Goal: Task Accomplishment & Management: Manage account settings

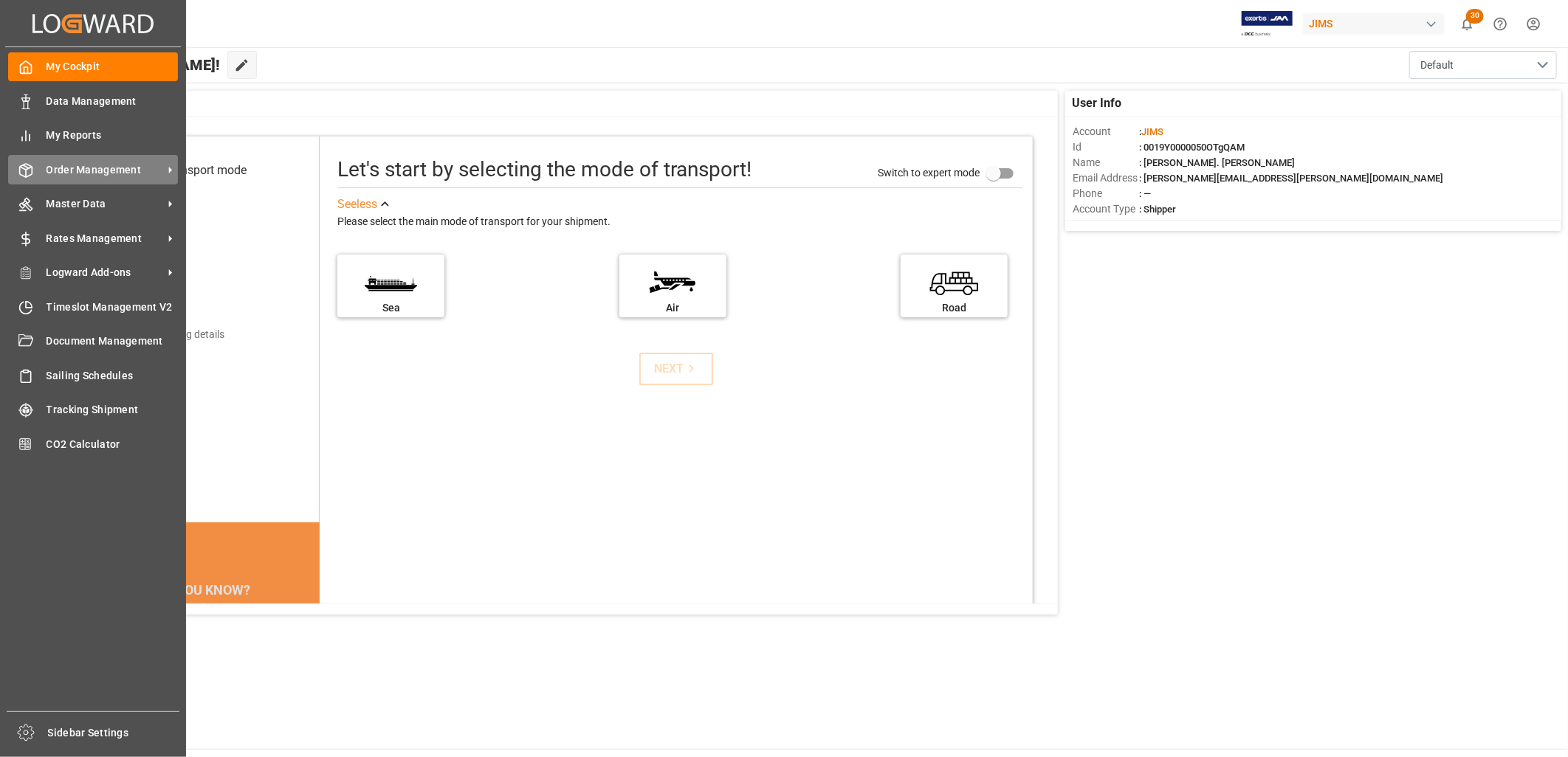
click at [83, 162] on span "Order Management" at bounding box center [105, 170] width 116 height 16
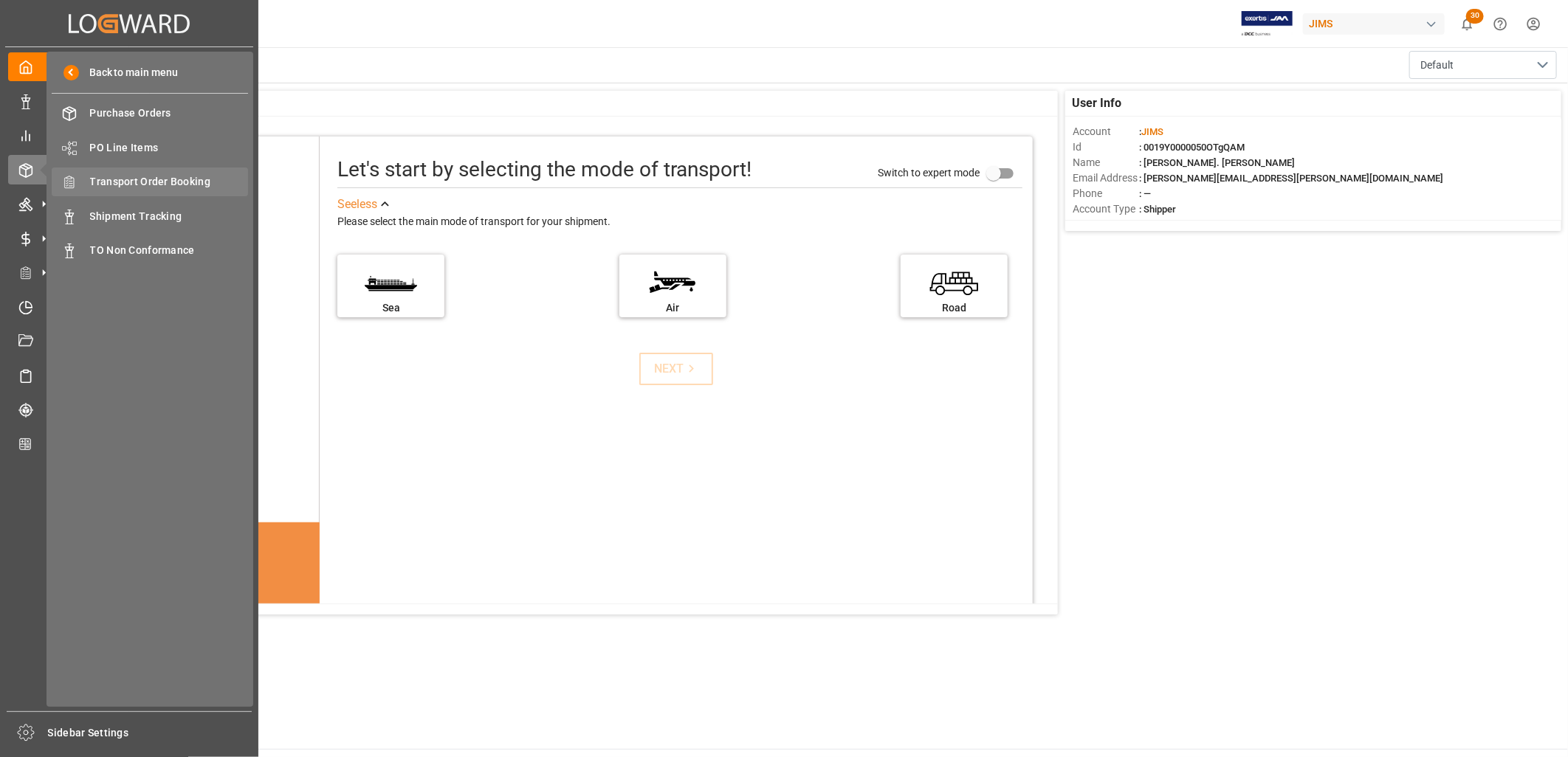
click at [183, 181] on span "Transport Order Booking" at bounding box center [170, 182] width 159 height 16
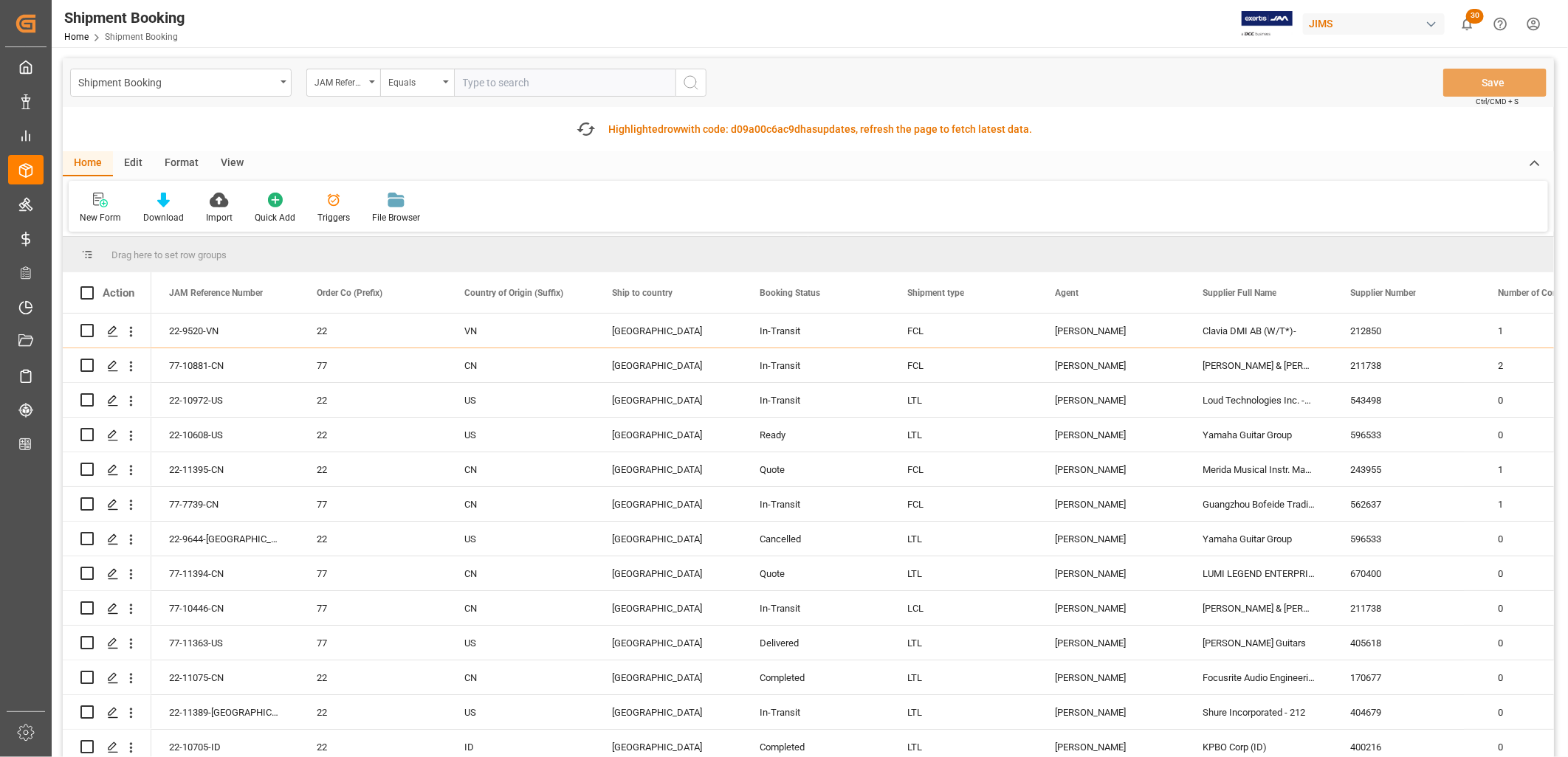
click at [492, 83] on input "text" at bounding box center [564, 82] width 221 height 28
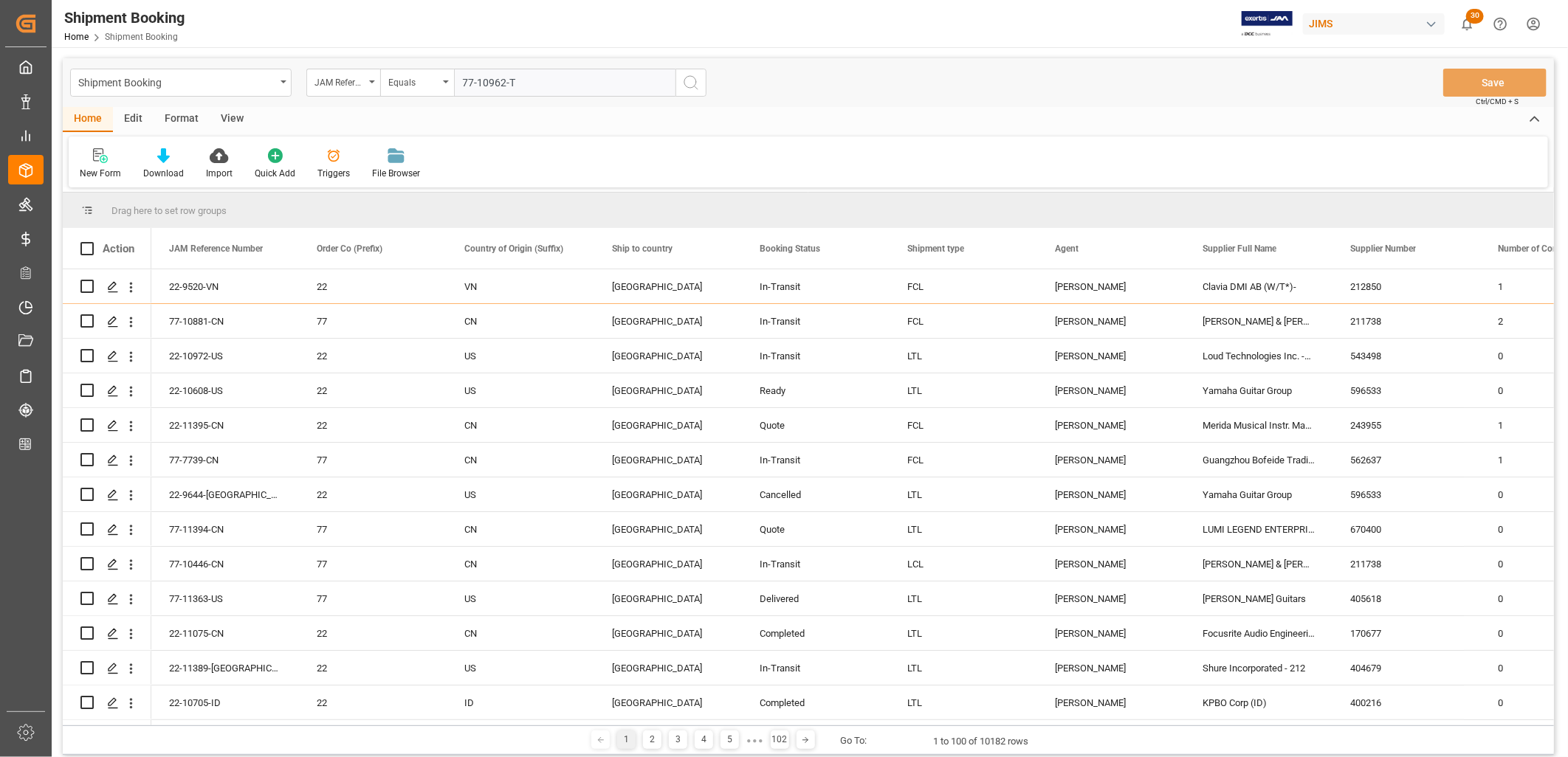
type input "77-10962-TW"
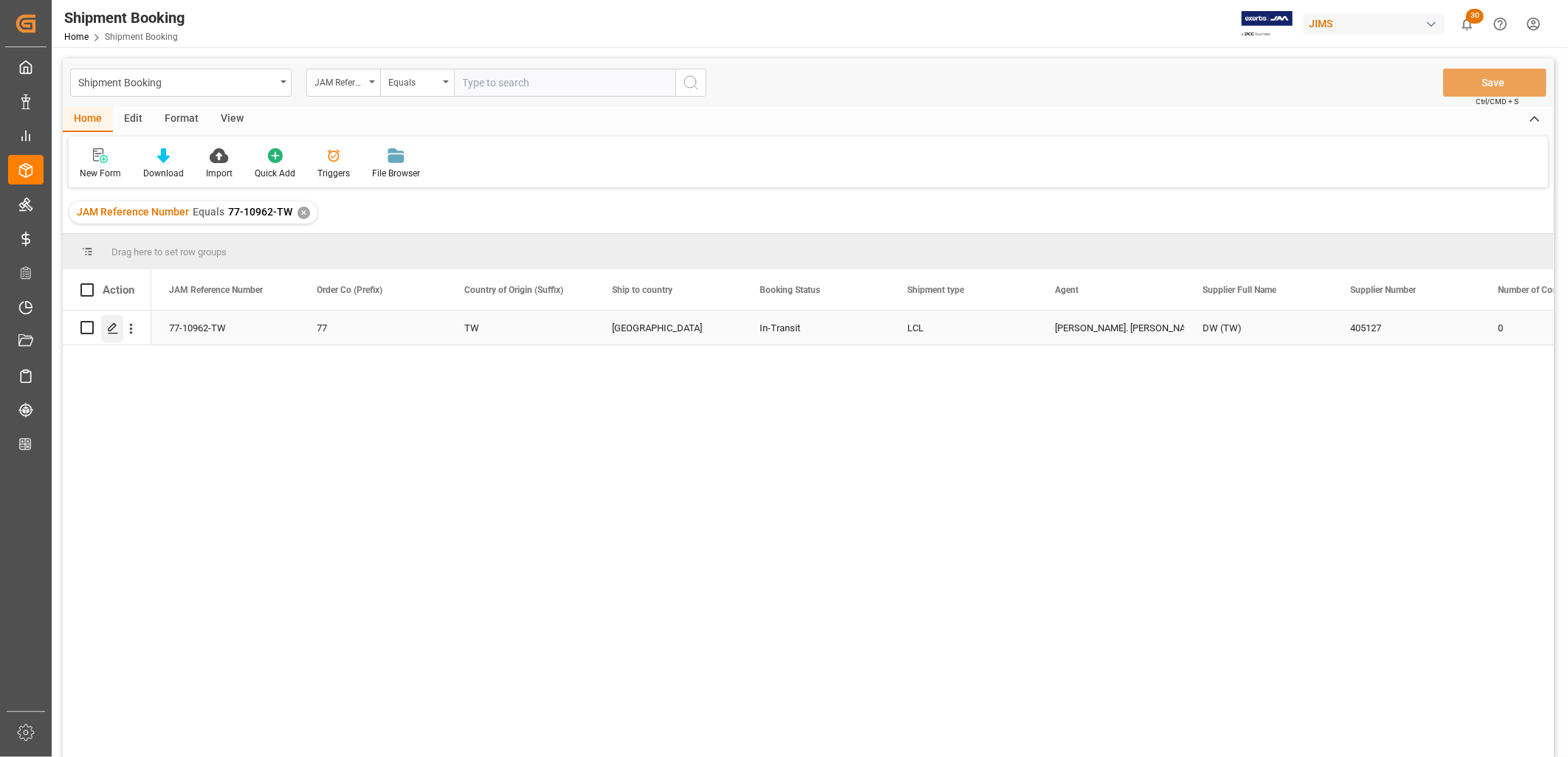
click at [112, 326] on icon "Press SPACE to select this row." at bounding box center [112, 329] width 12 height 12
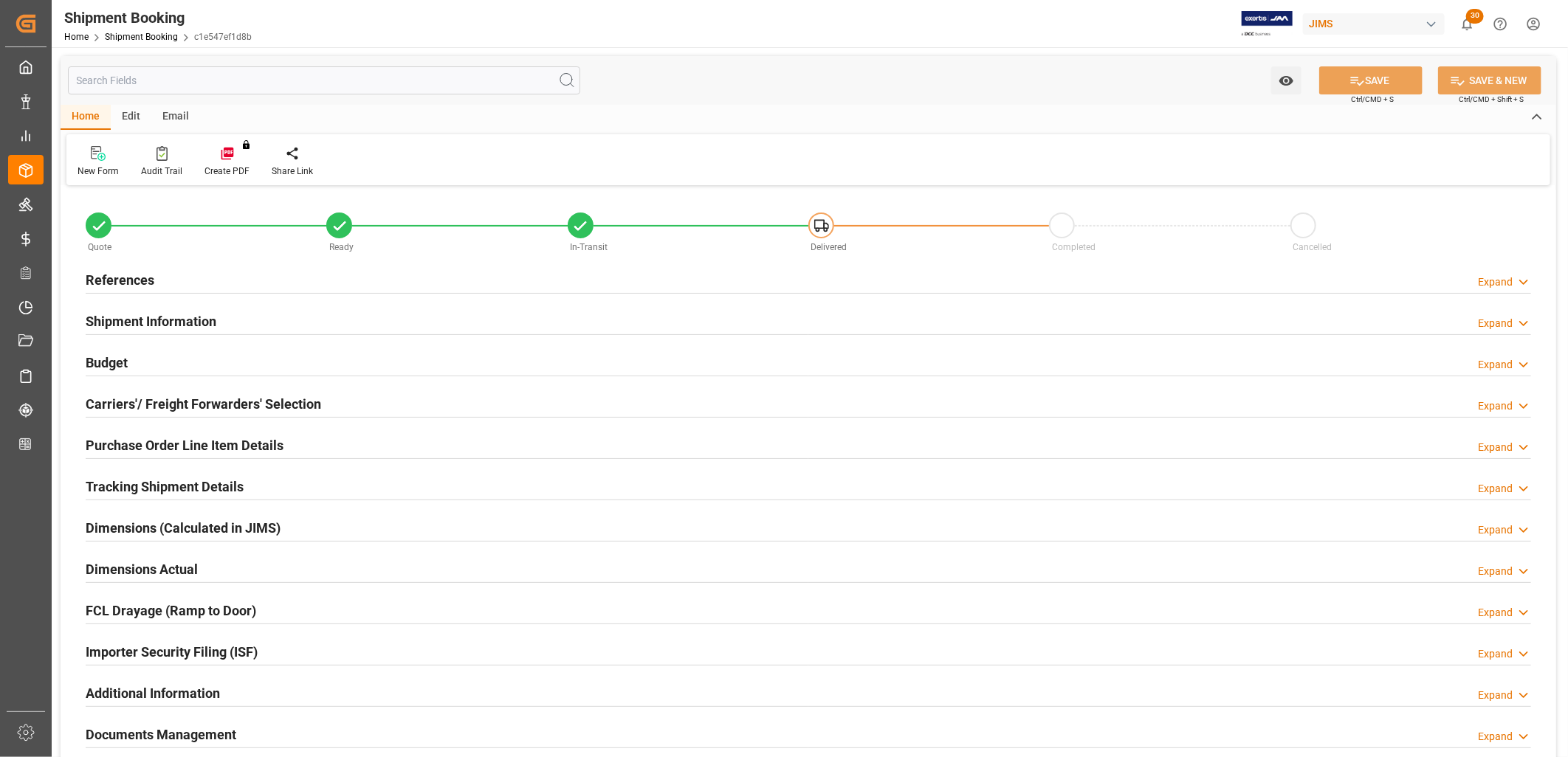
type input "22"
click at [241, 448] on h2 "Purchase Order Line Item Details" at bounding box center [184, 445] width 198 height 20
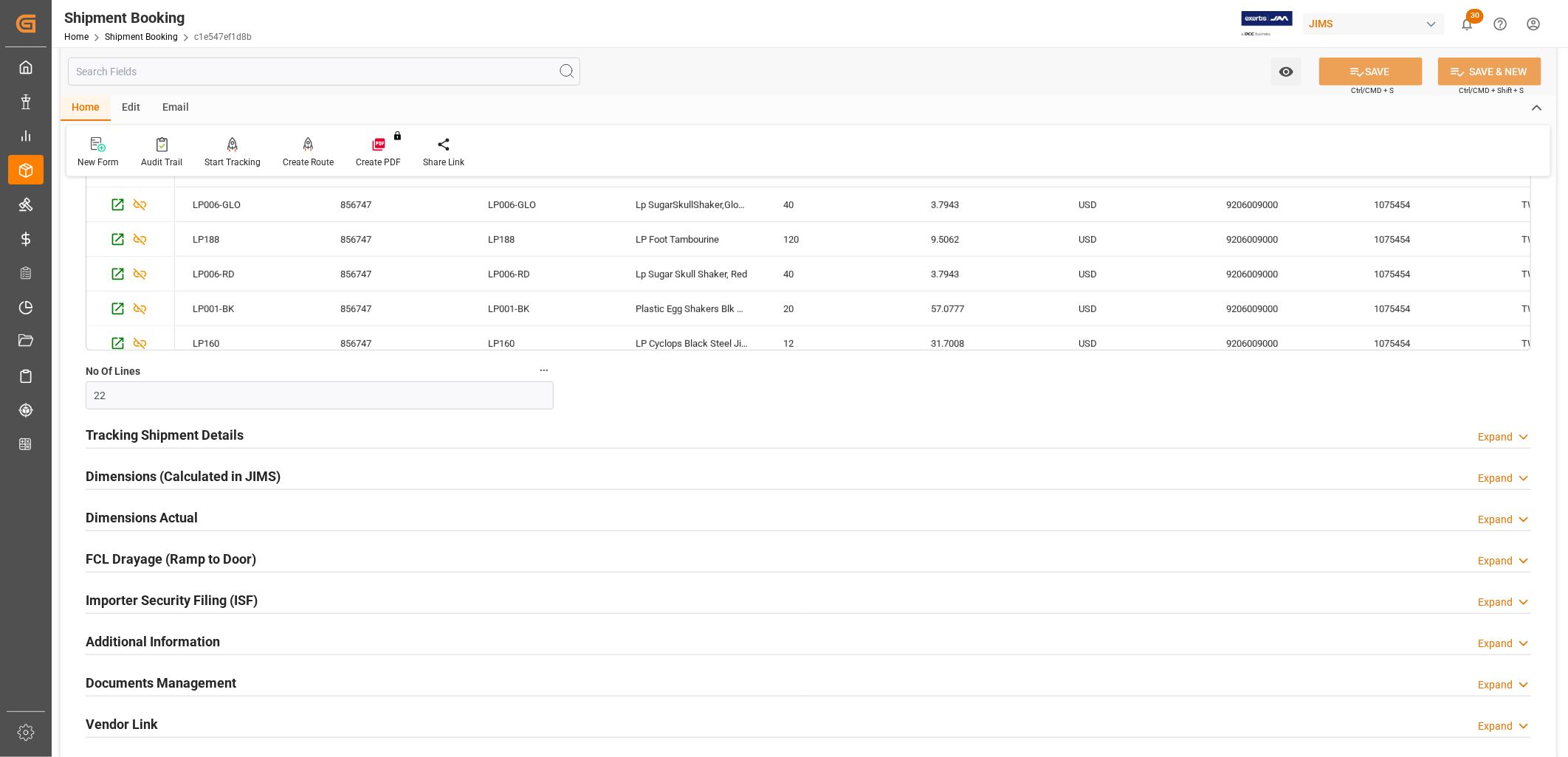
scroll to position [655, 0]
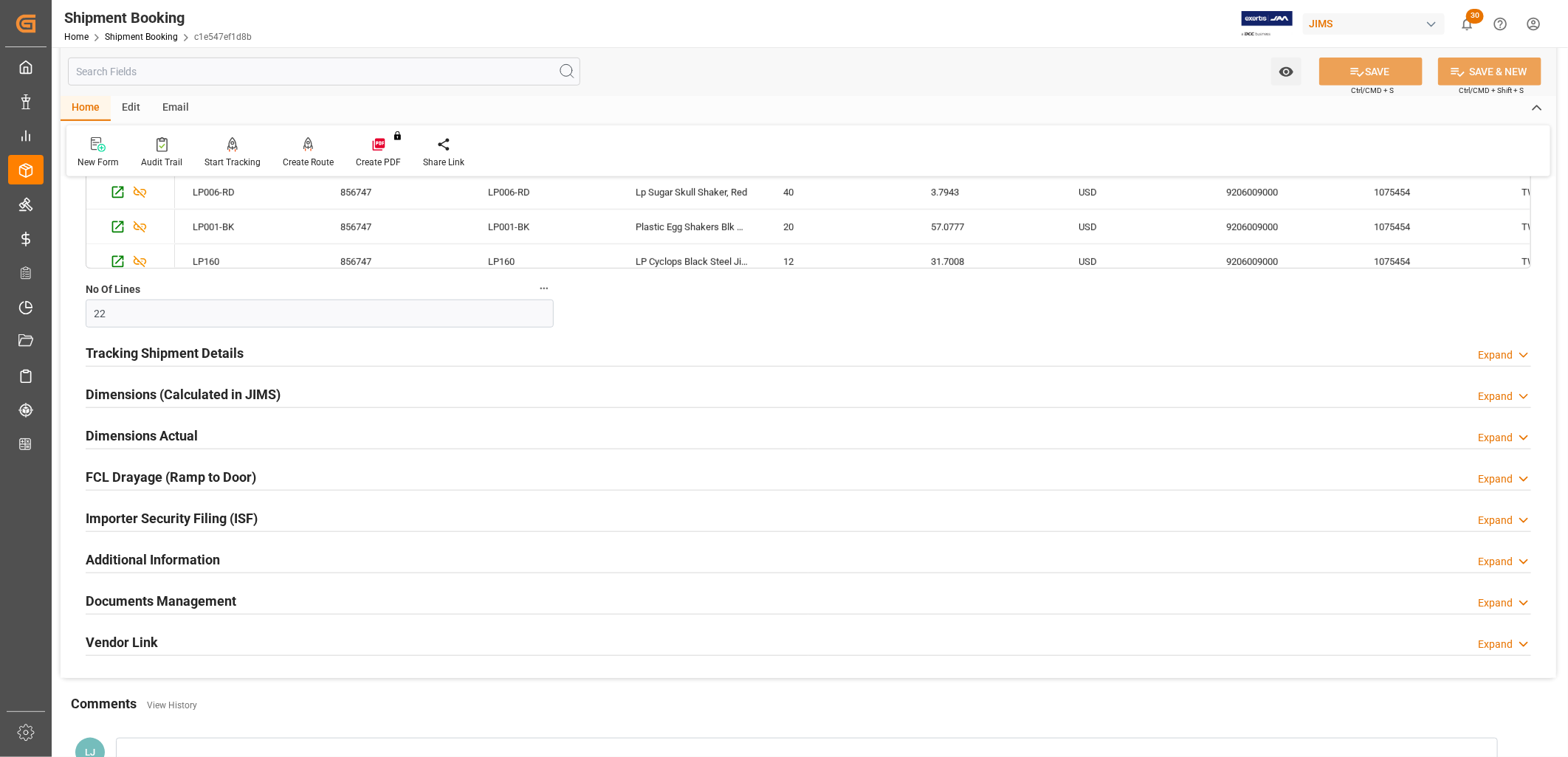
click at [203, 598] on h2 "Documents Management" at bounding box center [160, 601] width 150 height 20
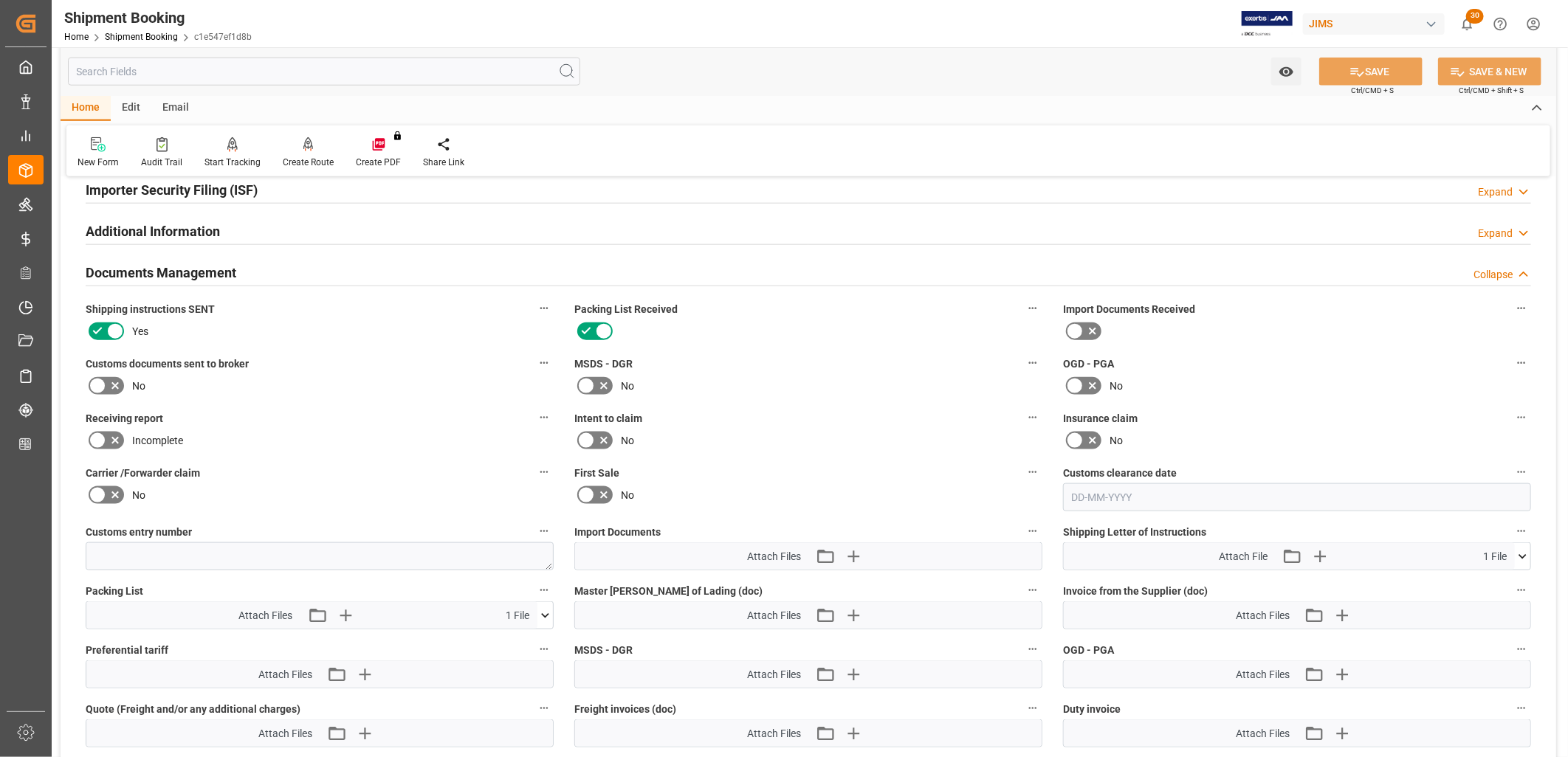
scroll to position [1065, 0]
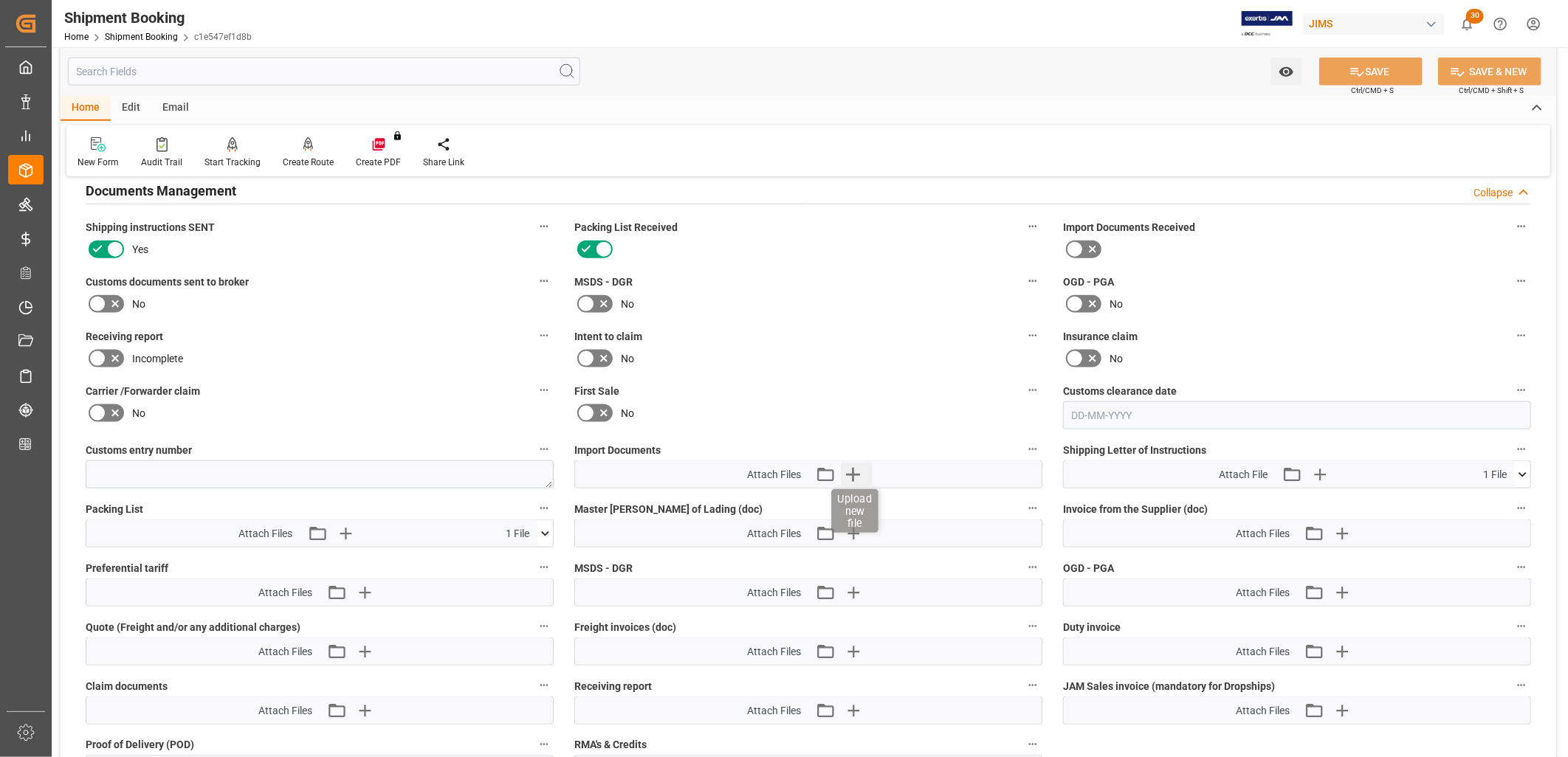
click at [850, 472] on icon "button" at bounding box center [852, 475] width 14 height 14
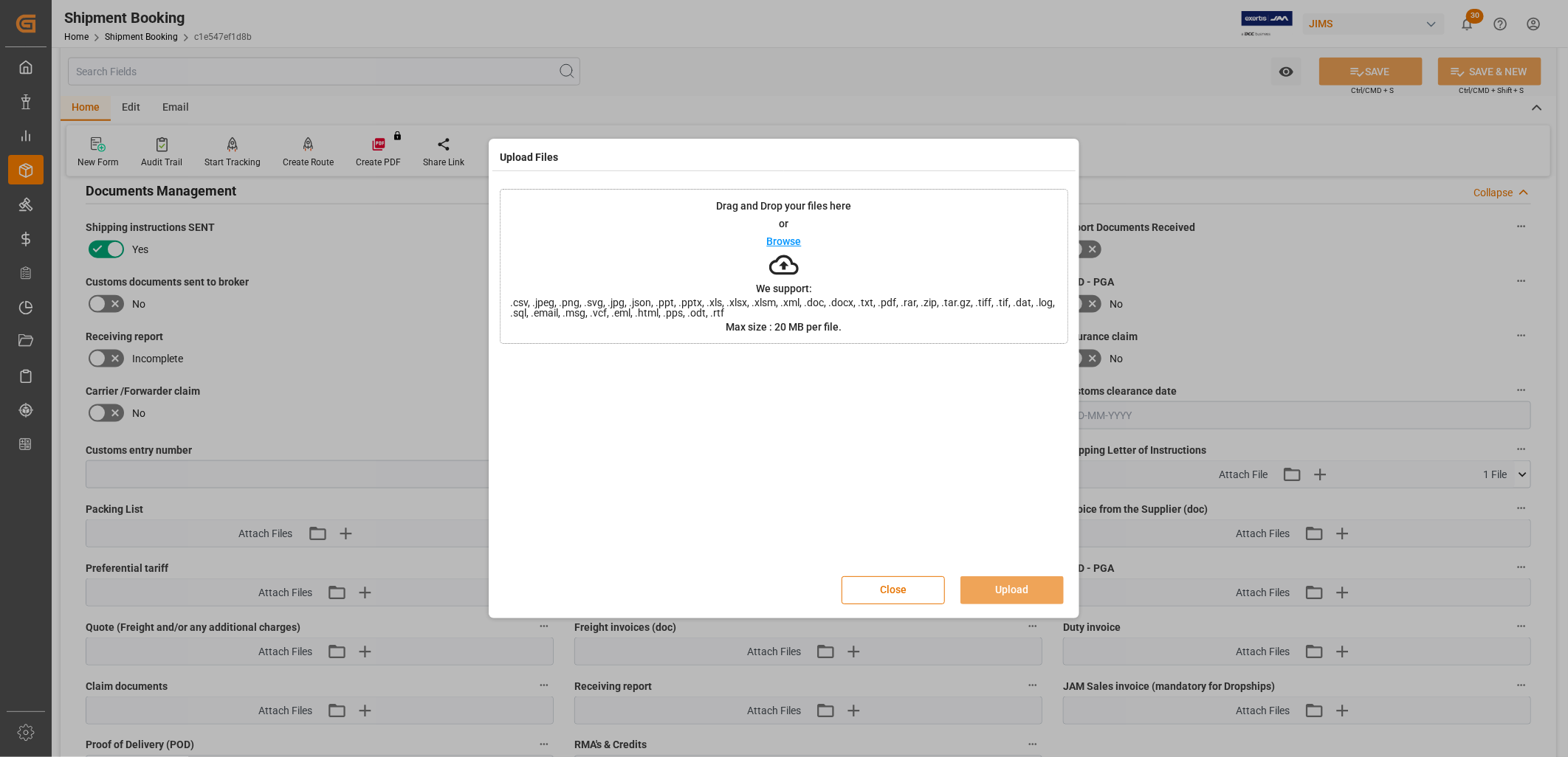
click at [781, 237] on p "Browse" at bounding box center [784, 241] width 35 height 11
click at [897, 592] on button "Close" at bounding box center [893, 590] width 104 height 28
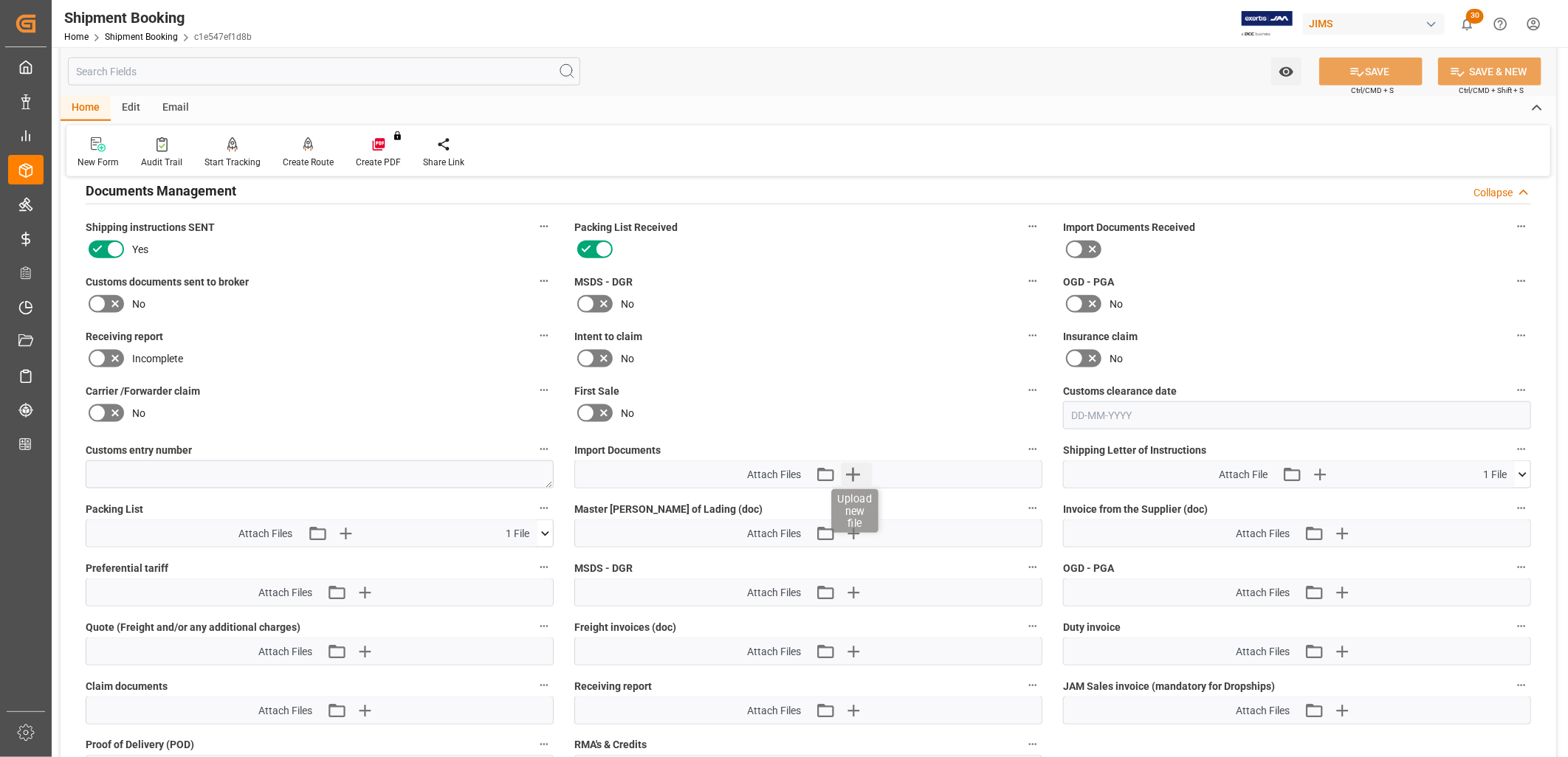
click at [854, 471] on icon "button" at bounding box center [852, 475] width 14 height 14
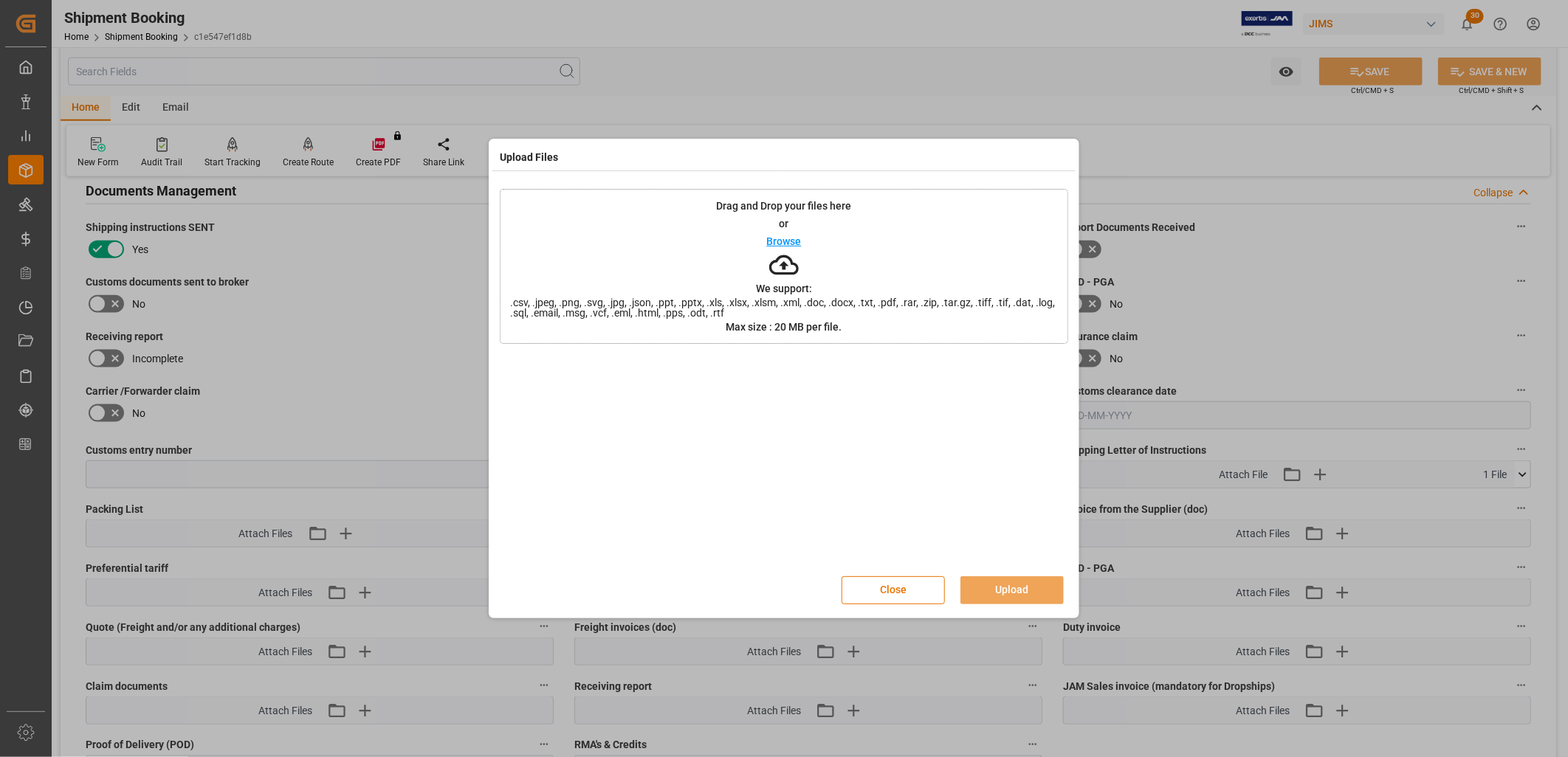
click at [794, 237] on p "Browse" at bounding box center [784, 241] width 35 height 11
click at [984, 583] on button "Upload" at bounding box center [1011, 590] width 104 height 28
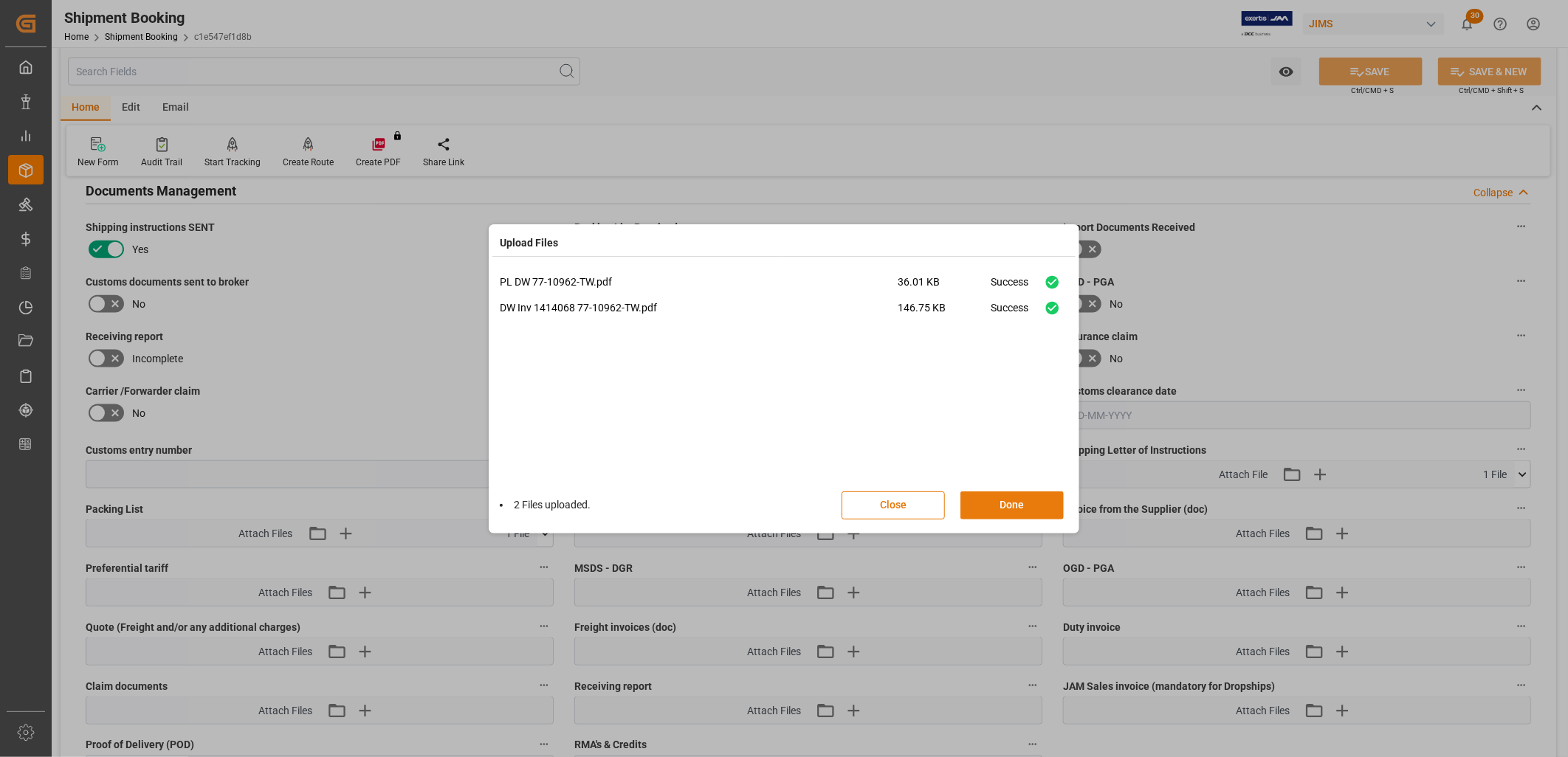
click at [990, 506] on button "Done" at bounding box center [1011, 505] width 104 height 28
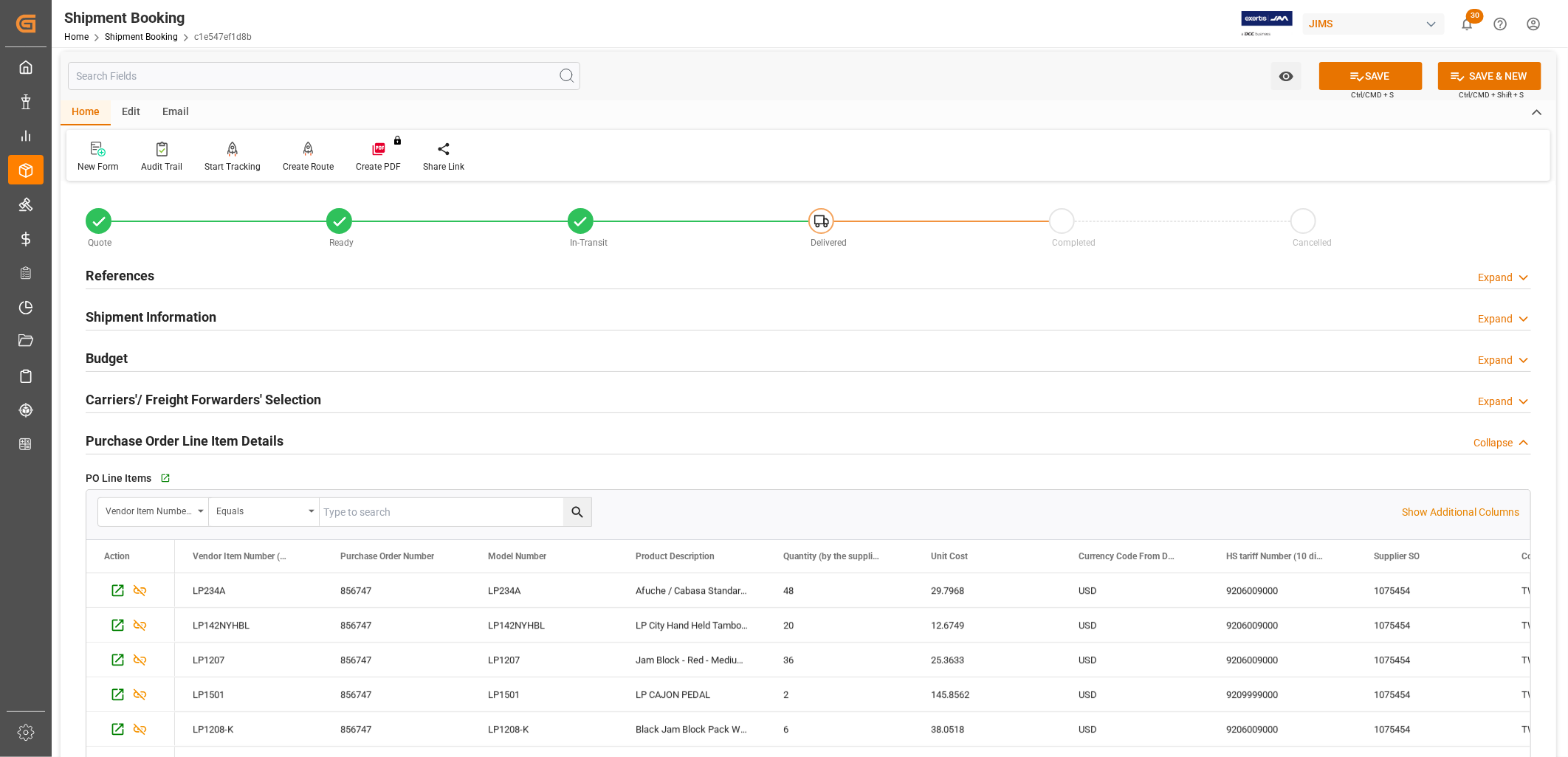
scroll to position [0, 0]
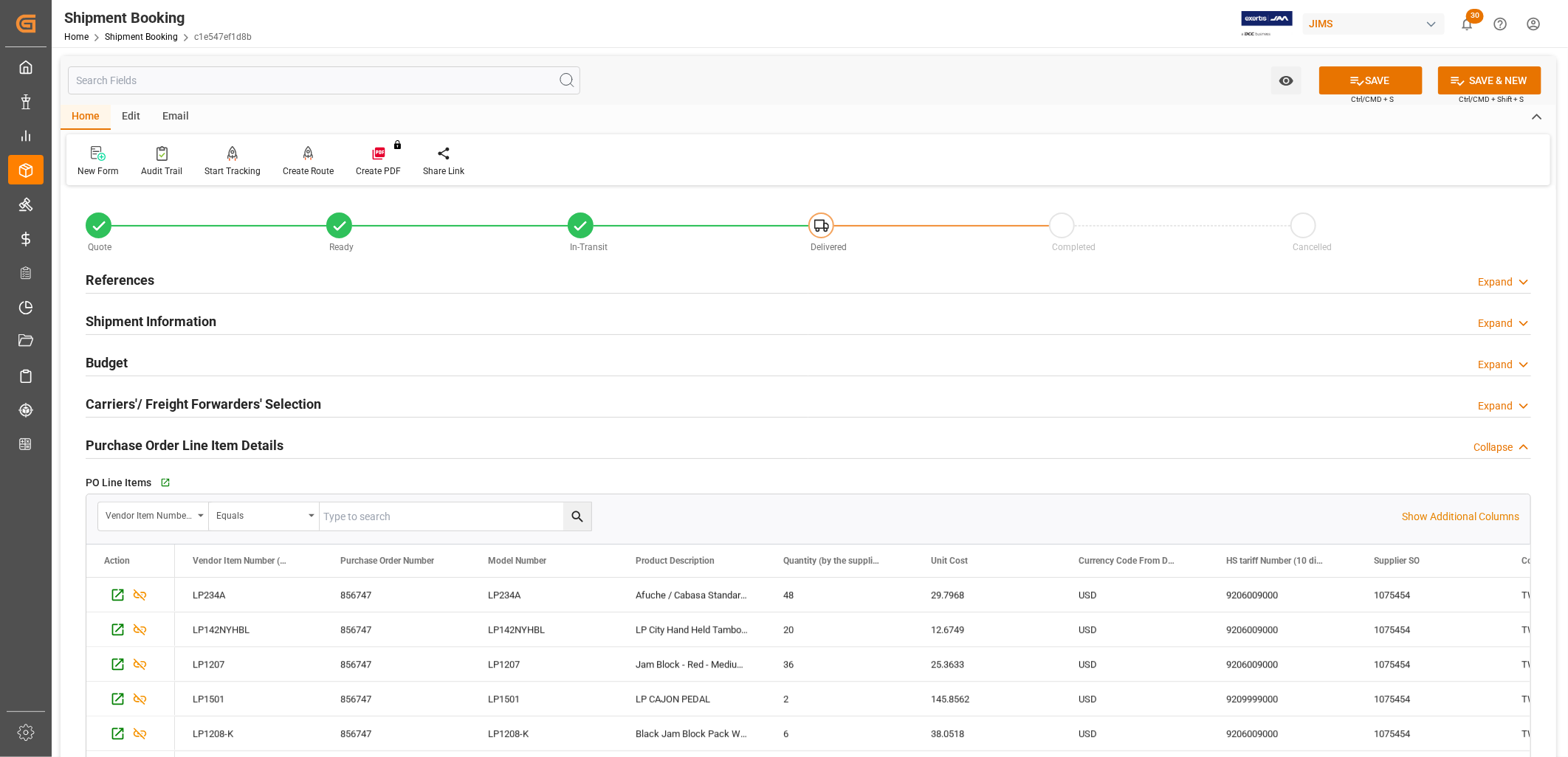
click at [181, 312] on h2 "Shipment Information" at bounding box center [150, 321] width 131 height 20
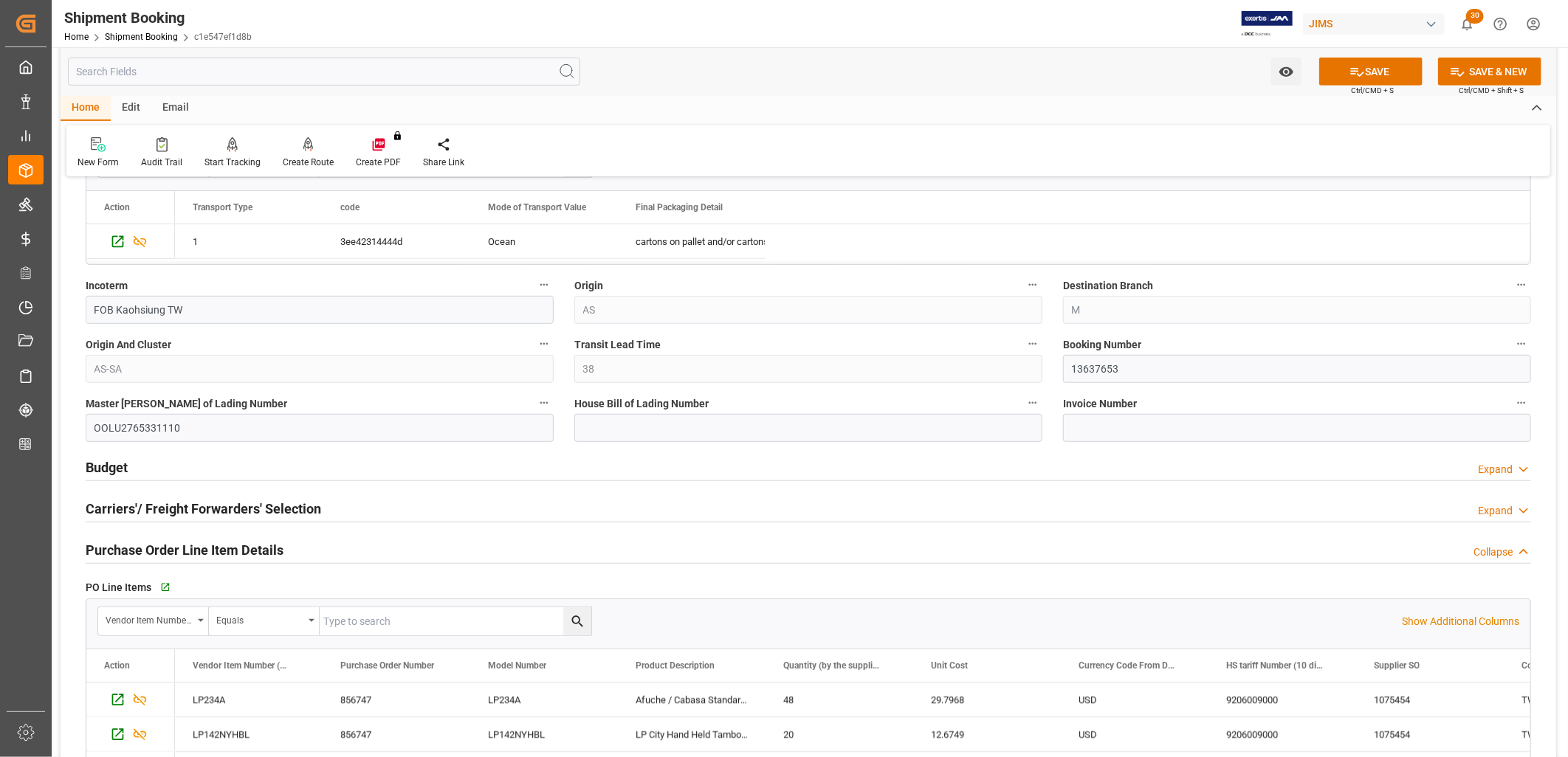
scroll to position [573, 0]
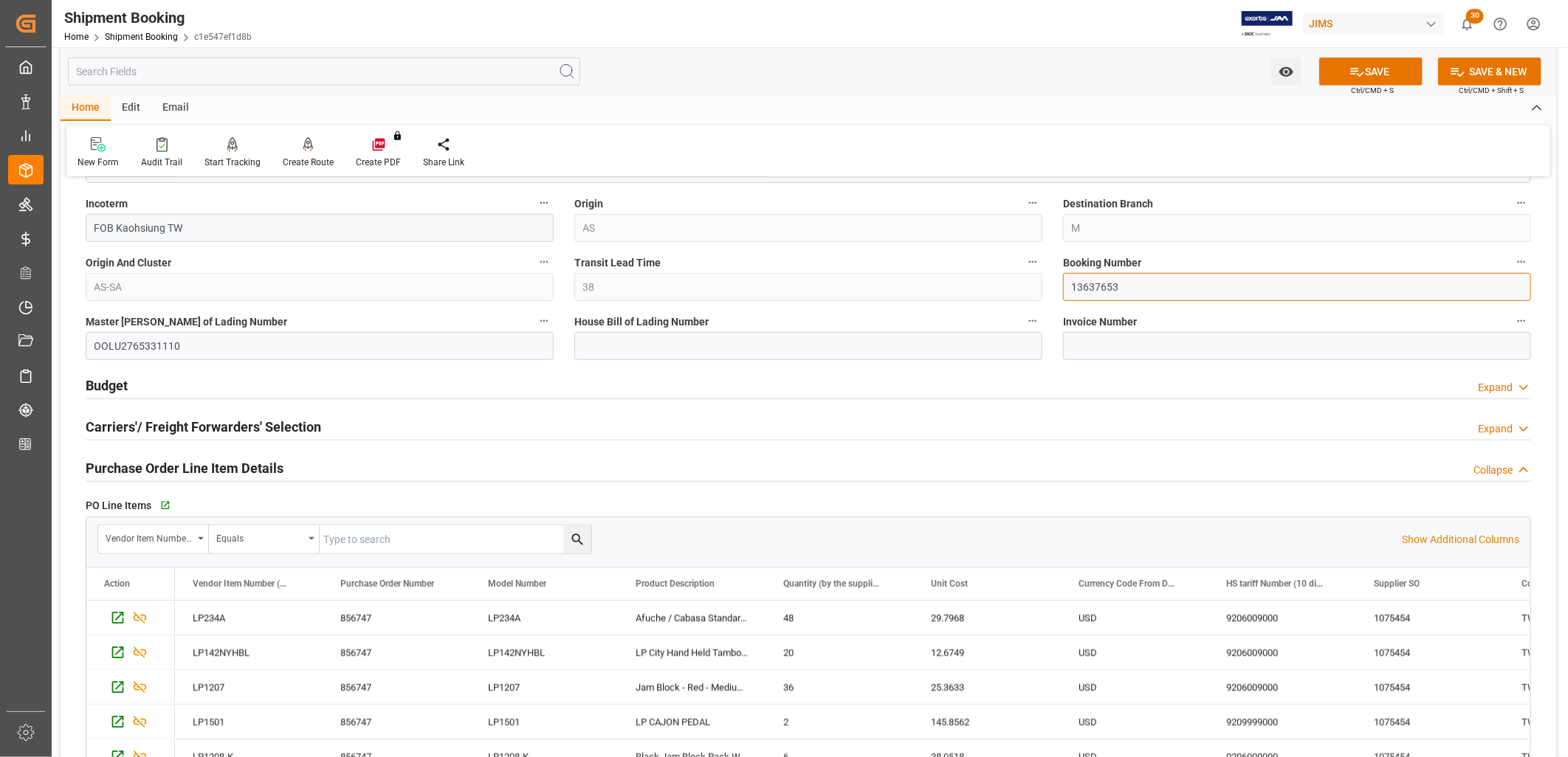
drag, startPoint x: 1124, startPoint y: 289, endPoint x: 1069, endPoint y: 288, distance: 55.0
click at [1069, 288] on input "13637653" at bounding box center [1296, 287] width 468 height 28
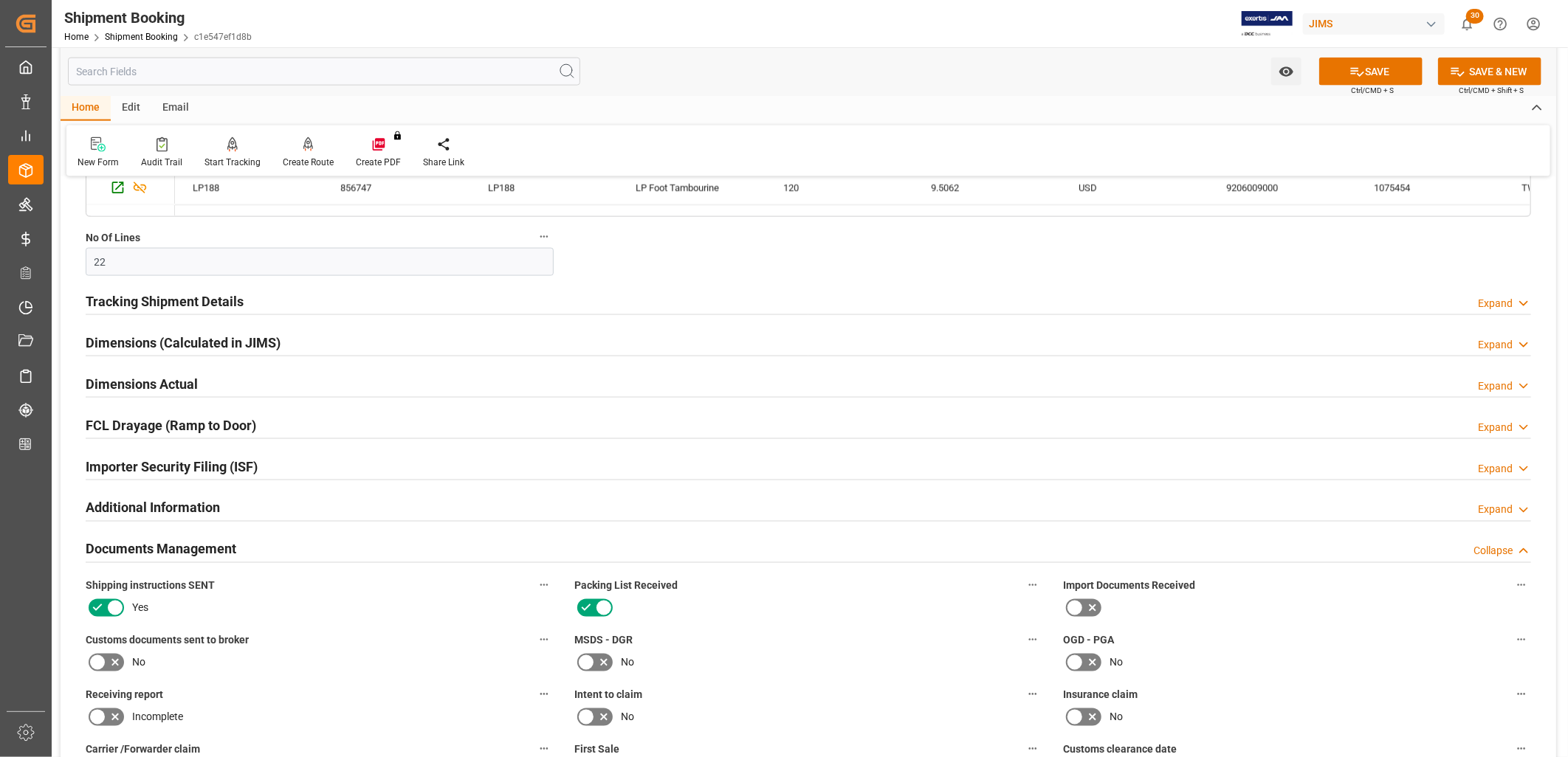
scroll to position [1311, 0]
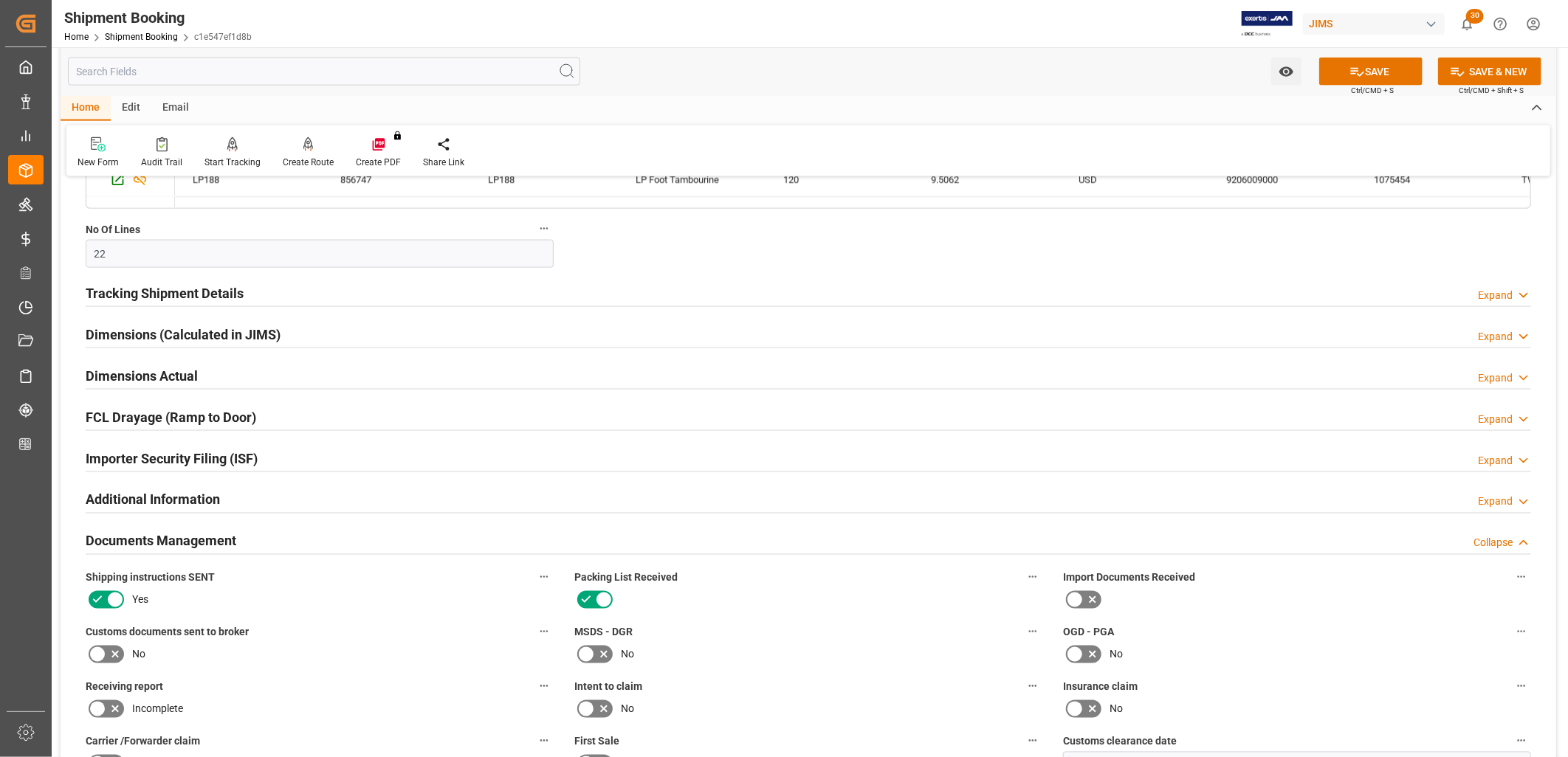
click at [165, 531] on div "Documents Management" at bounding box center [160, 540] width 150 height 28
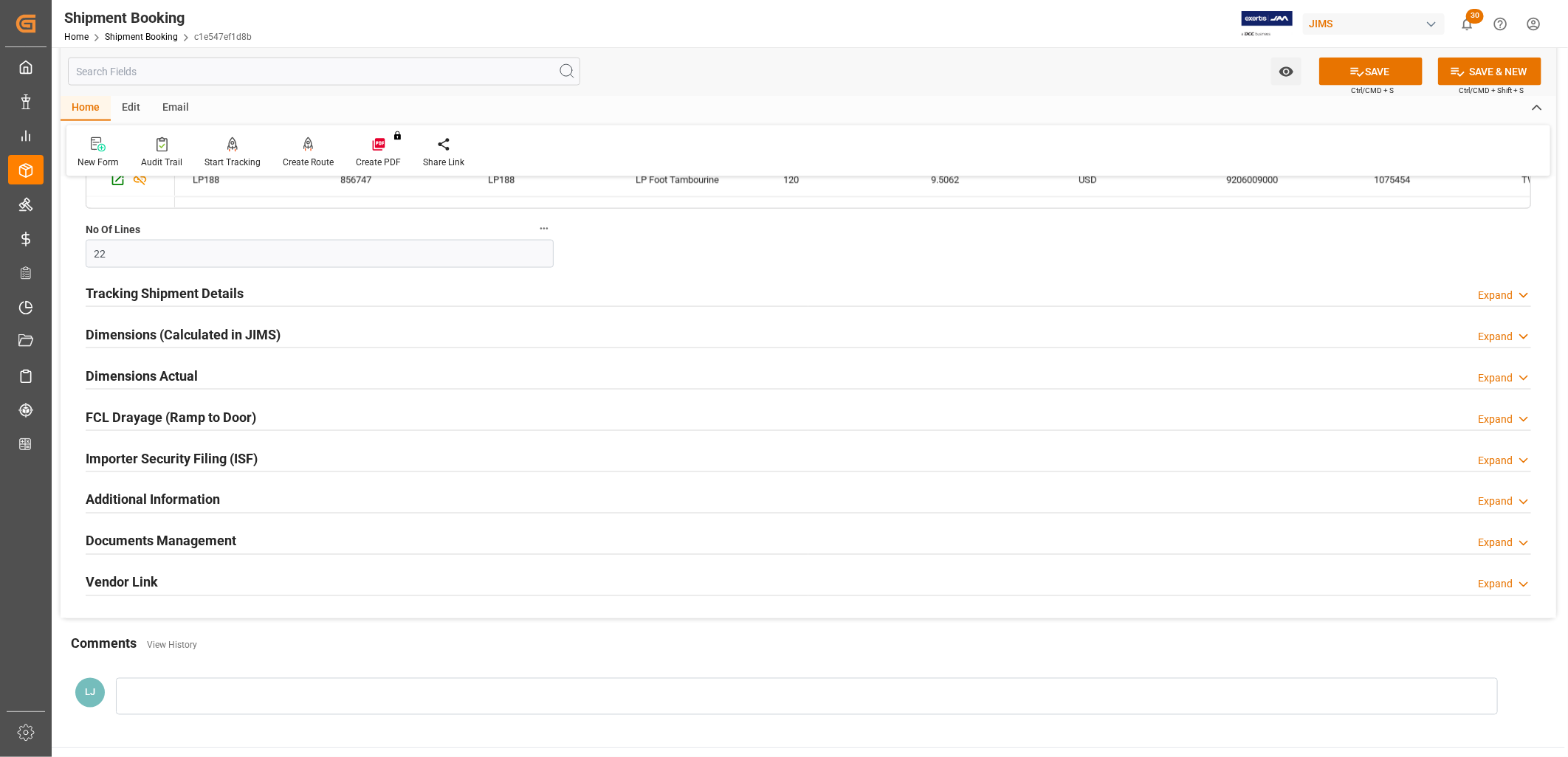
click at [200, 535] on h2 "Documents Management" at bounding box center [160, 541] width 150 height 20
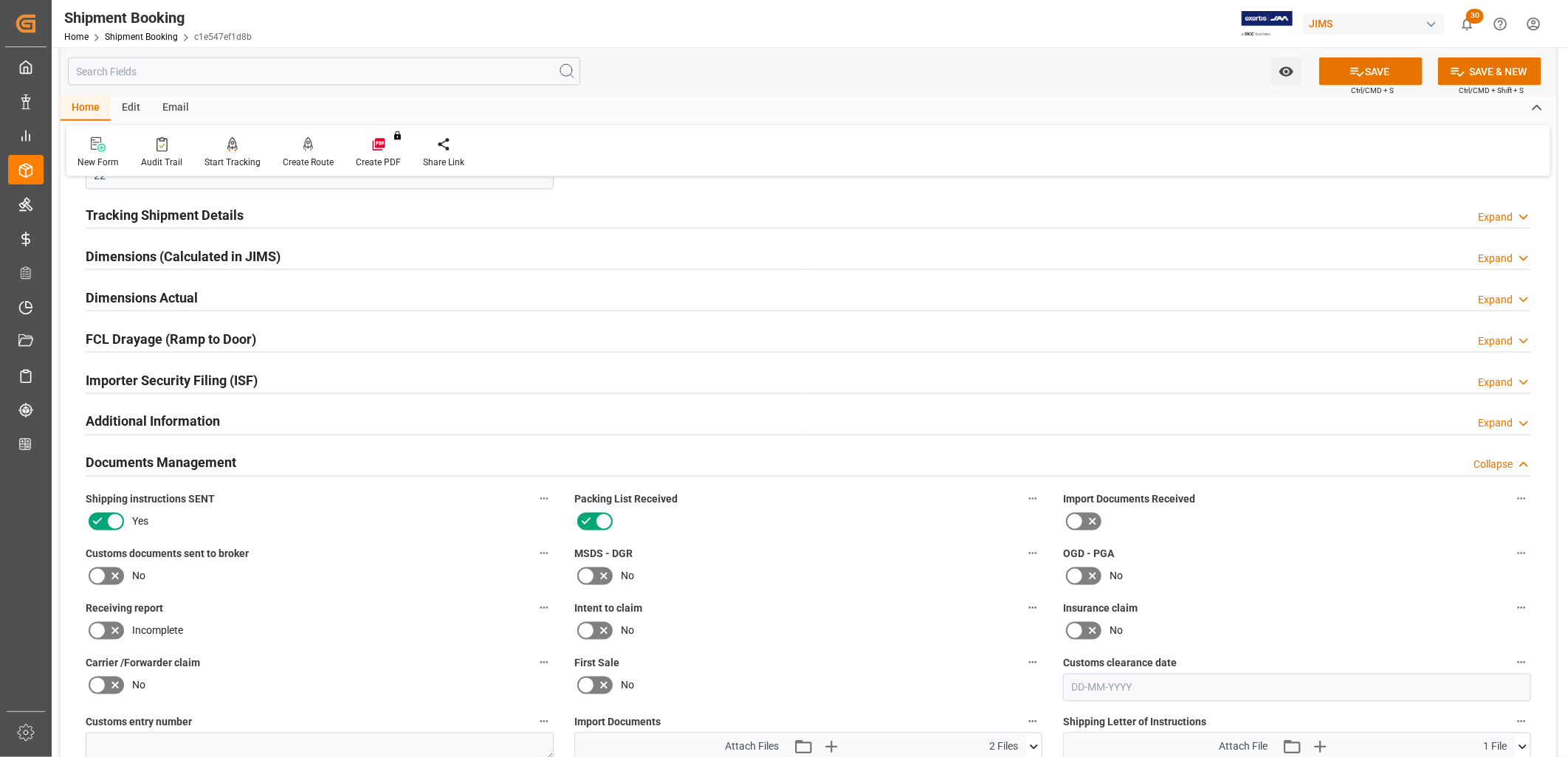
scroll to position [1640, 0]
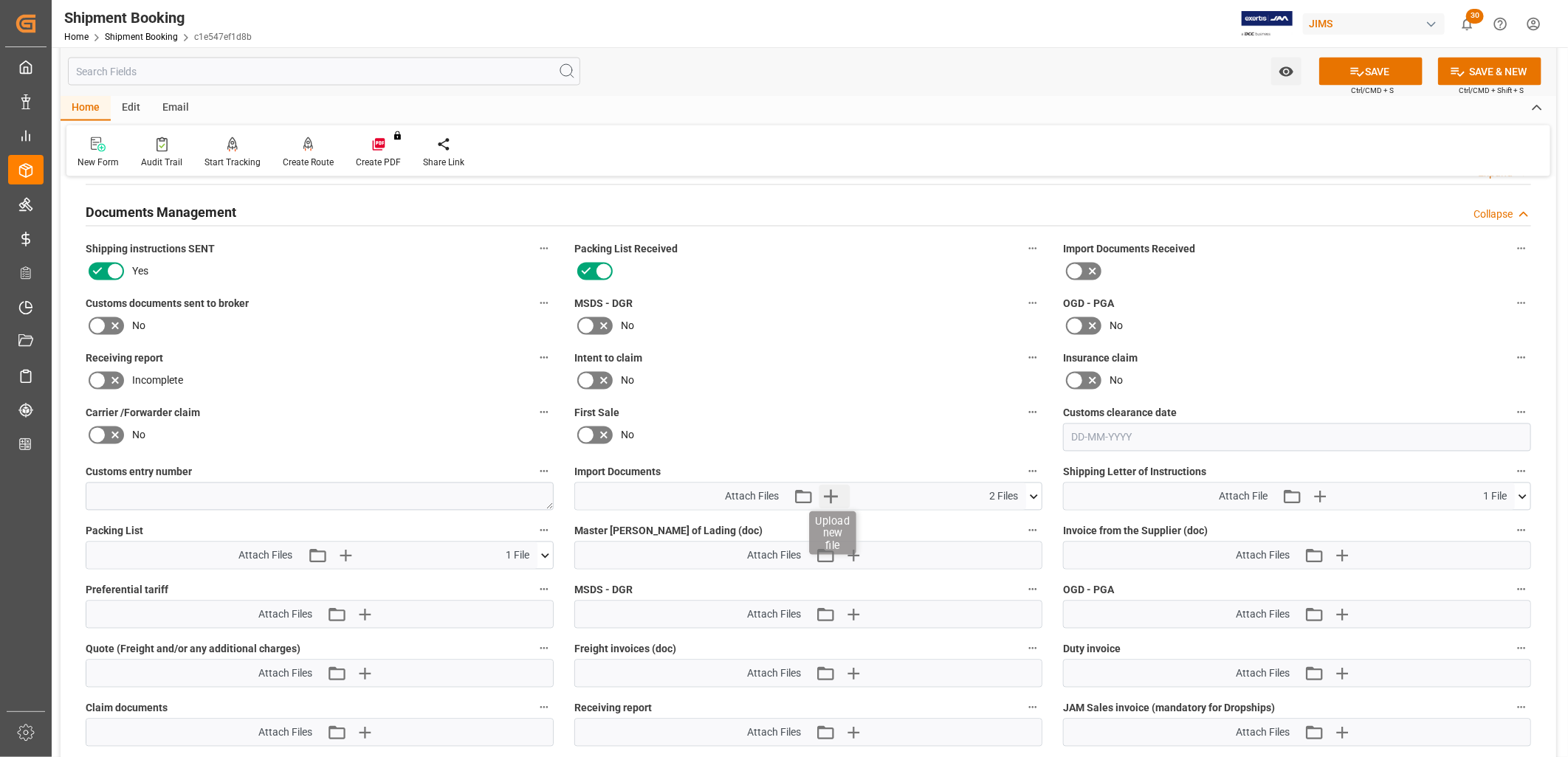
click at [830, 495] on icon "button" at bounding box center [831, 496] width 14 height 14
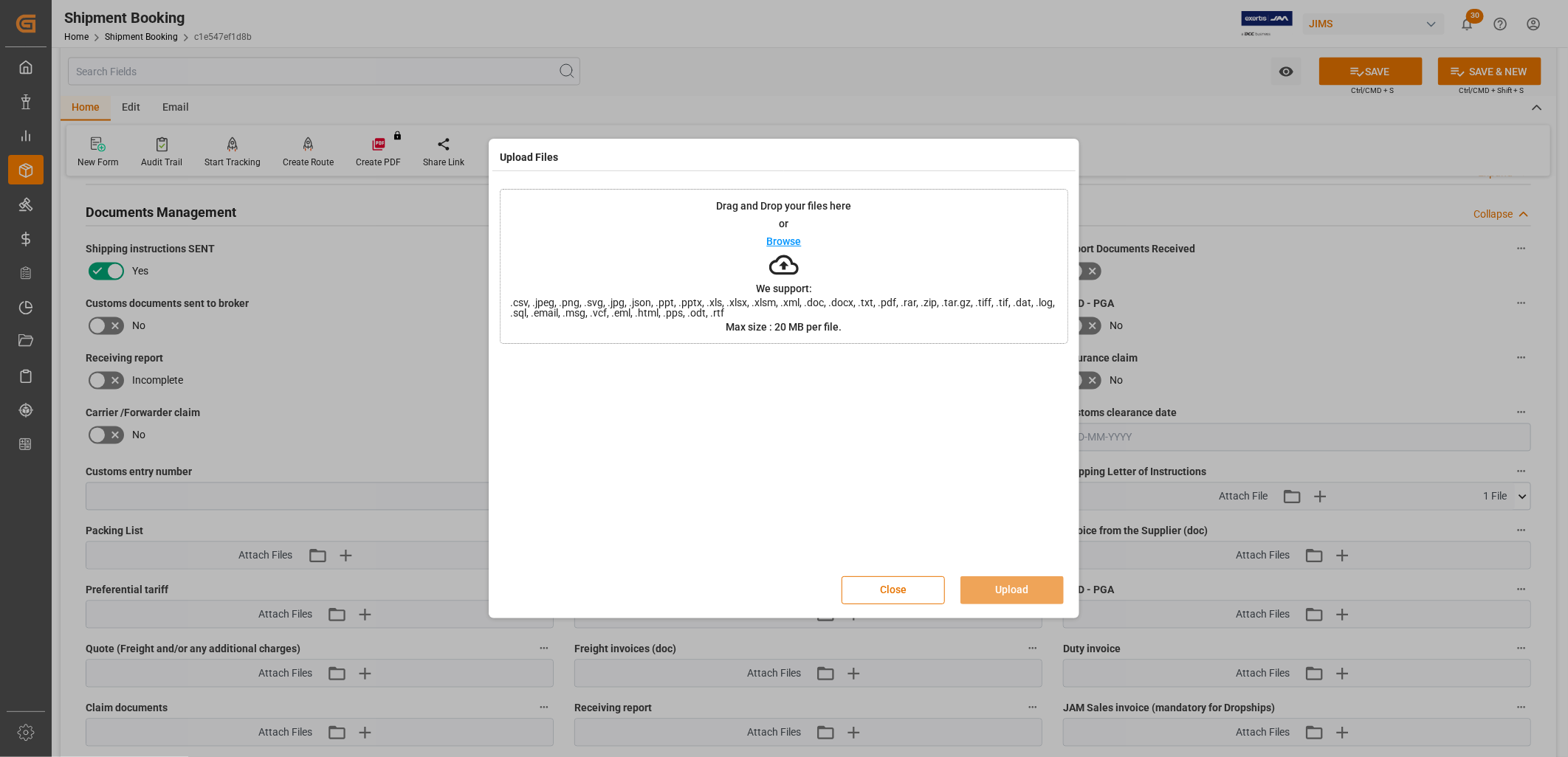
click at [777, 231] on div "Drag and Drop your files here or Browse We support: .csv, .jpeg, .png, .svg, .j…" at bounding box center [784, 267] width 568 height 155
click at [1030, 587] on button "Upload" at bounding box center [1011, 590] width 104 height 28
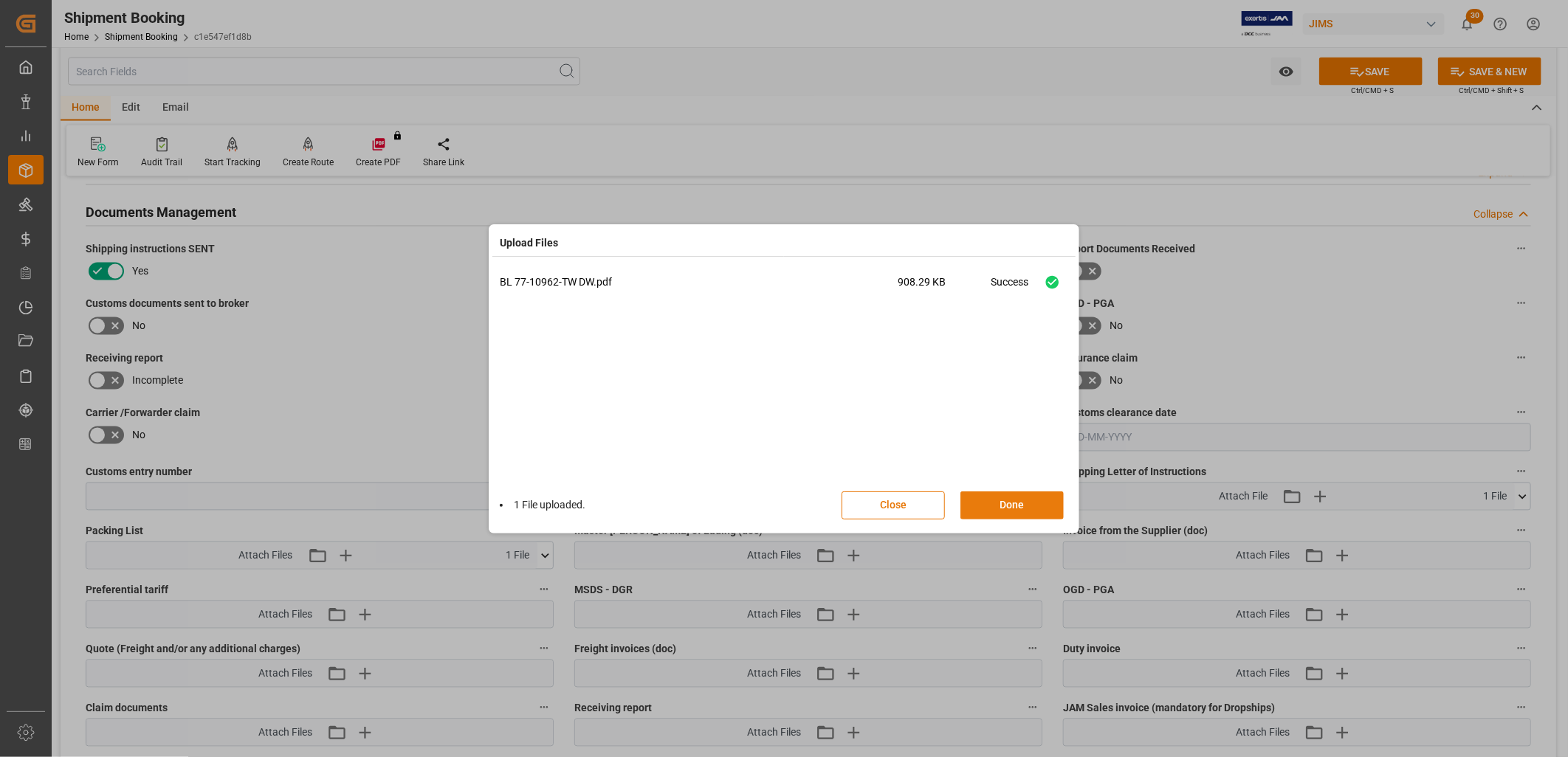
click at [1009, 502] on button "Done" at bounding box center [1011, 505] width 104 height 28
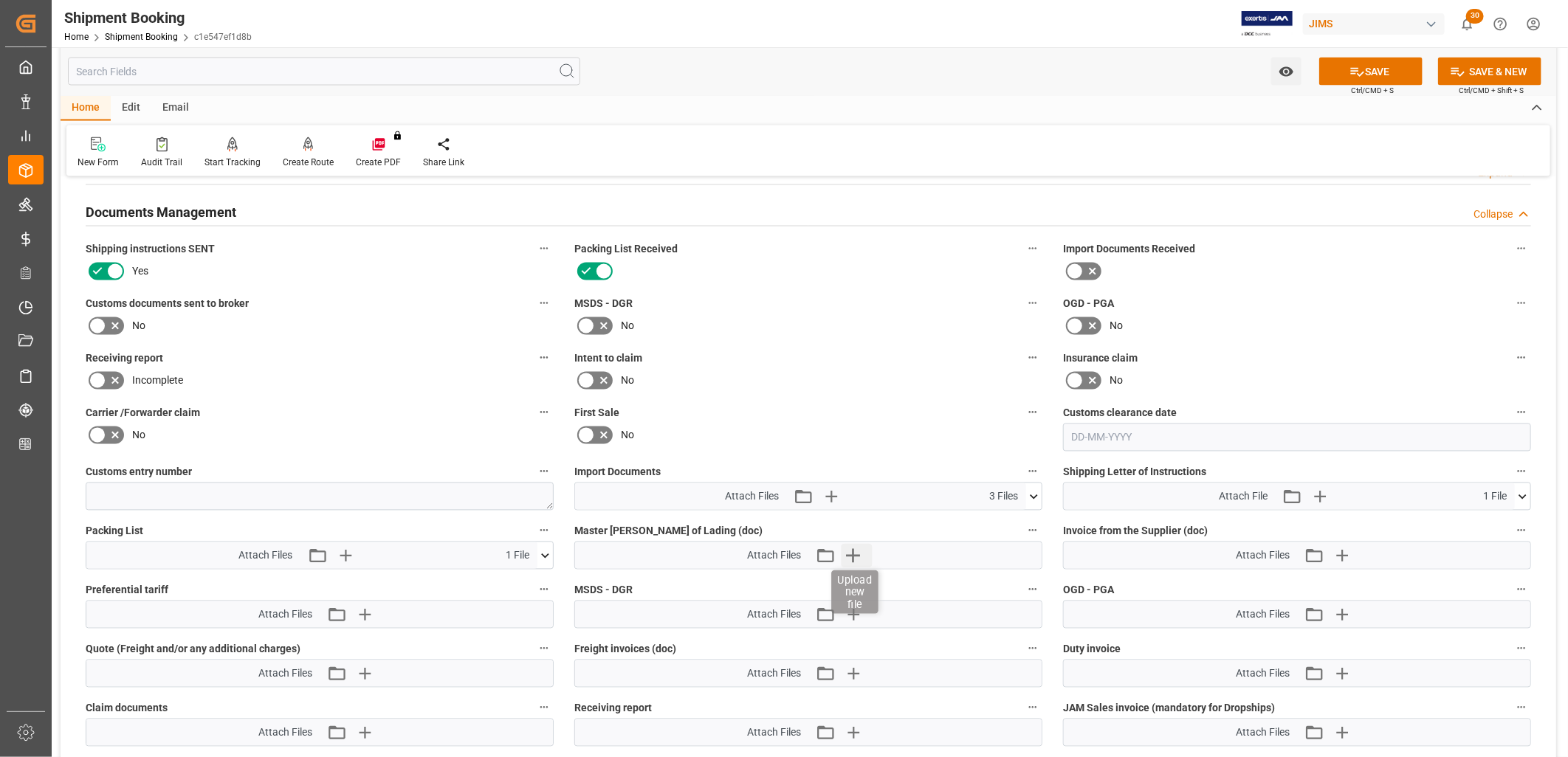
click at [856, 549] on icon "button" at bounding box center [853, 555] width 23 height 23
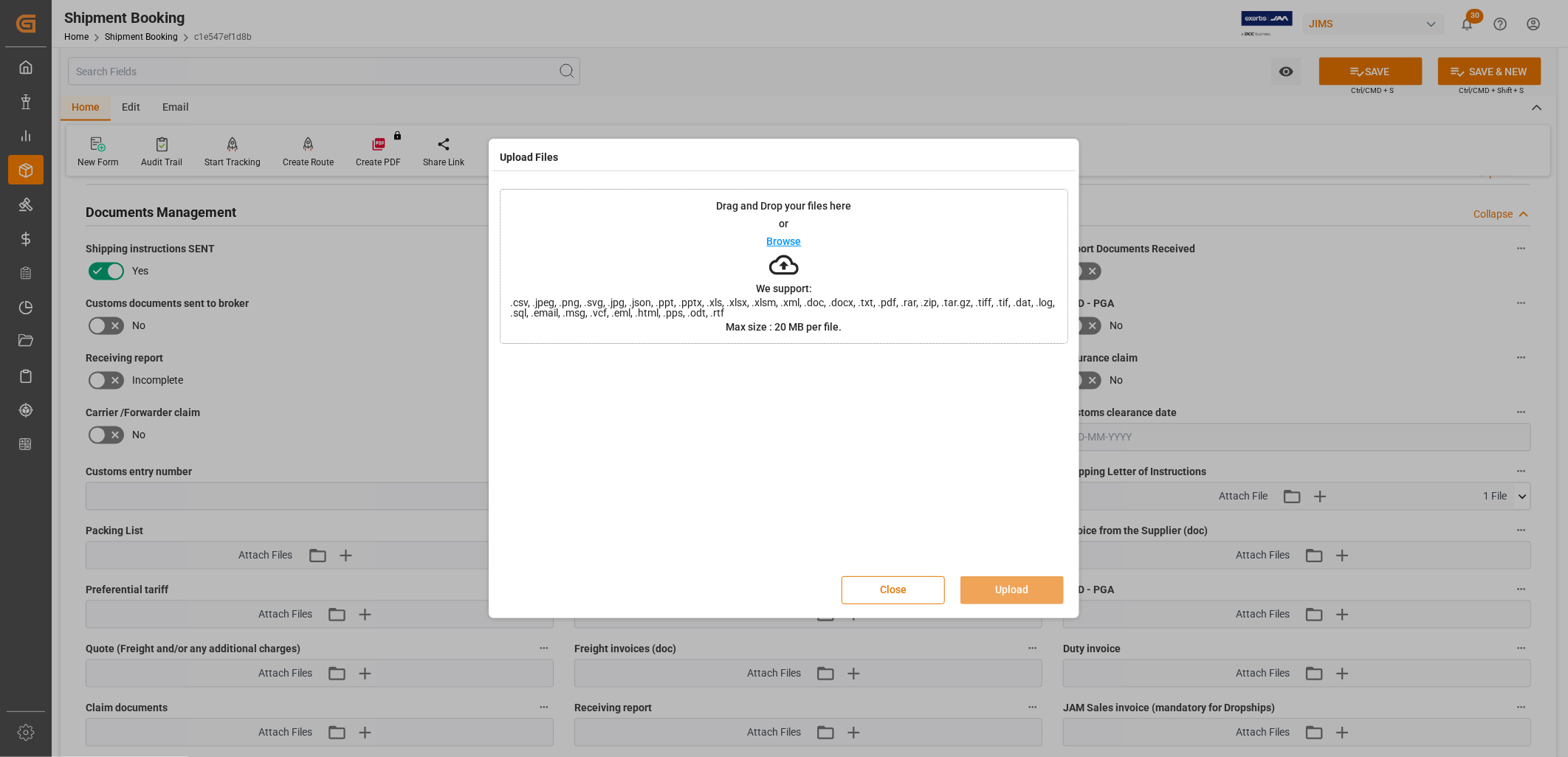
click at [800, 238] on p "Browse" at bounding box center [784, 241] width 35 height 11
click at [1034, 585] on button "Upload" at bounding box center [1011, 590] width 104 height 28
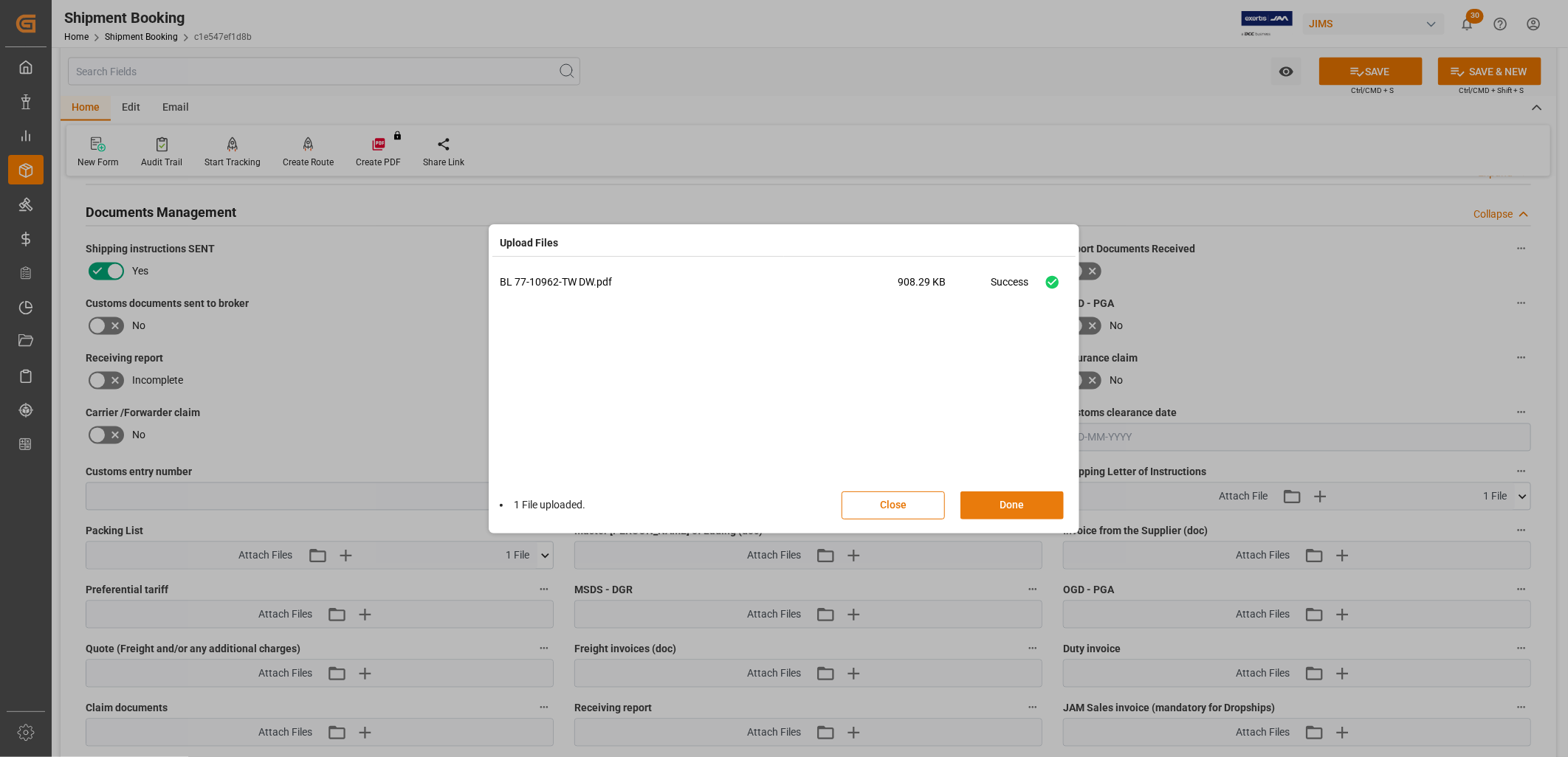
click at [1019, 515] on button "Done" at bounding box center [1011, 505] width 104 height 28
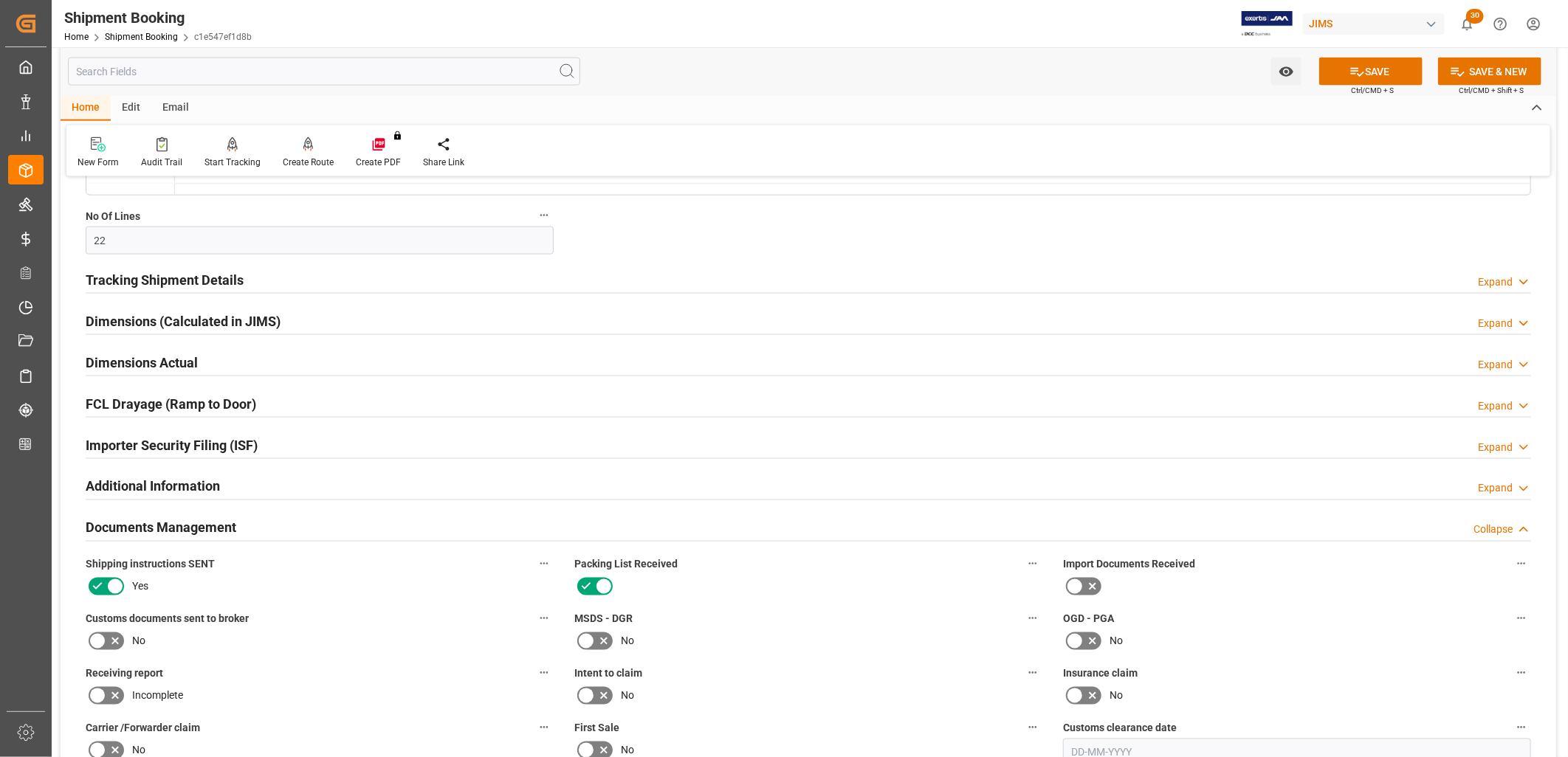
scroll to position [1311, 0]
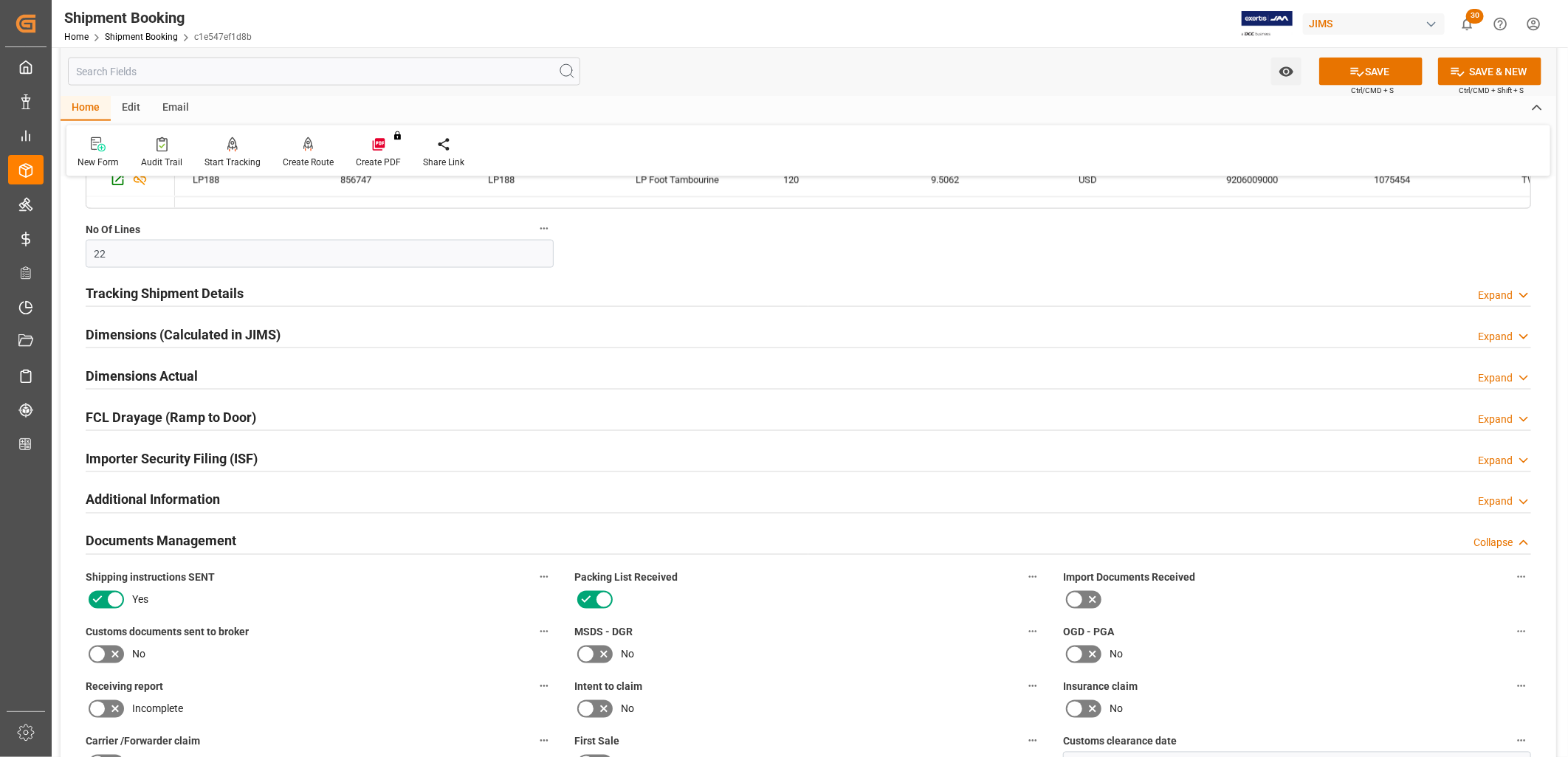
click at [224, 292] on h2 "Tracking Shipment Details" at bounding box center [164, 293] width 158 height 20
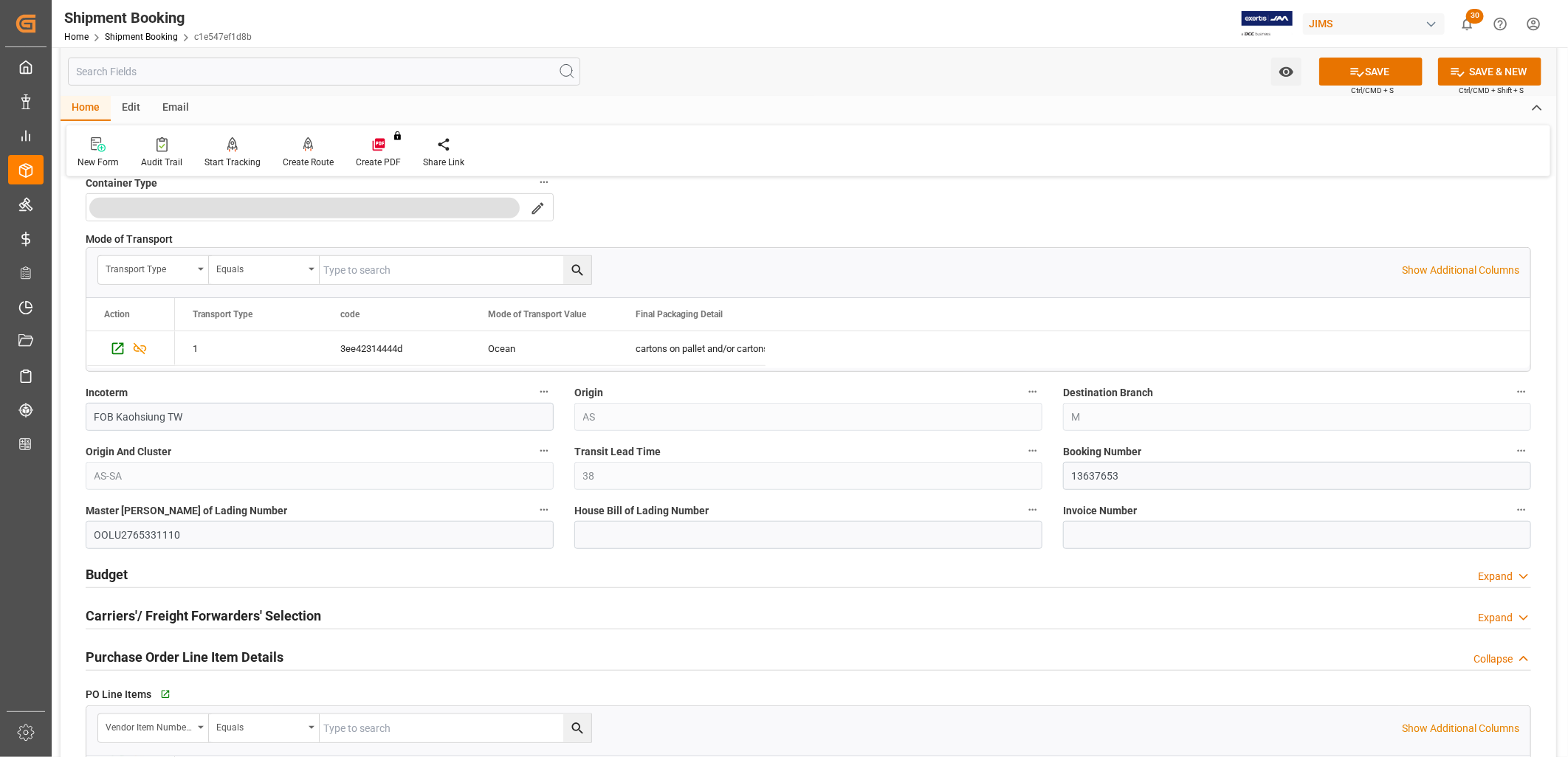
scroll to position [409, 0]
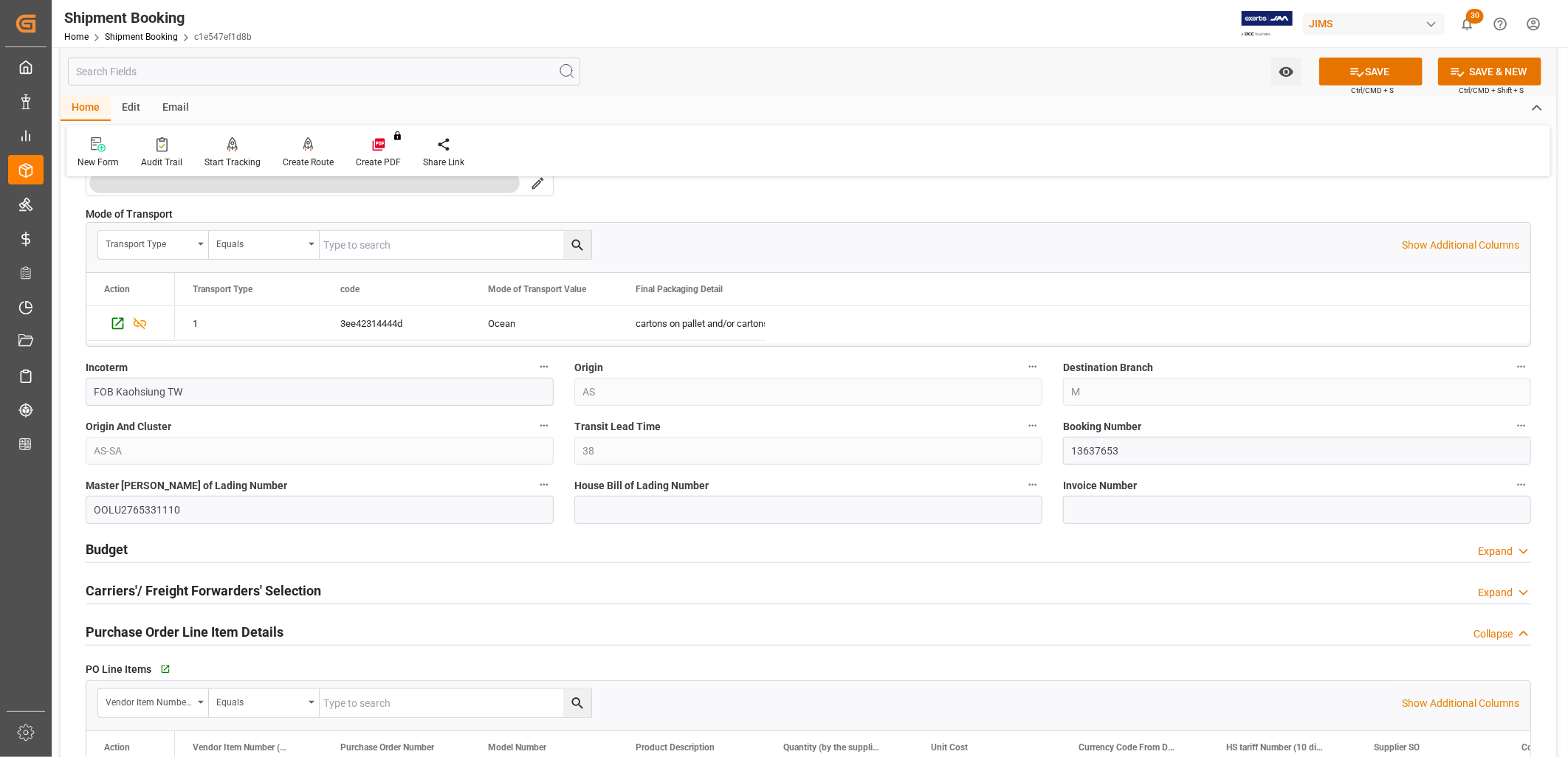
click at [258, 588] on h2 "Carriers'/ Freight Forwarders' Selection" at bounding box center [203, 590] width 236 height 20
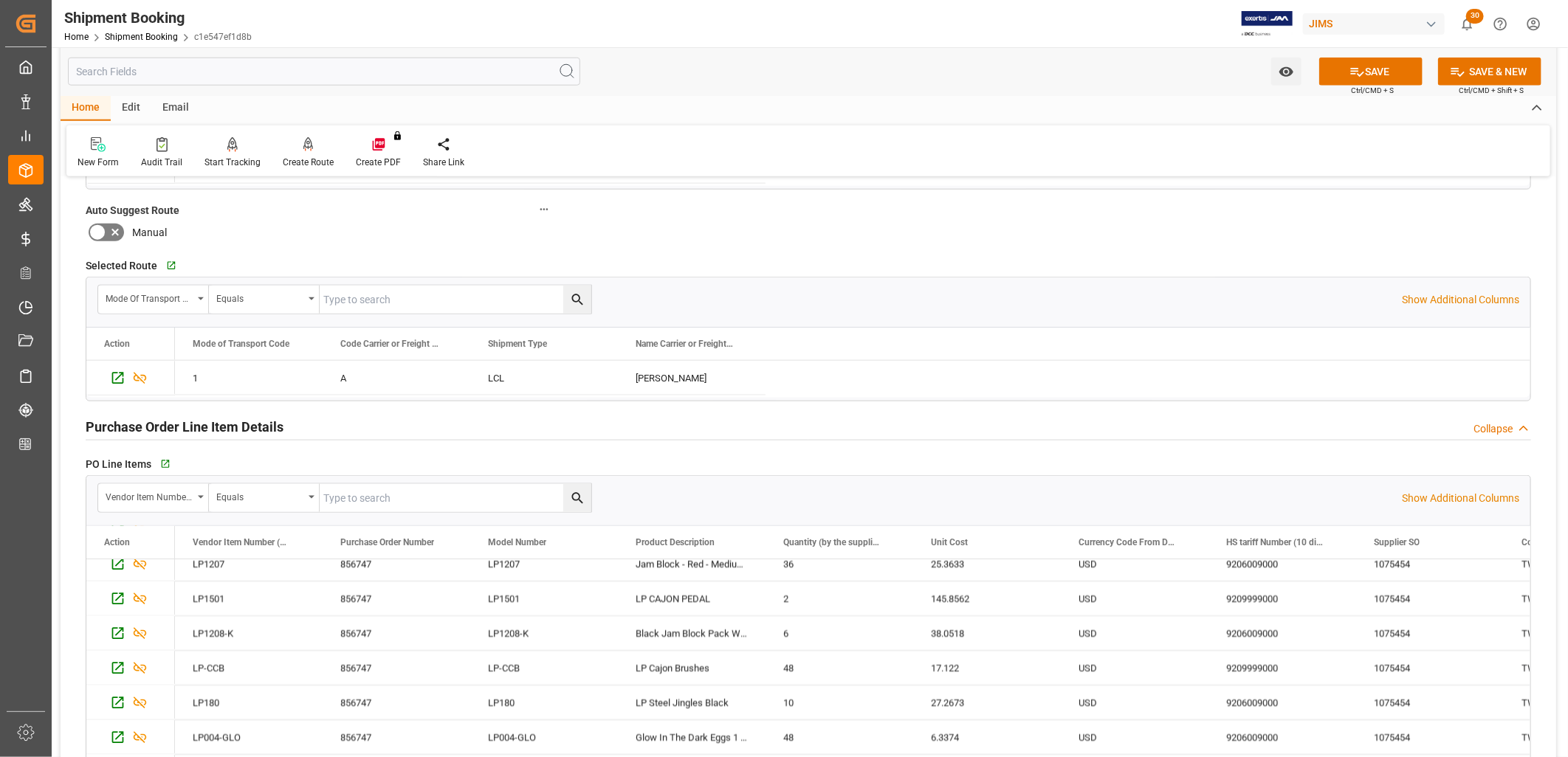
scroll to position [1065, 0]
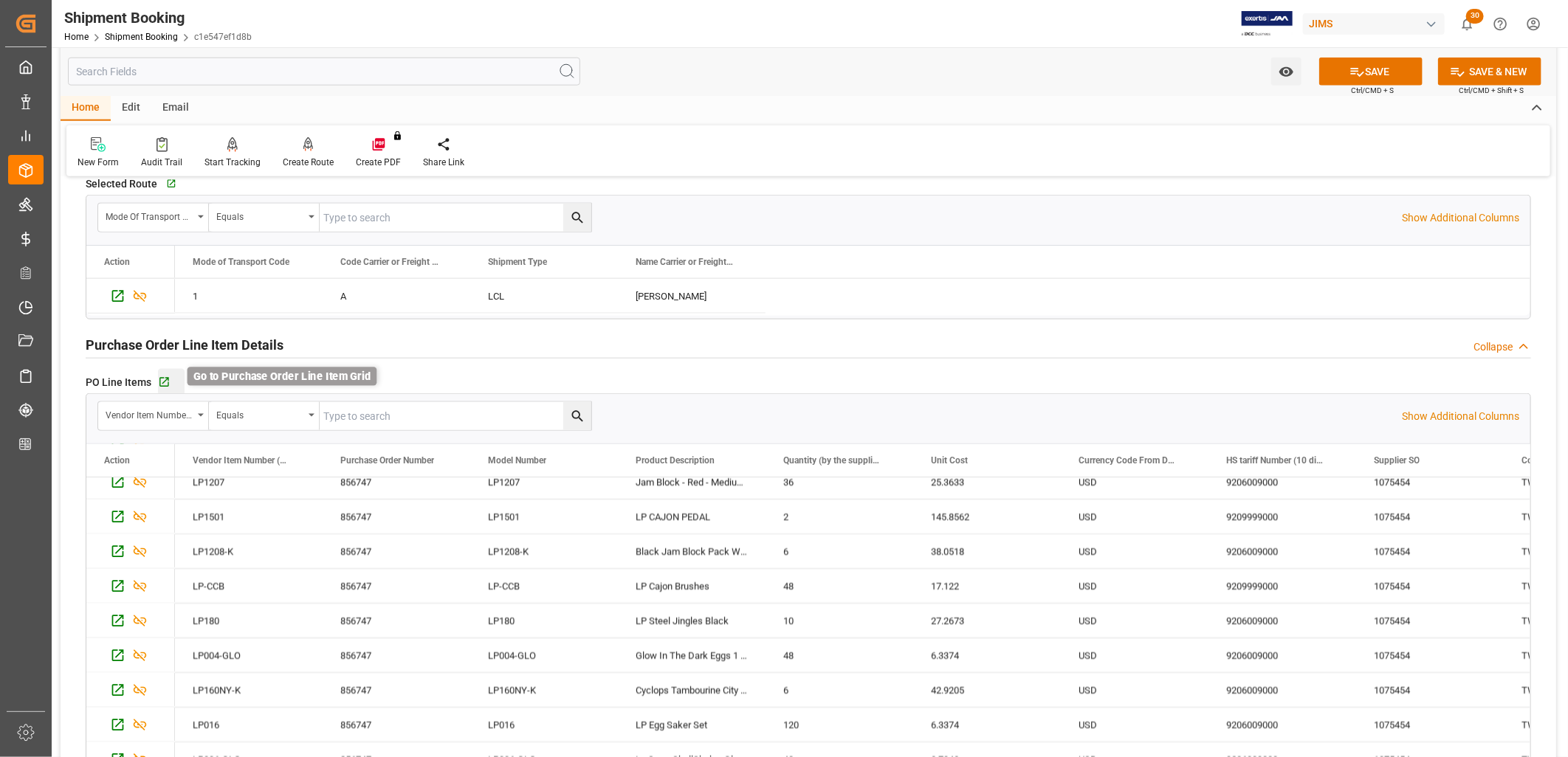
click at [164, 380] on icon "button" at bounding box center [164, 383] width 10 height 10
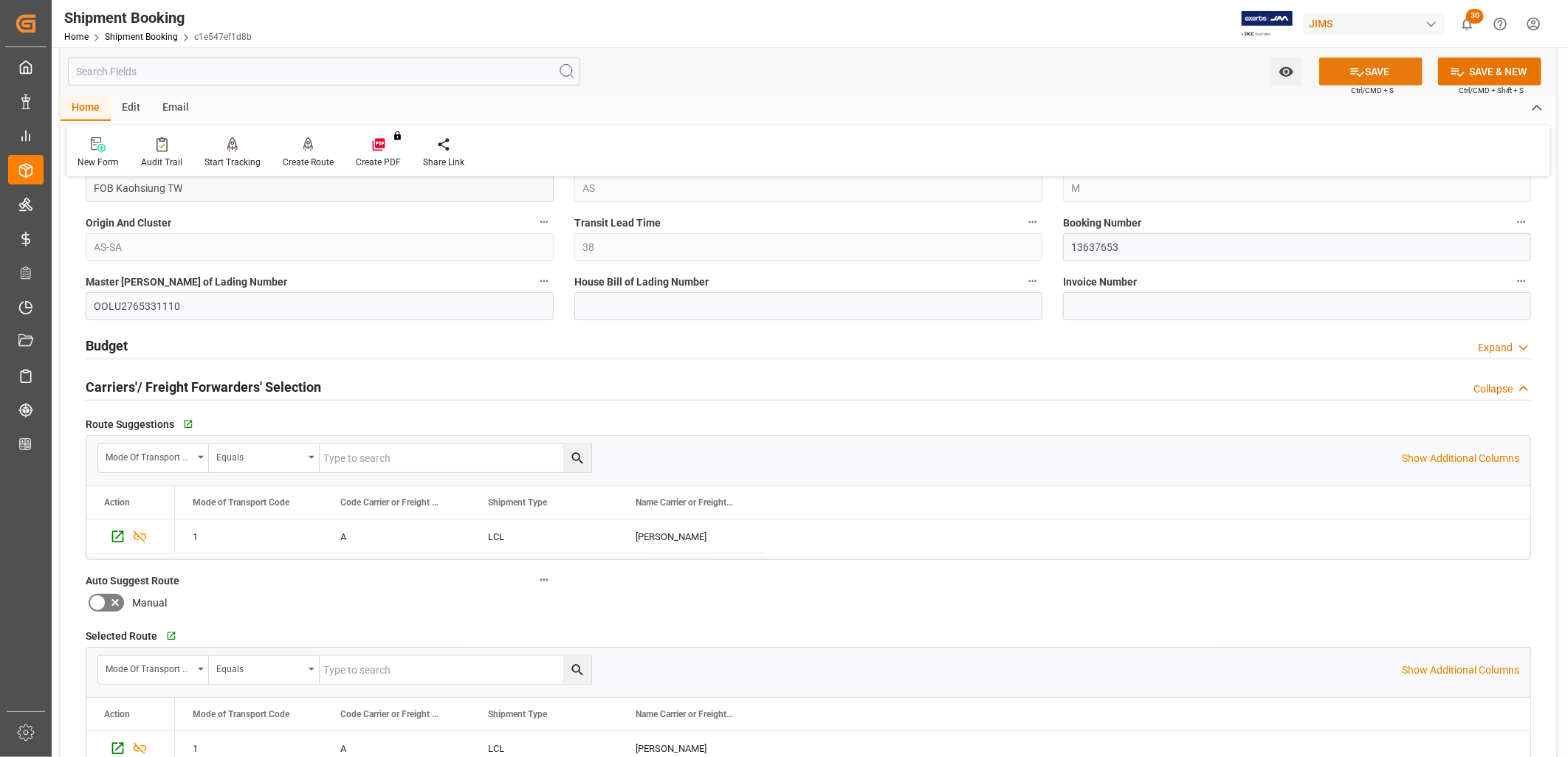
scroll to position [573, 0]
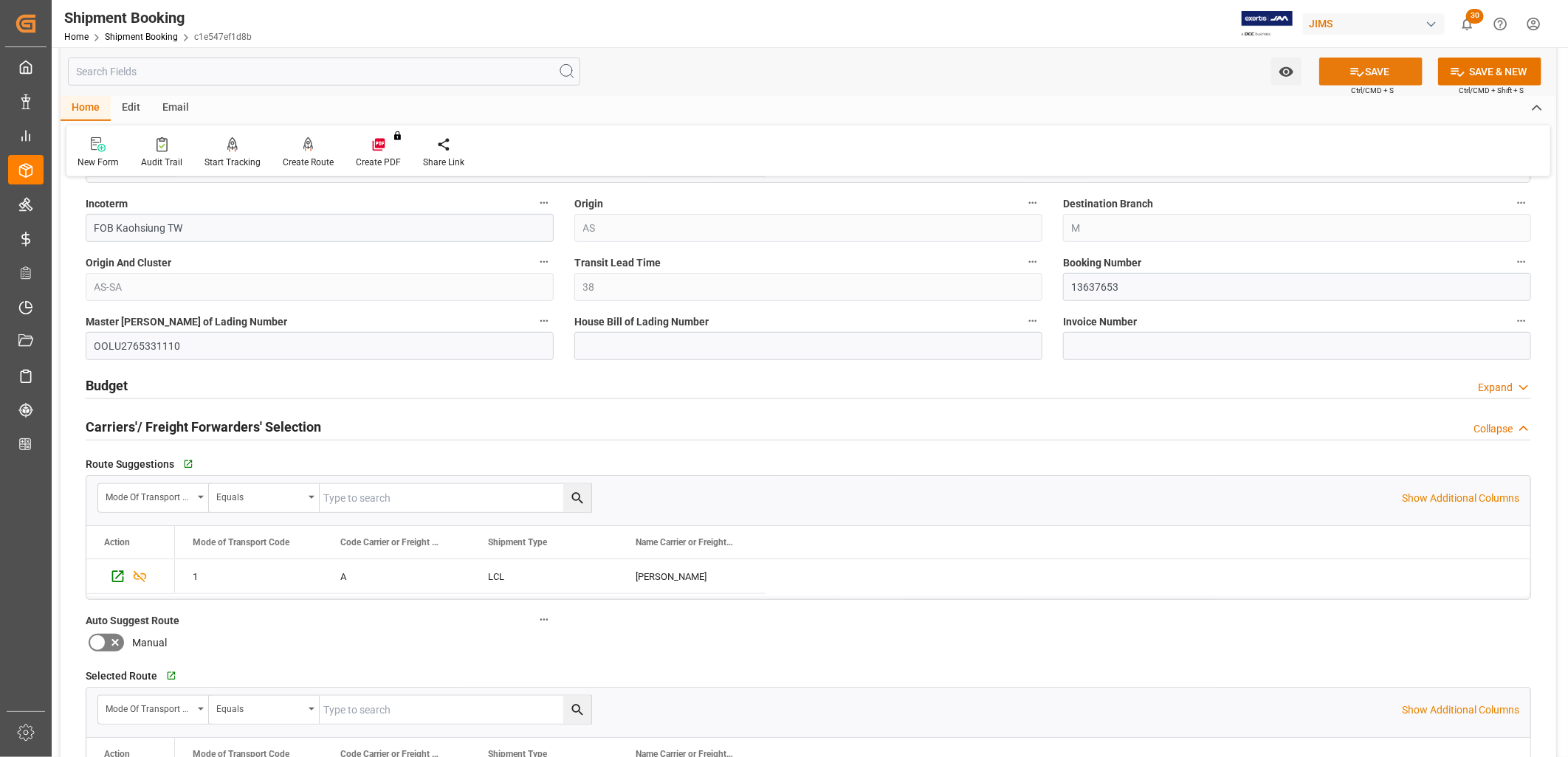
click at [1371, 72] on button "SAVE" at bounding box center [1370, 71] width 104 height 28
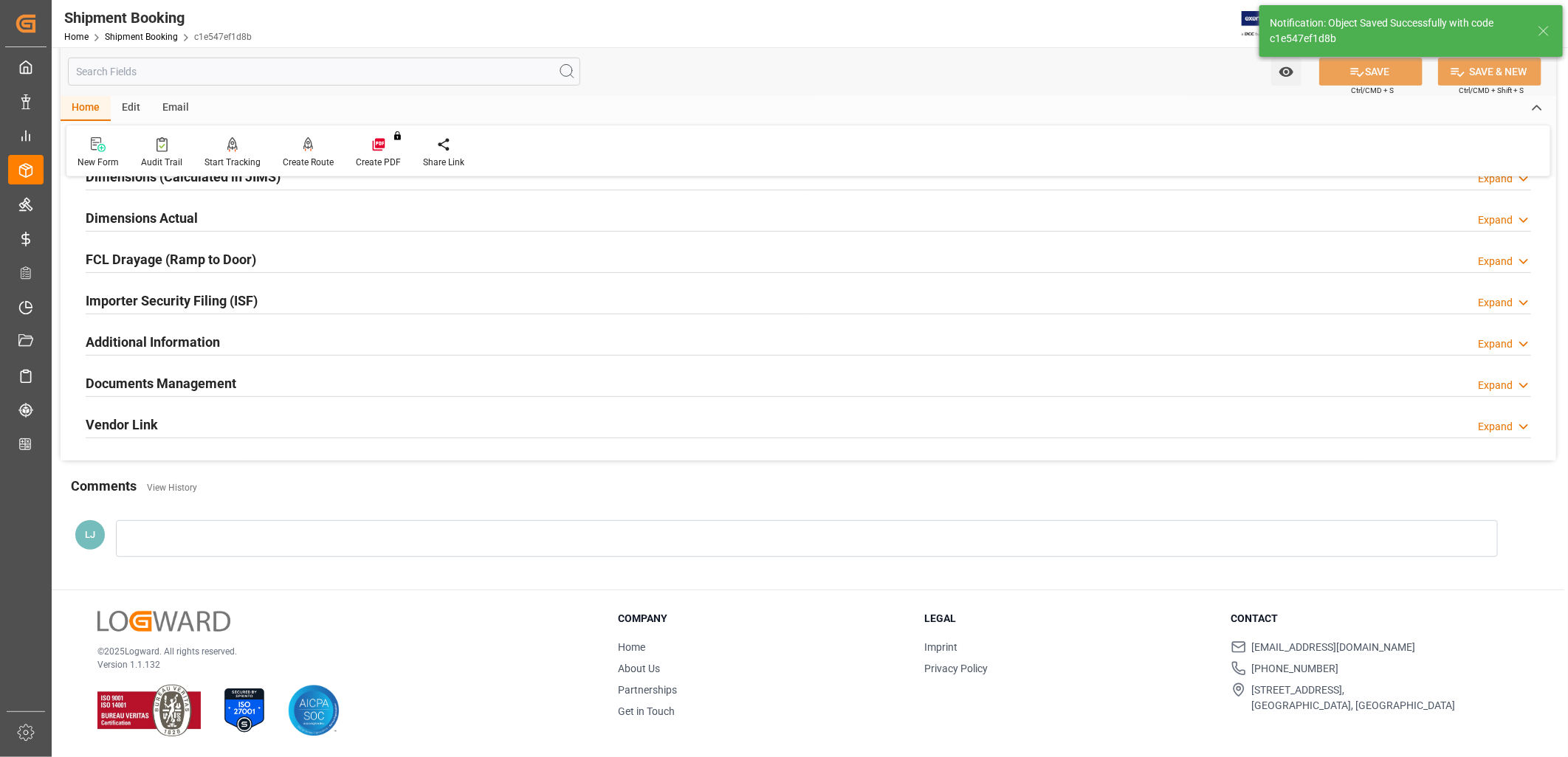
scroll to position [0, 0]
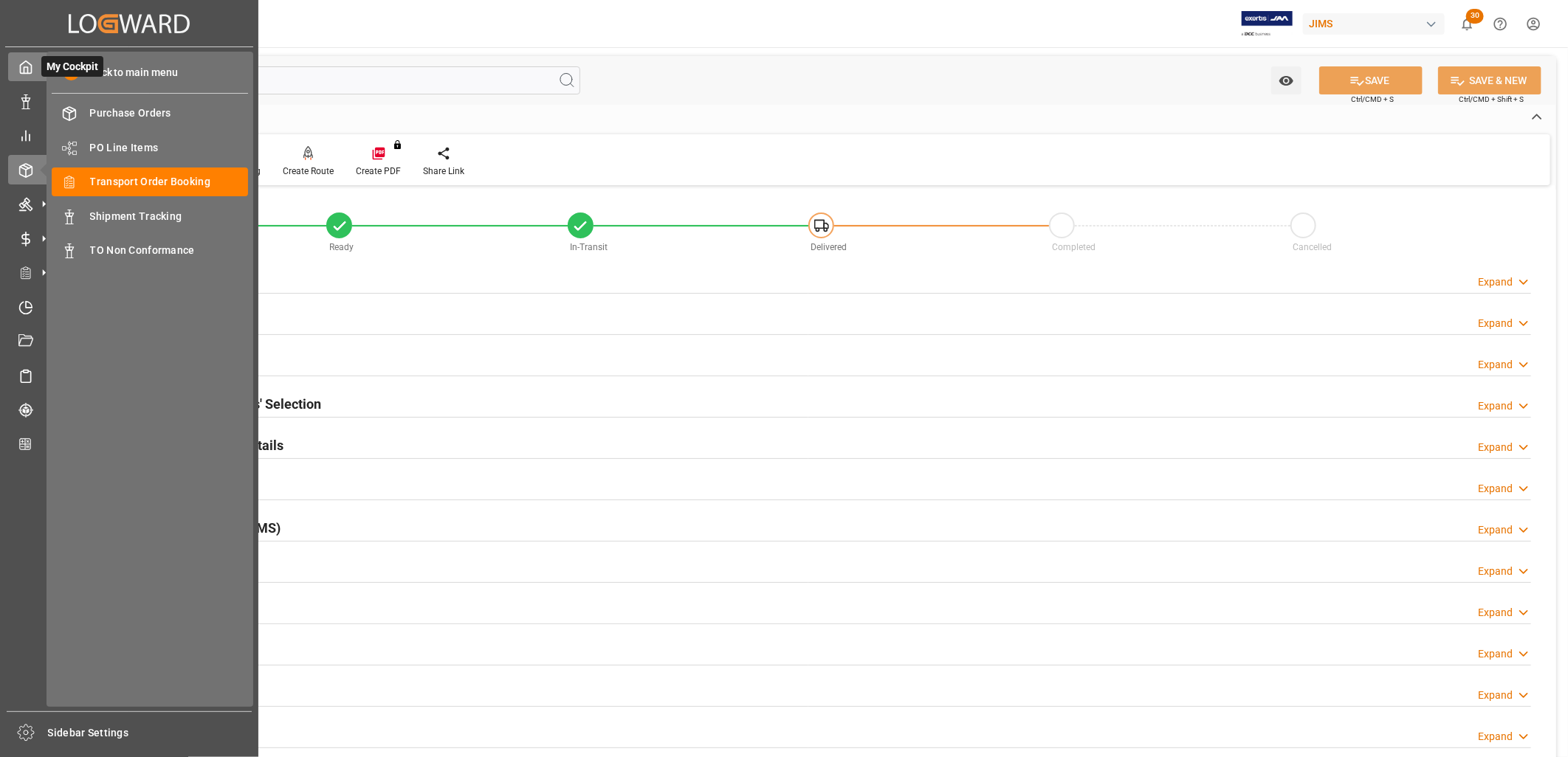
click at [26, 64] on icon at bounding box center [25, 67] width 15 height 15
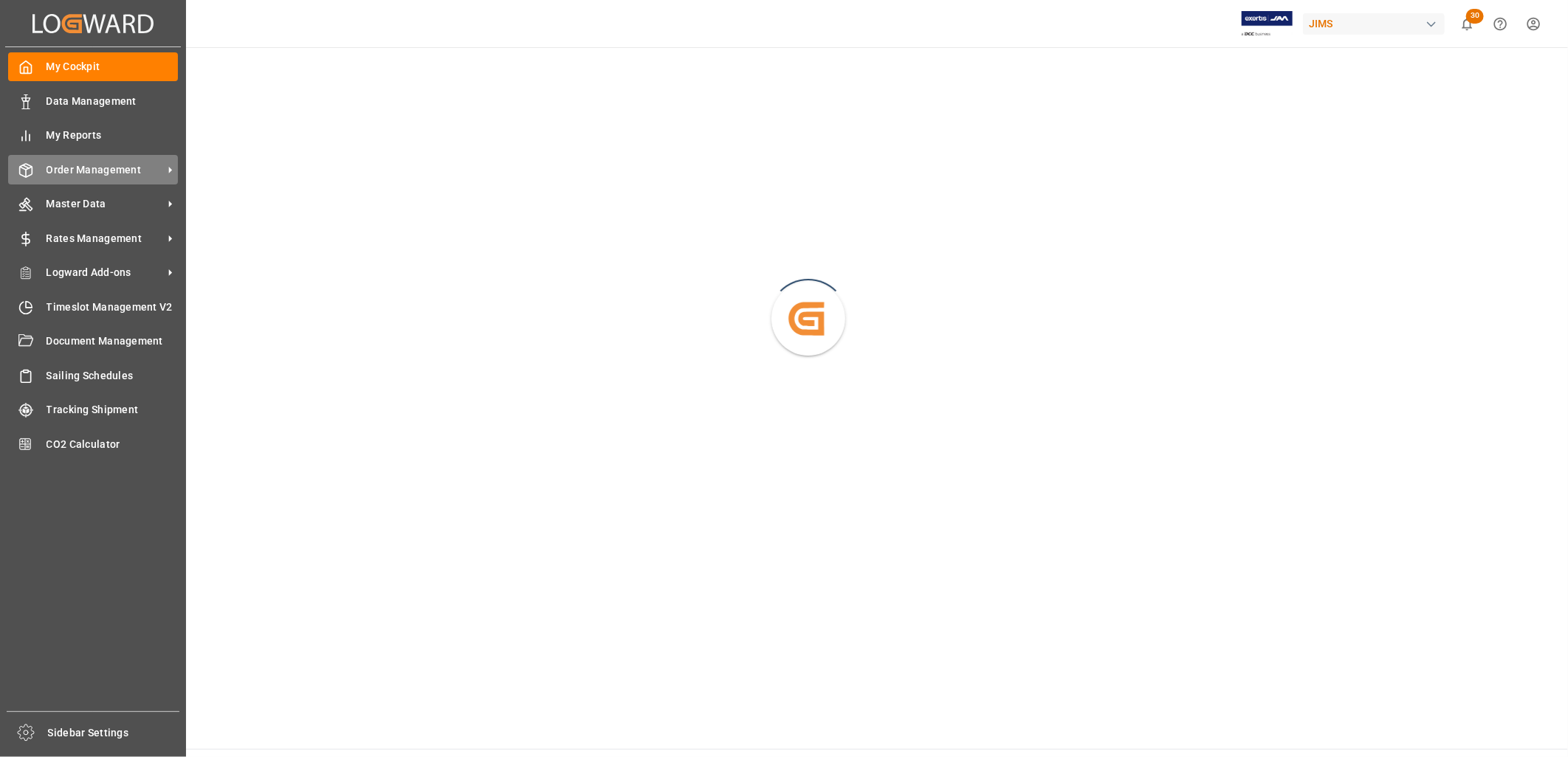
click at [104, 167] on span "Order Management" at bounding box center [105, 170] width 116 height 16
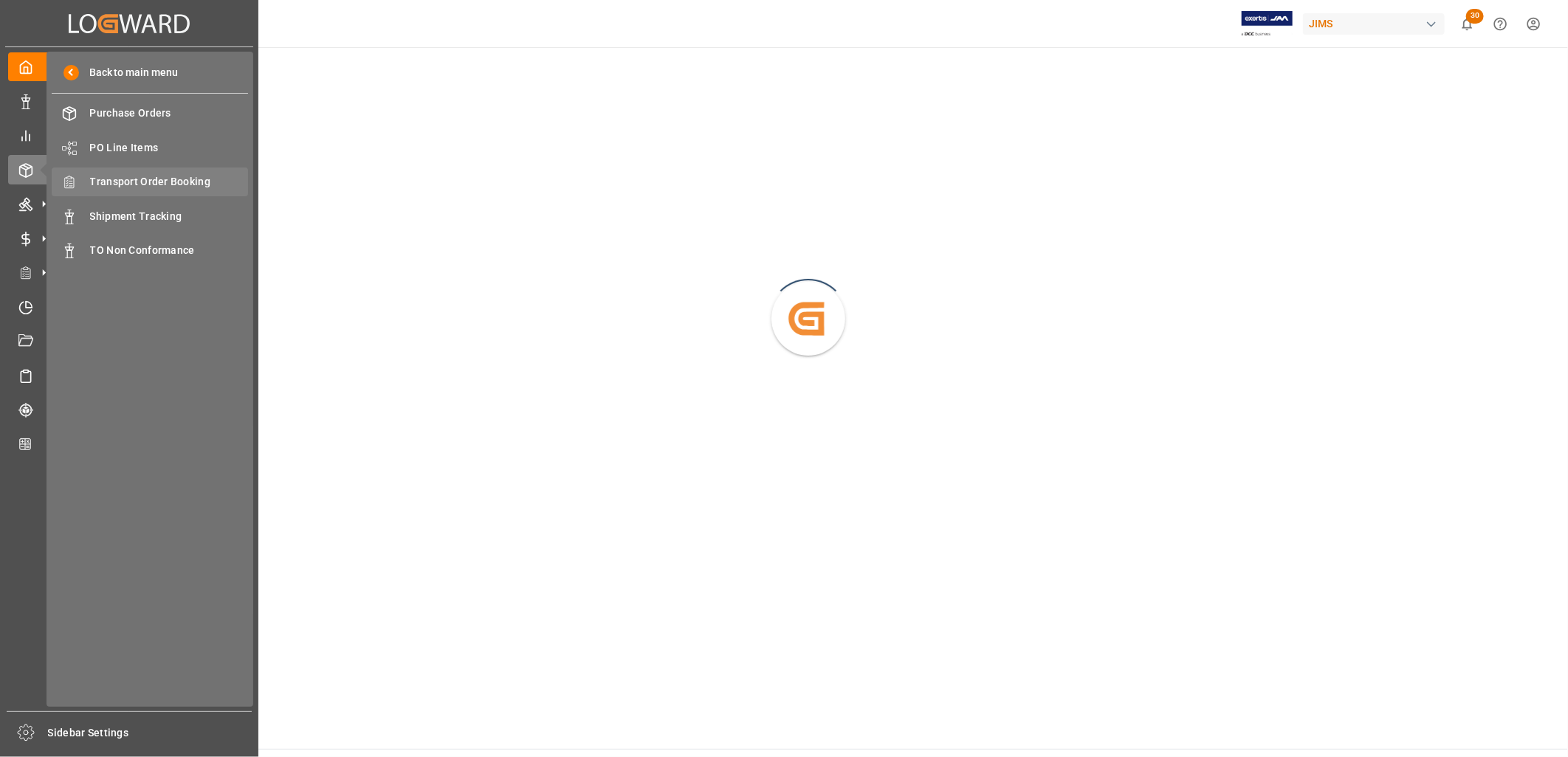
click at [178, 177] on span "Transport Order Booking" at bounding box center [170, 182] width 159 height 16
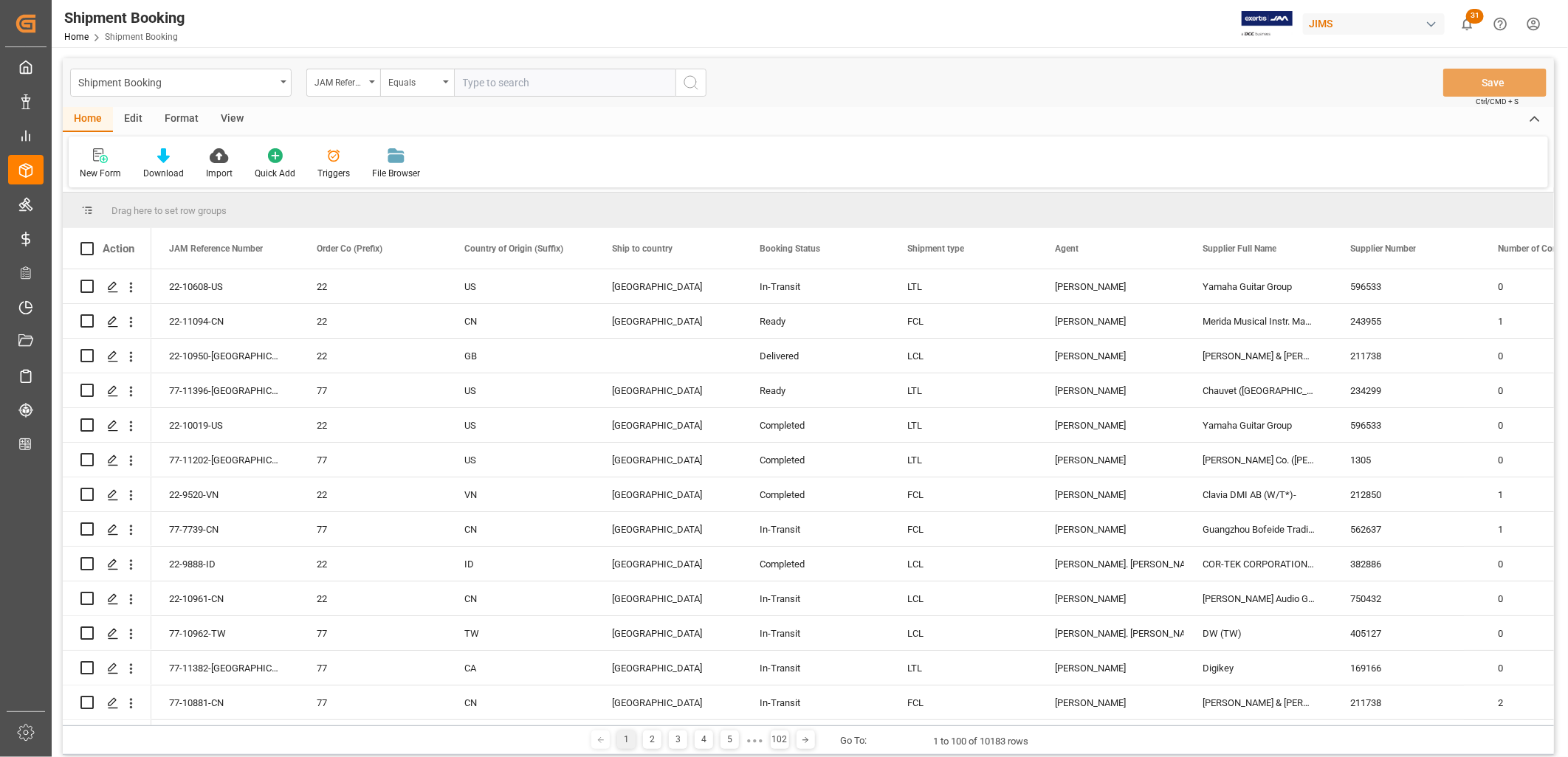
click at [469, 79] on input "text" at bounding box center [564, 82] width 221 height 28
type input "22-8436-MY"
click at [682, 79] on icon "search button" at bounding box center [690, 82] width 17 height 17
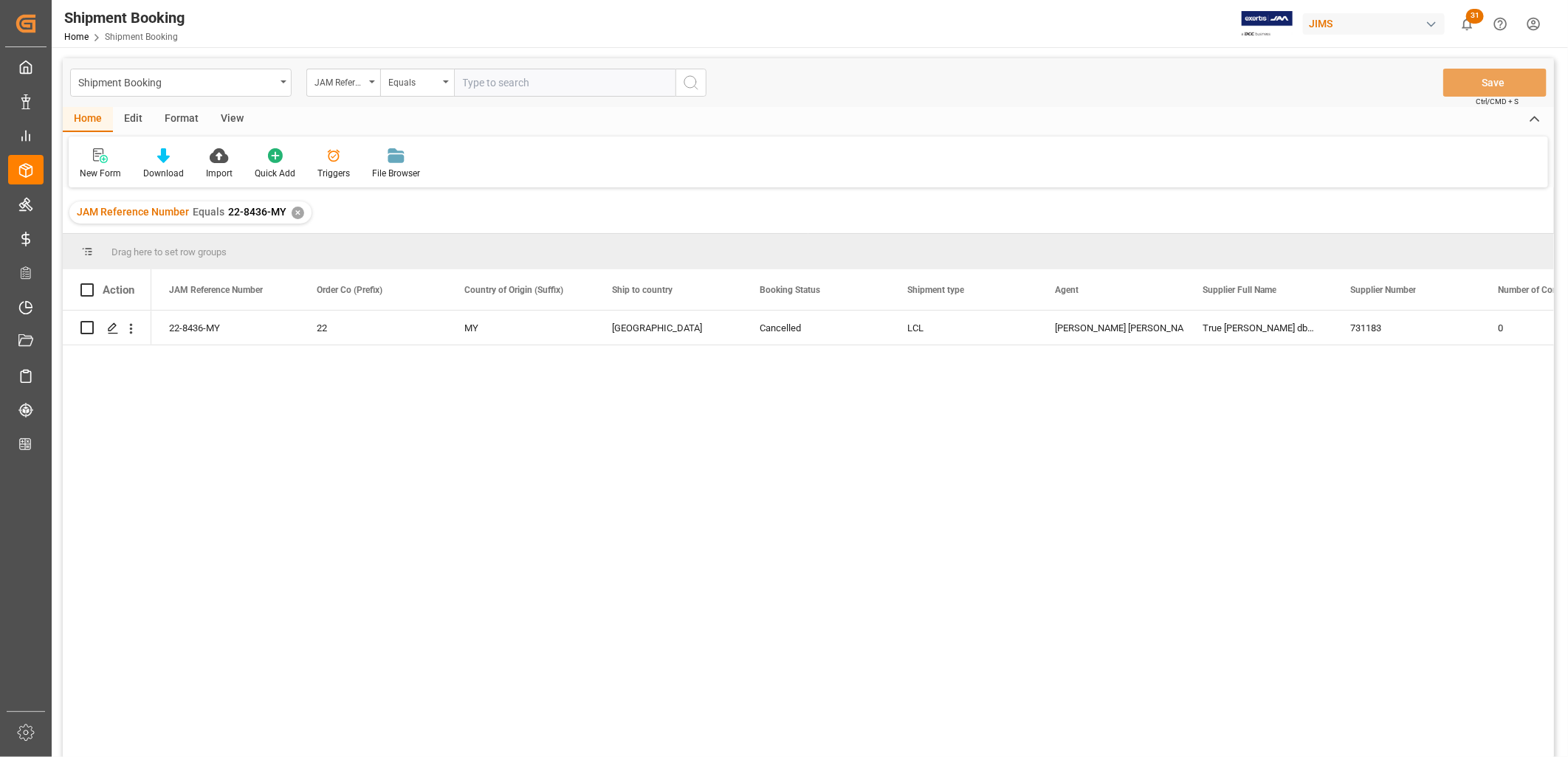
click at [296, 210] on div "✕" at bounding box center [298, 212] width 13 height 13
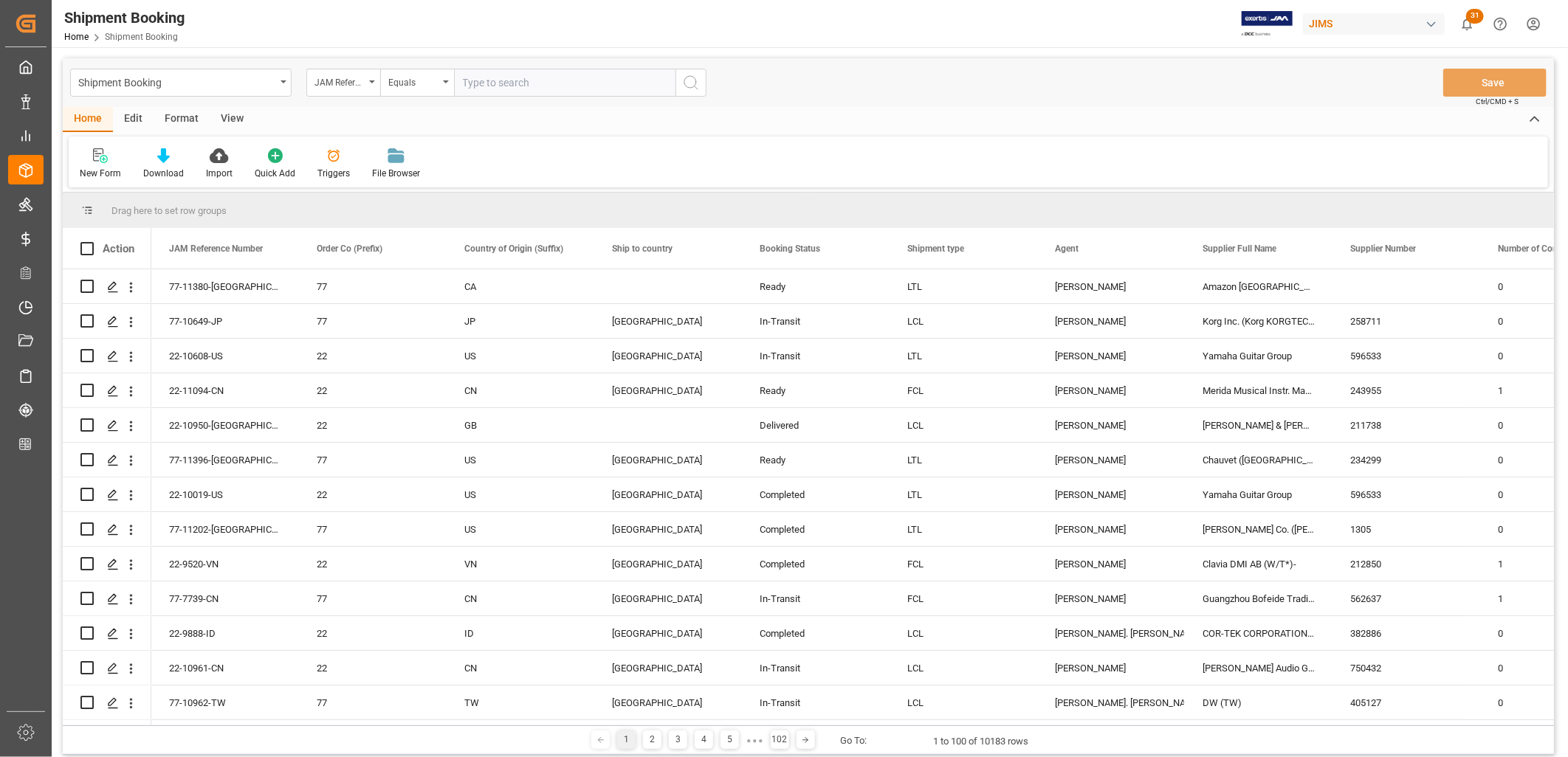
click at [468, 81] on input "text" at bounding box center [564, 82] width 221 height 28
paste input "77-11120-CN"
type input "77-11120-CN"
click at [688, 79] on icon "search button" at bounding box center [690, 82] width 17 height 17
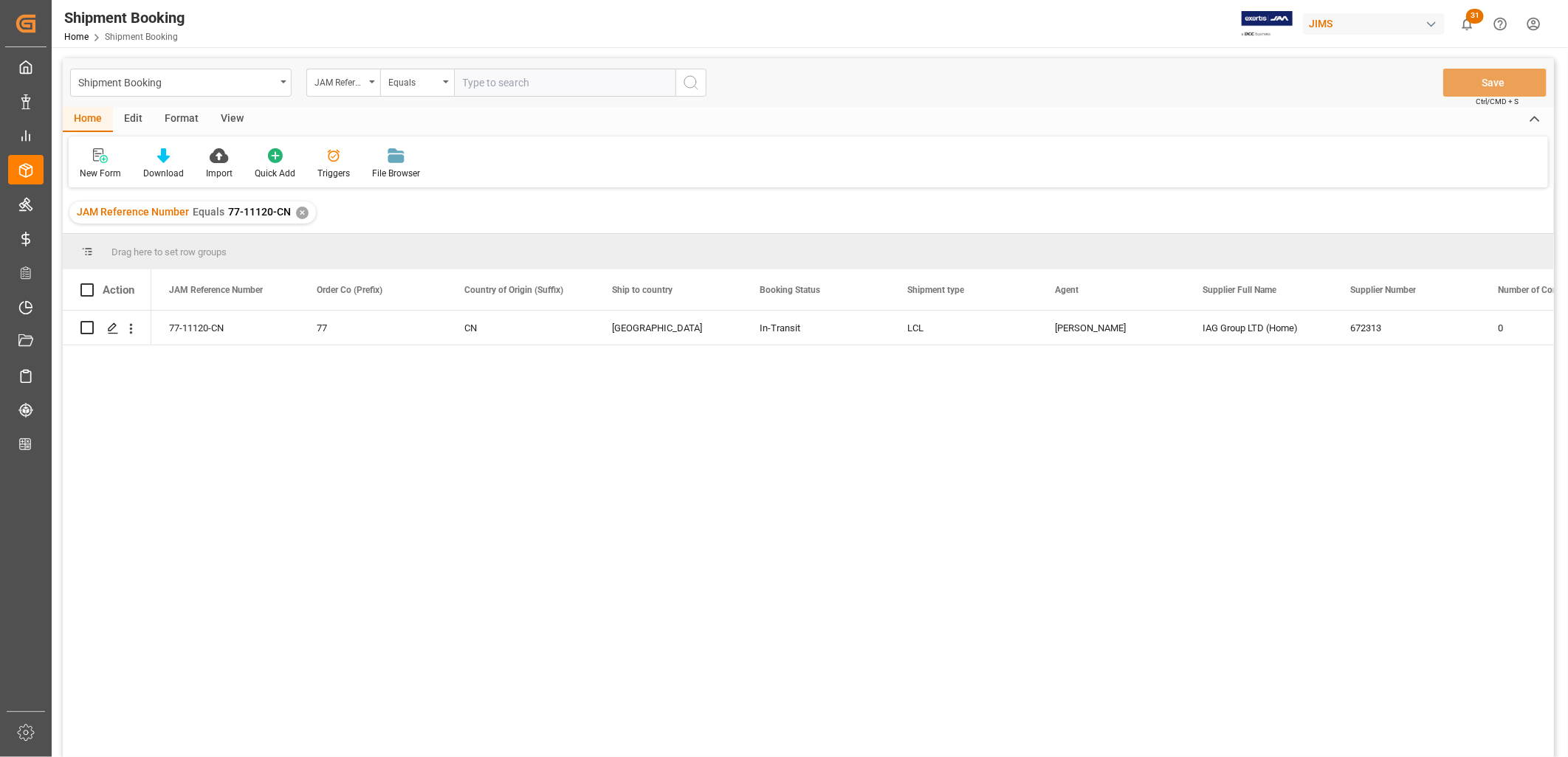
click at [297, 208] on div "✕" at bounding box center [302, 212] width 13 height 13
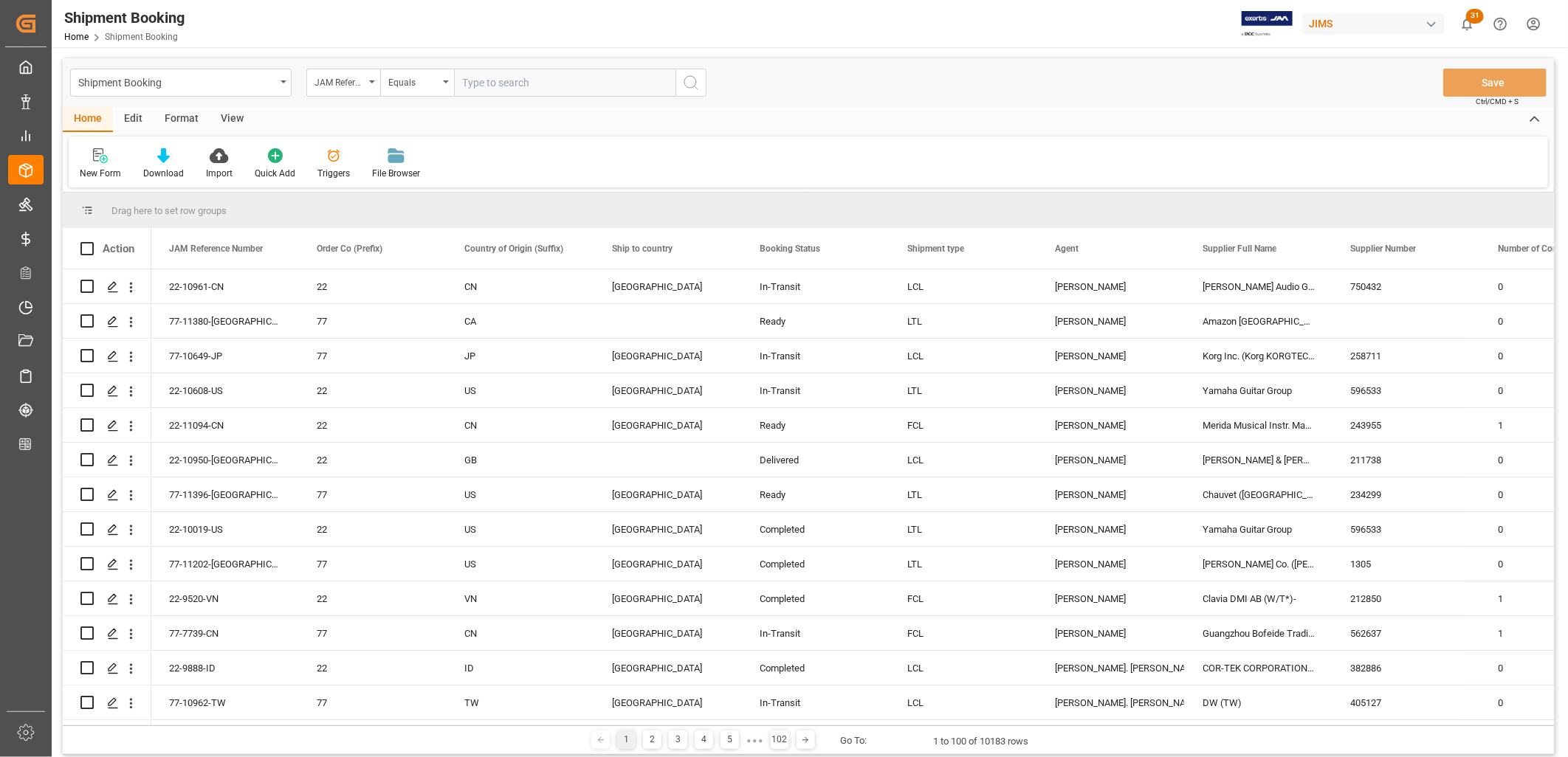
click at [467, 84] on input "text" at bounding box center [564, 82] width 221 height 28
paste input "77-10962-TW"
type input "77-10962-TW"
click at [694, 85] on circle "search button" at bounding box center [690, 81] width 12 height 12
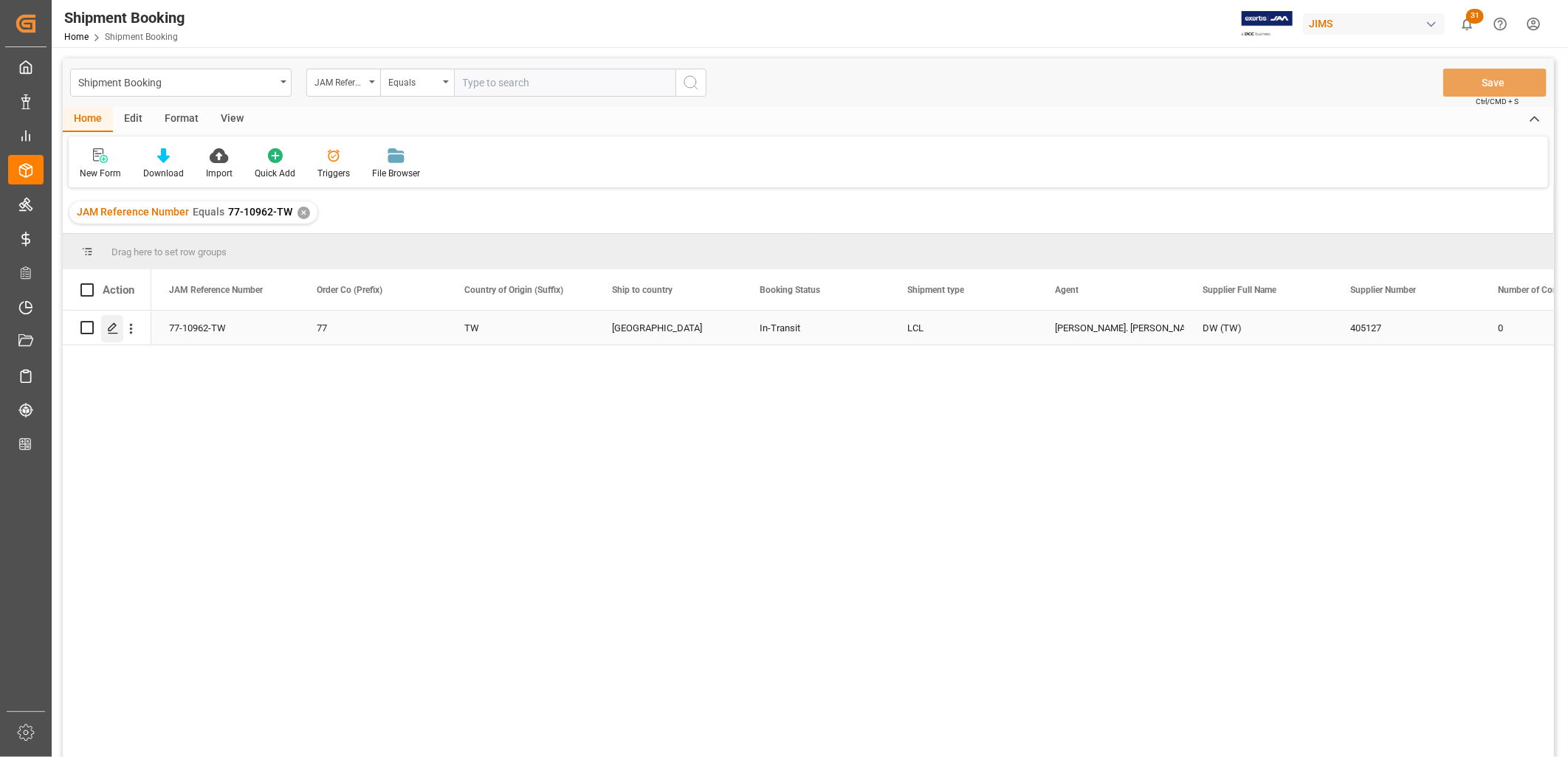
click at [107, 327] on icon "Press SPACE to select this row." at bounding box center [112, 329] width 12 height 12
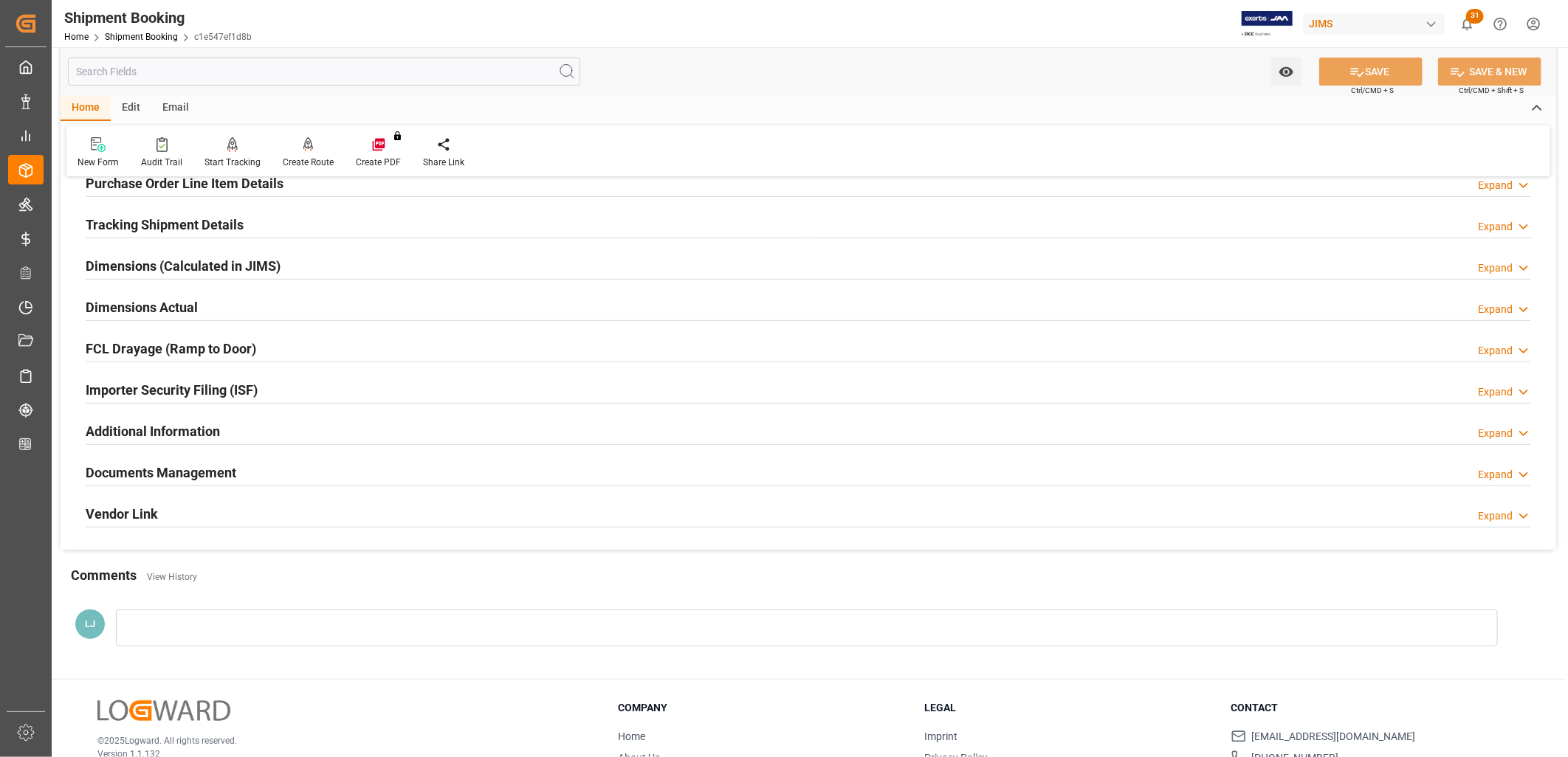
scroll to position [351, 0]
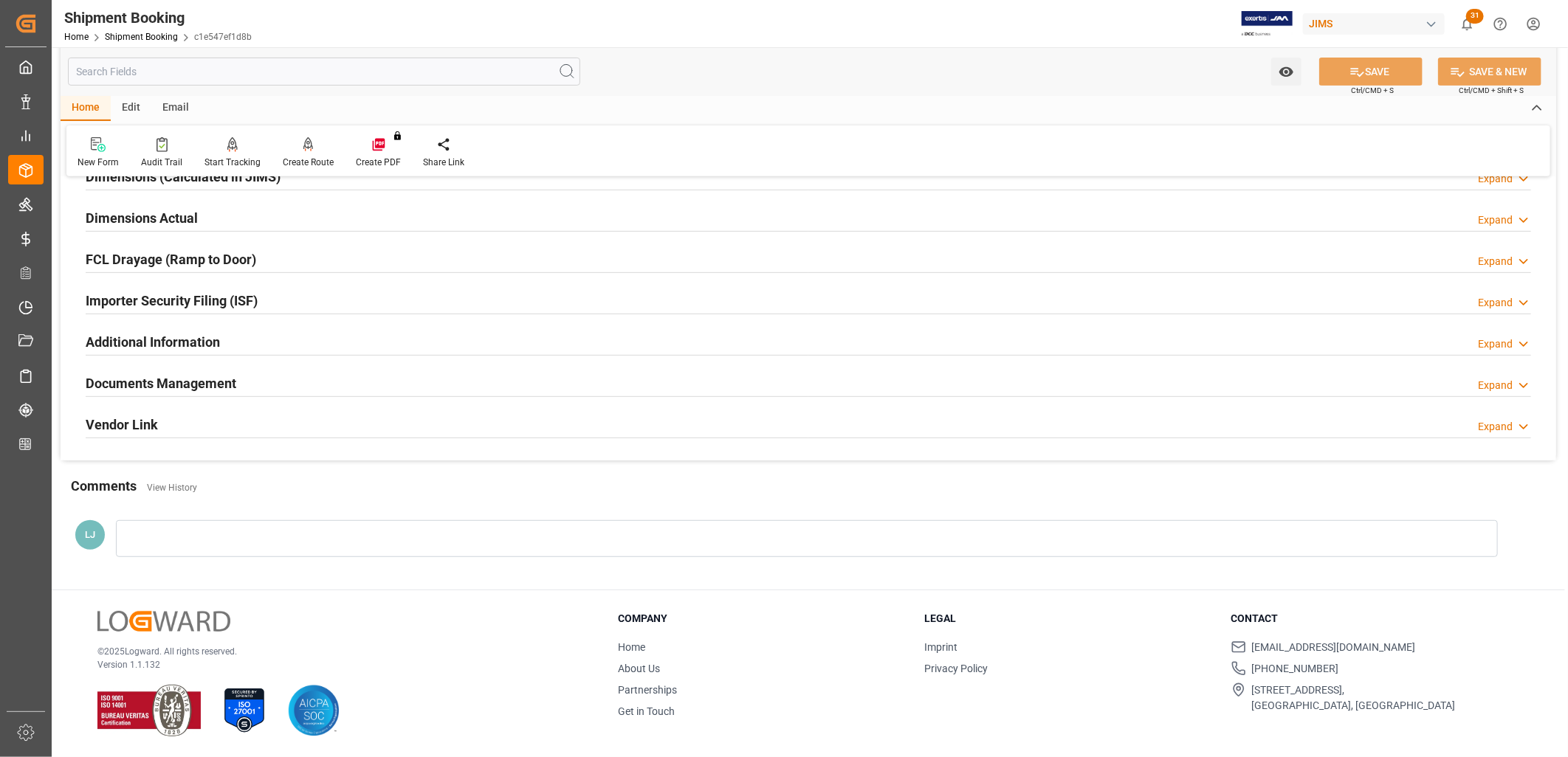
click at [216, 379] on h2 "Documents Management" at bounding box center [160, 383] width 150 height 20
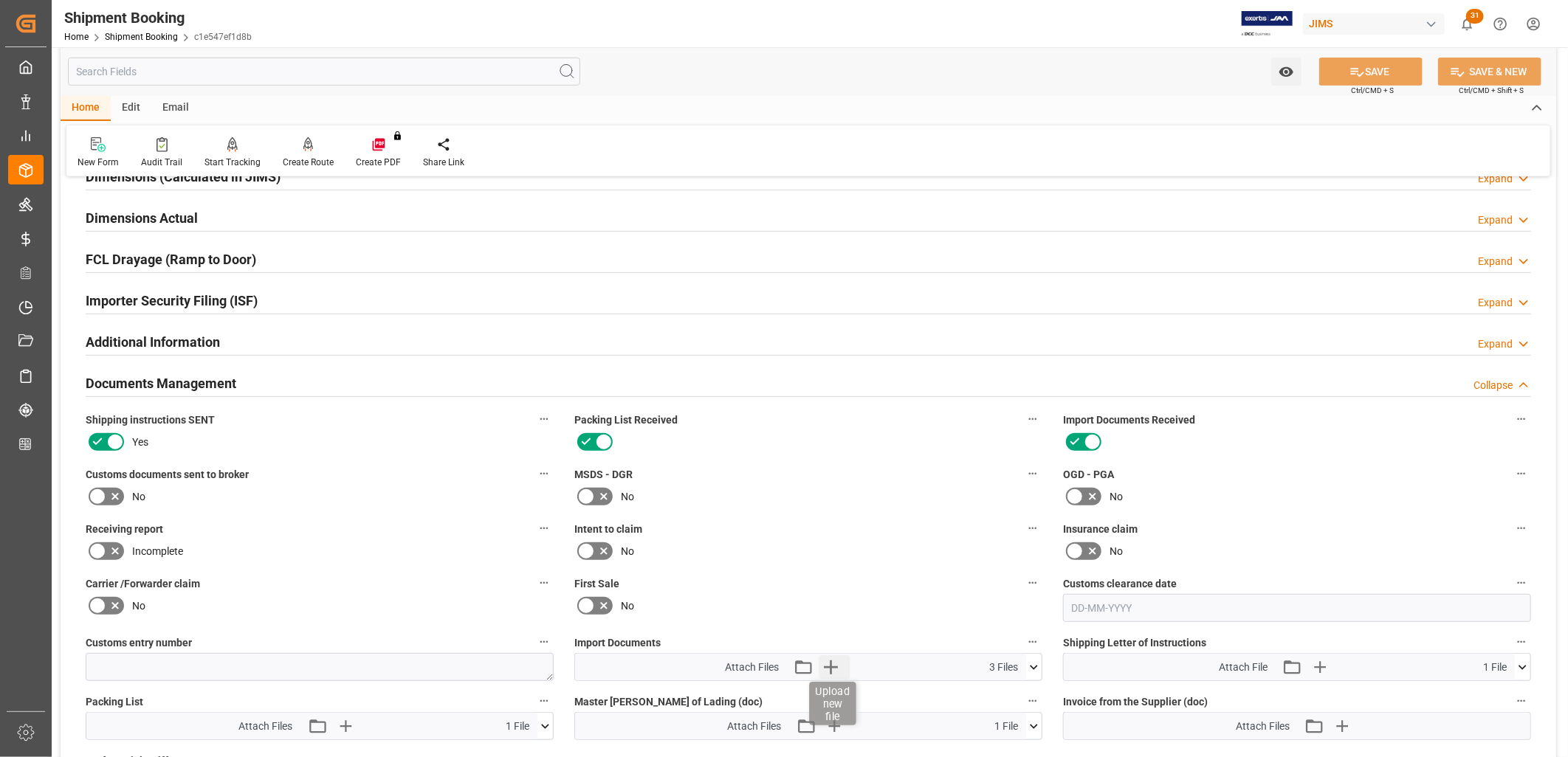
click at [827, 659] on icon "button" at bounding box center [831, 667] width 23 height 23
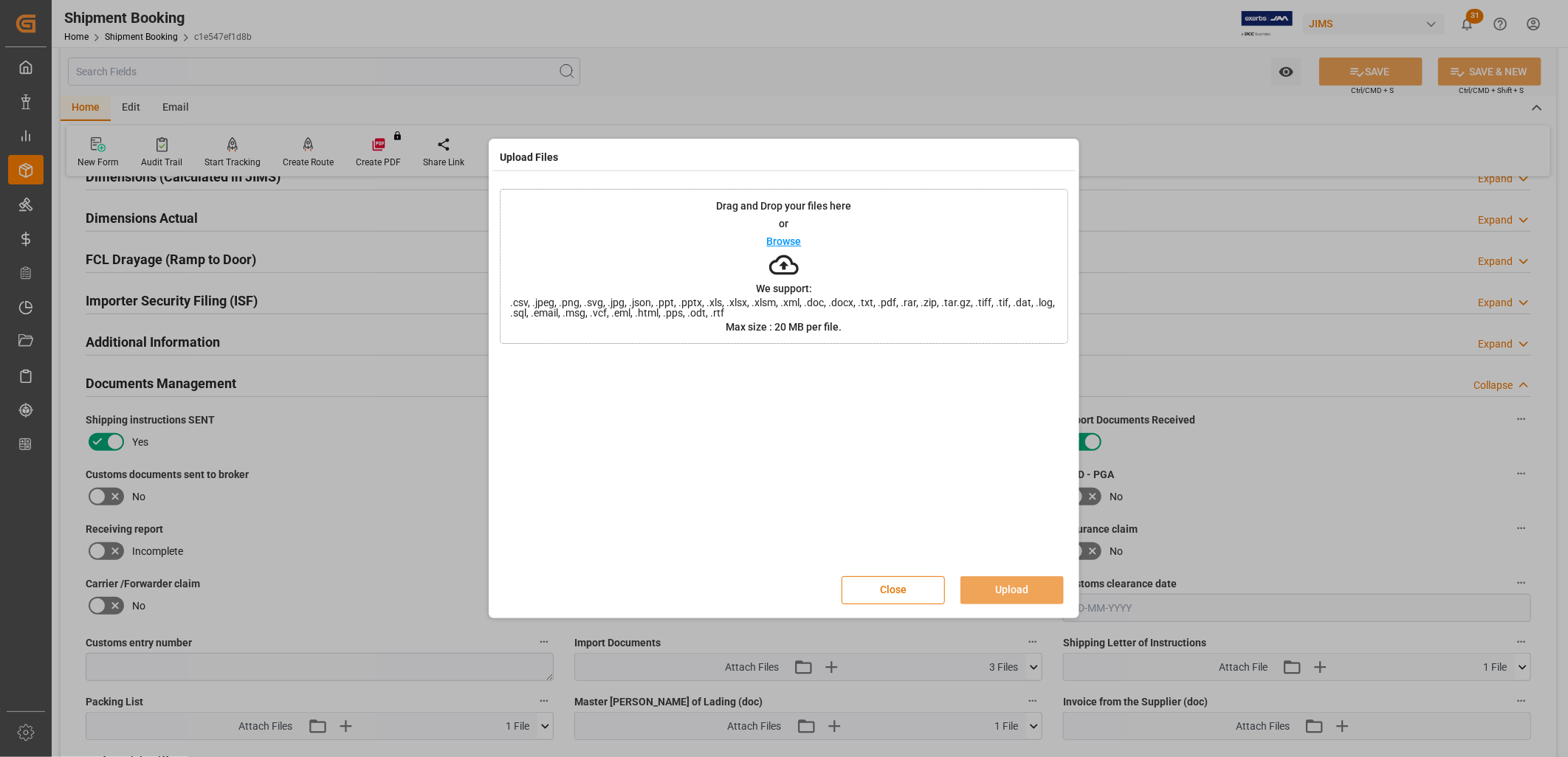
click at [781, 240] on p "Browse" at bounding box center [784, 241] width 35 height 11
click at [1016, 591] on button "Upload" at bounding box center [1011, 590] width 104 height 28
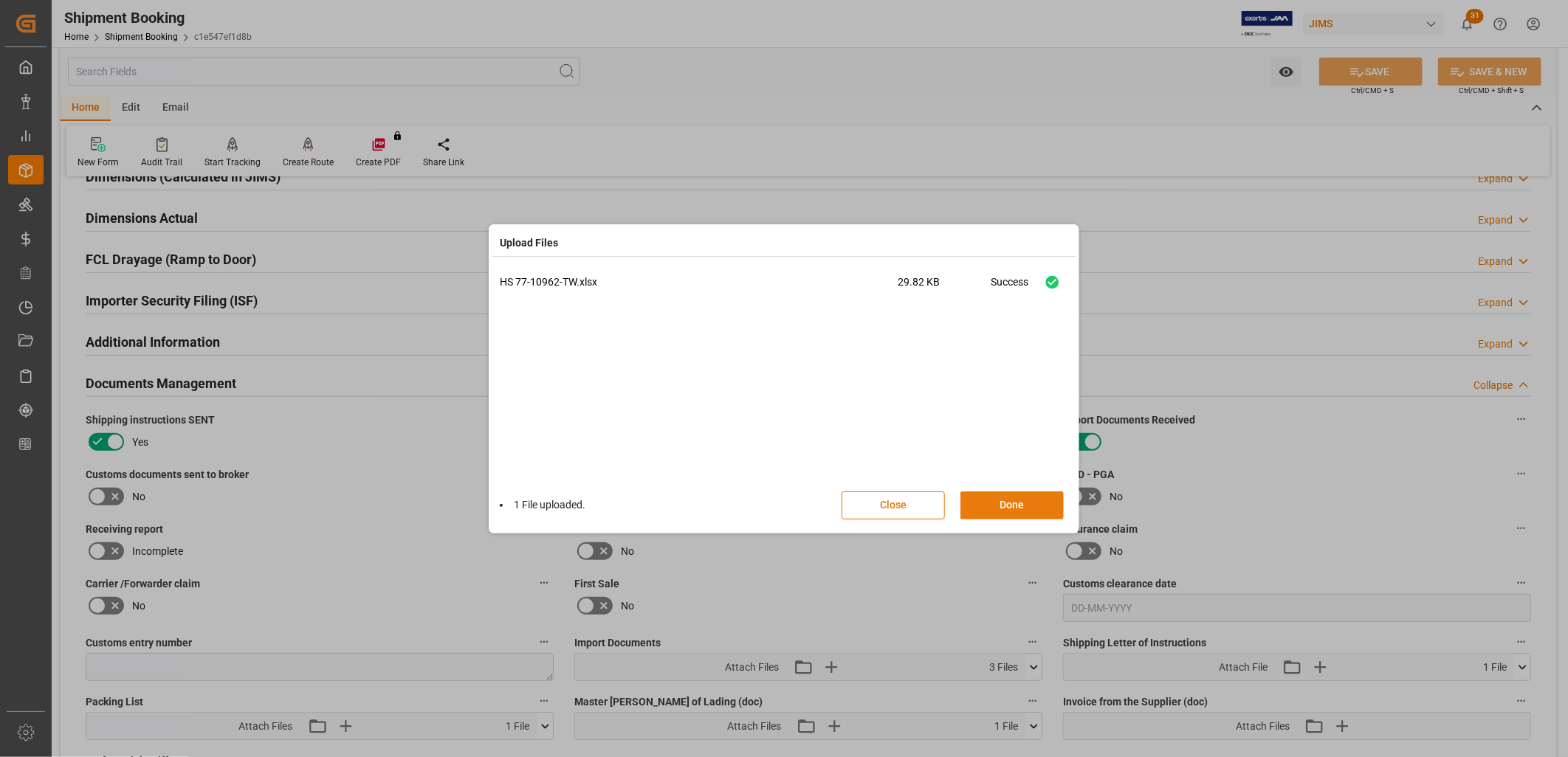
click at [1026, 507] on button "Done" at bounding box center [1011, 505] width 104 height 28
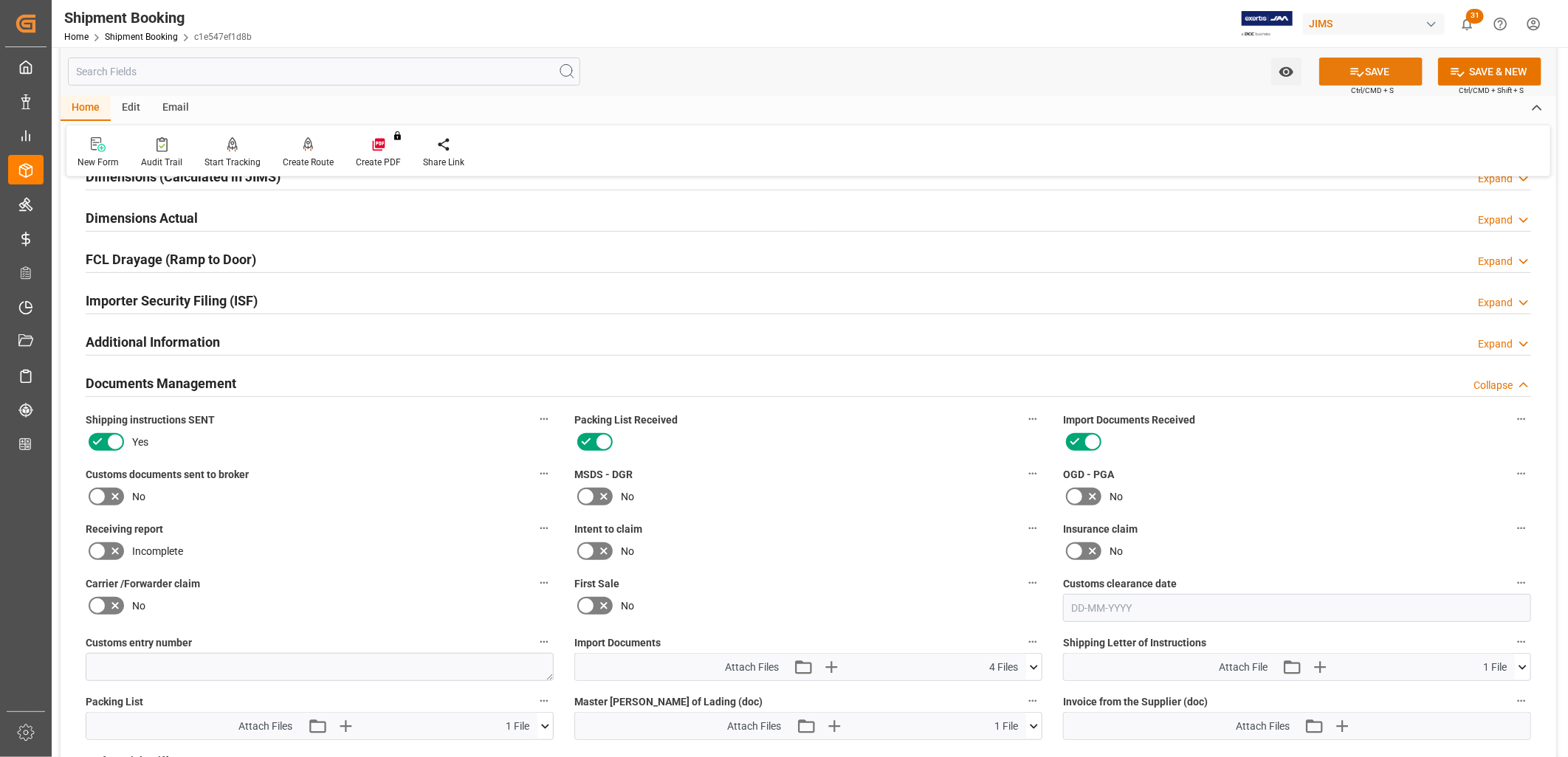
click at [1357, 57] on button "SAVE" at bounding box center [1370, 71] width 104 height 28
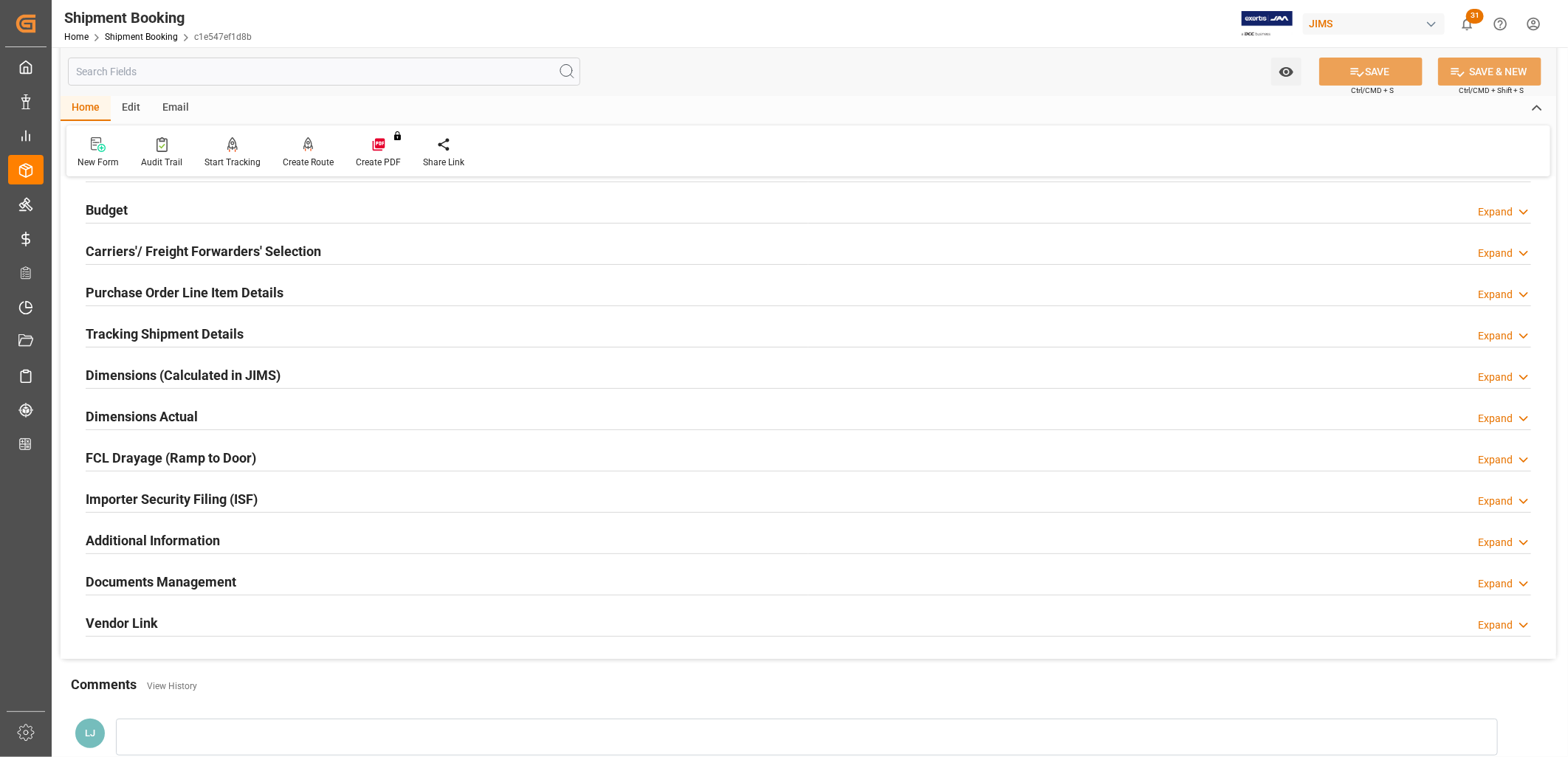
scroll to position [0, 0]
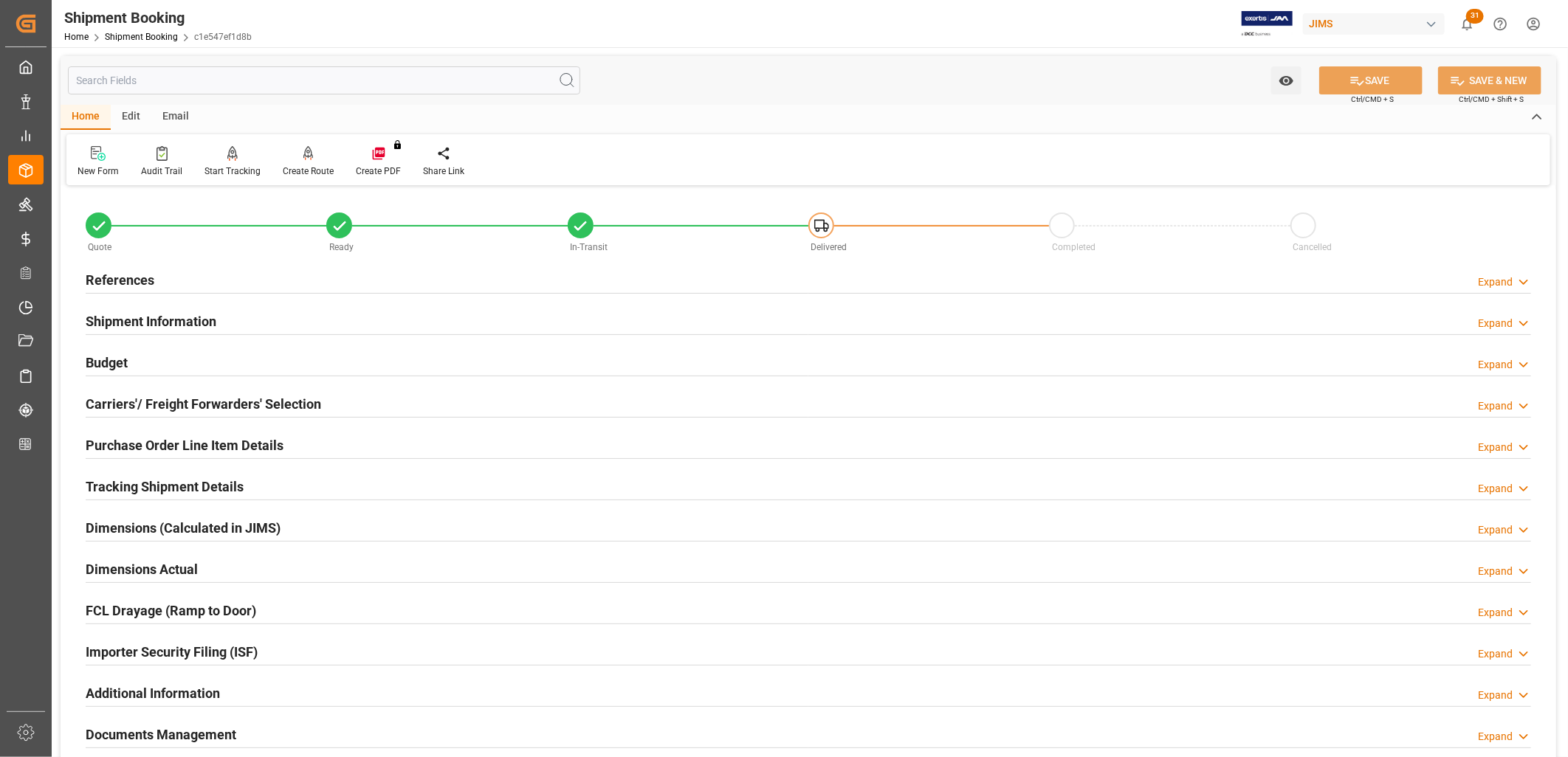
click at [141, 281] on h2 "References" at bounding box center [119, 280] width 69 height 20
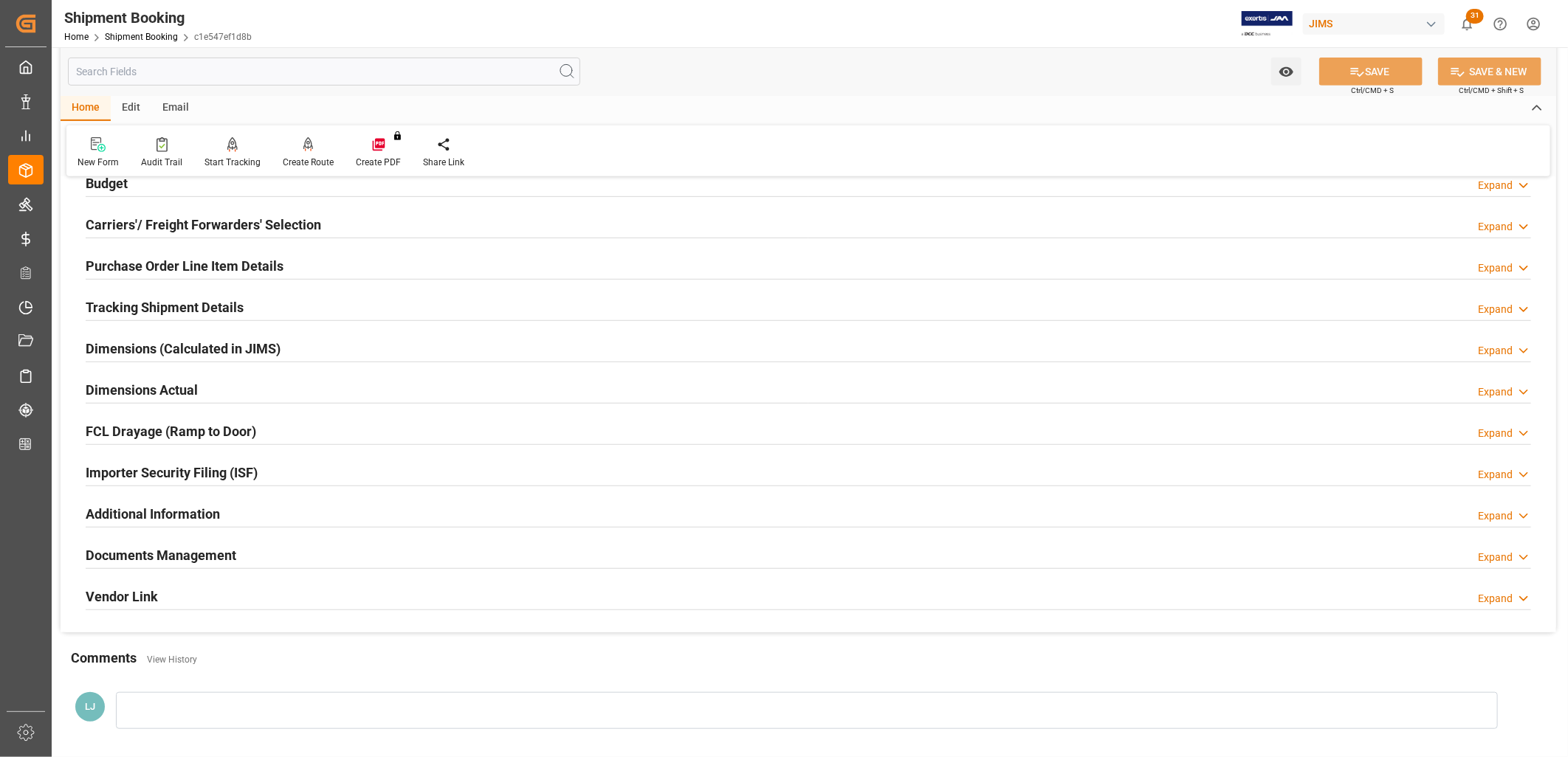
scroll to position [483, 0]
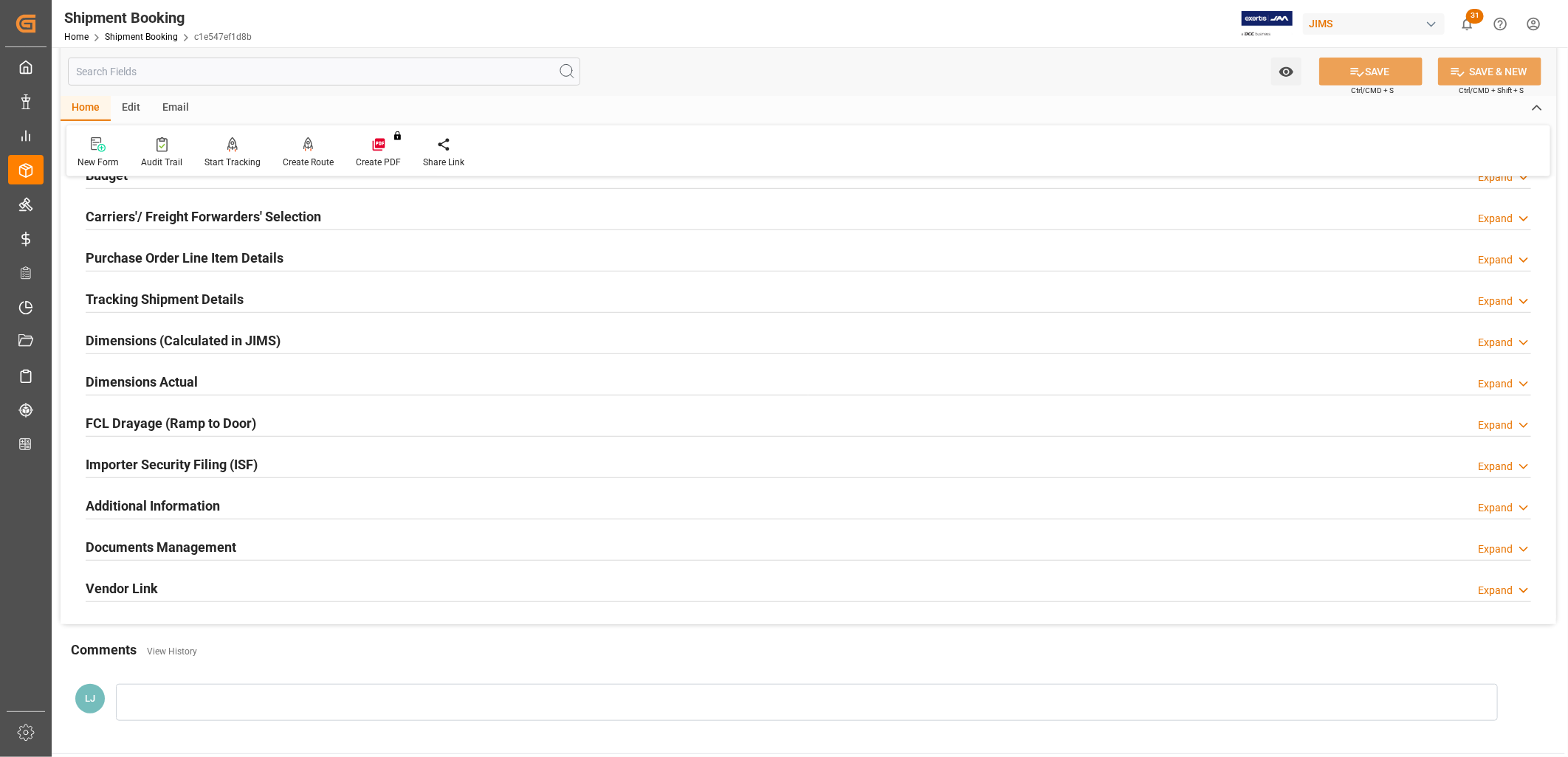
click at [190, 543] on h2 "Documents Management" at bounding box center [160, 547] width 150 height 20
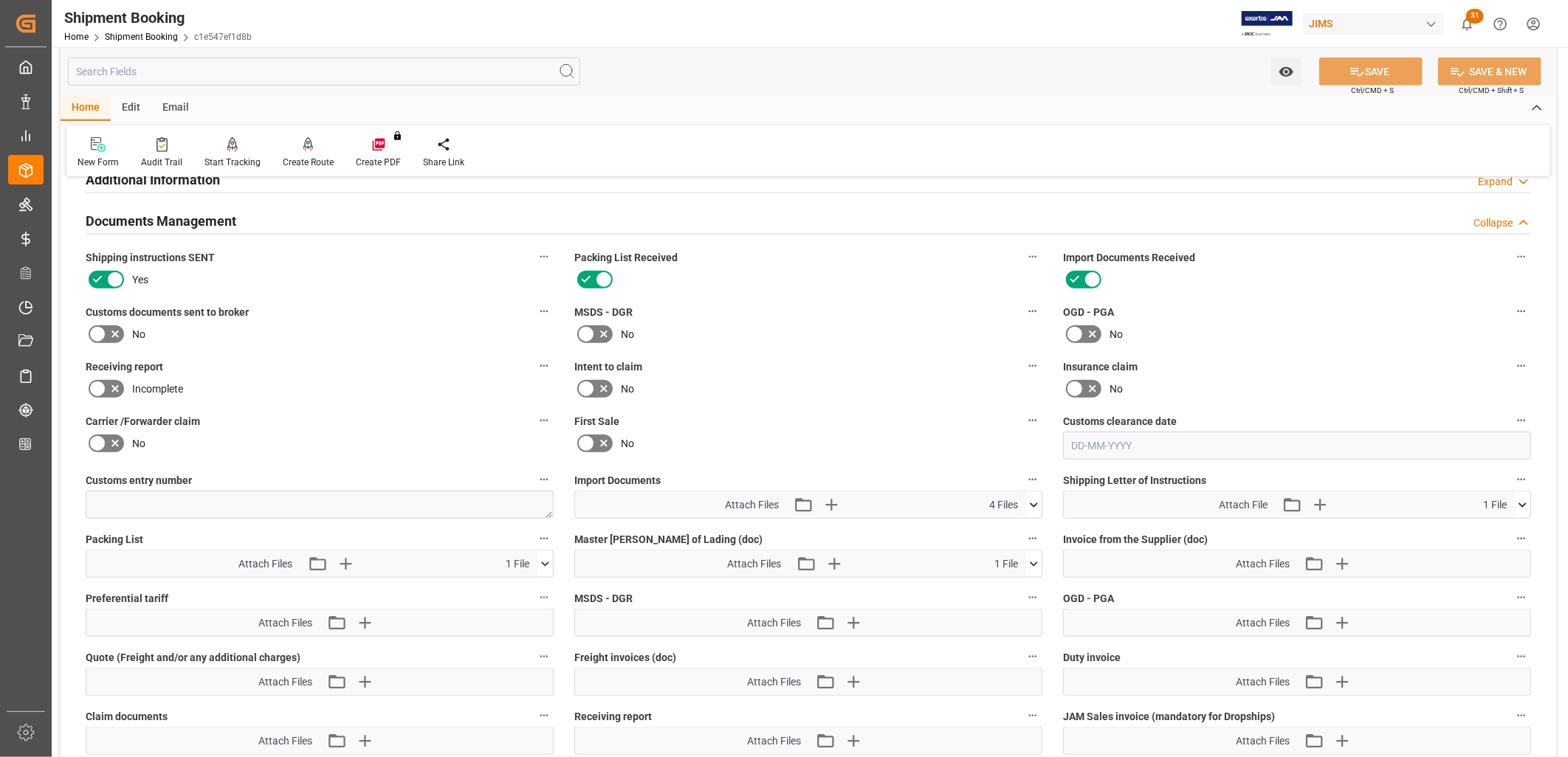
scroll to position [810, 0]
click at [1034, 496] on icon at bounding box center [1034, 504] width 16 height 16
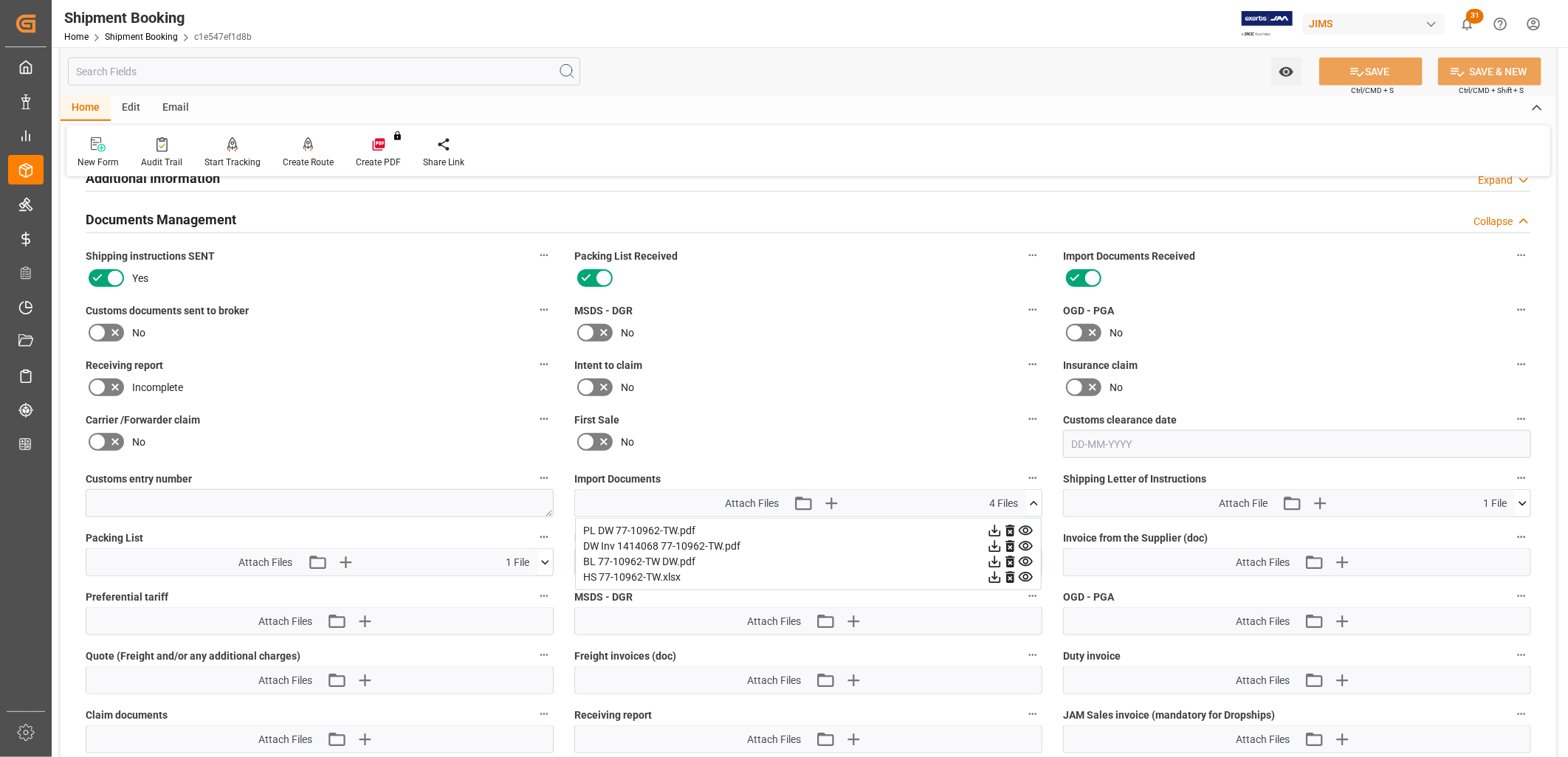
click at [716, 539] on div "DW Inv 1414068 77-10962-TW.pdf" at bounding box center [808, 547] width 450 height 16
click at [995, 541] on icon at bounding box center [995, 547] width 16 height 16
click at [101, 324] on icon at bounding box center [97, 332] width 17 height 17
click at [0, 0] on input "checkbox" at bounding box center [0, 0] width 0 height 0
click at [1400, 61] on button "SAVE" at bounding box center [1370, 71] width 104 height 28
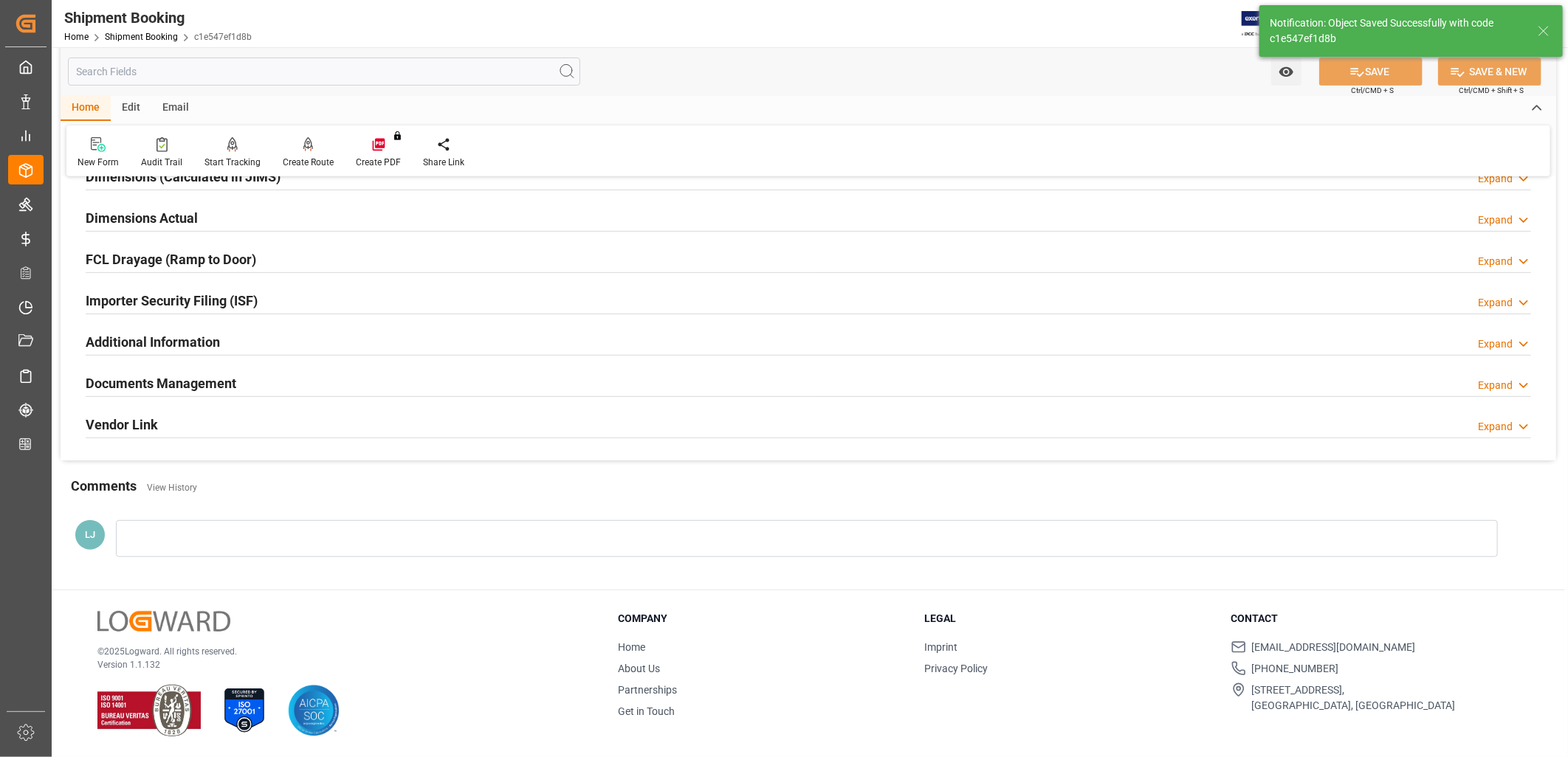
scroll to position [351, 0]
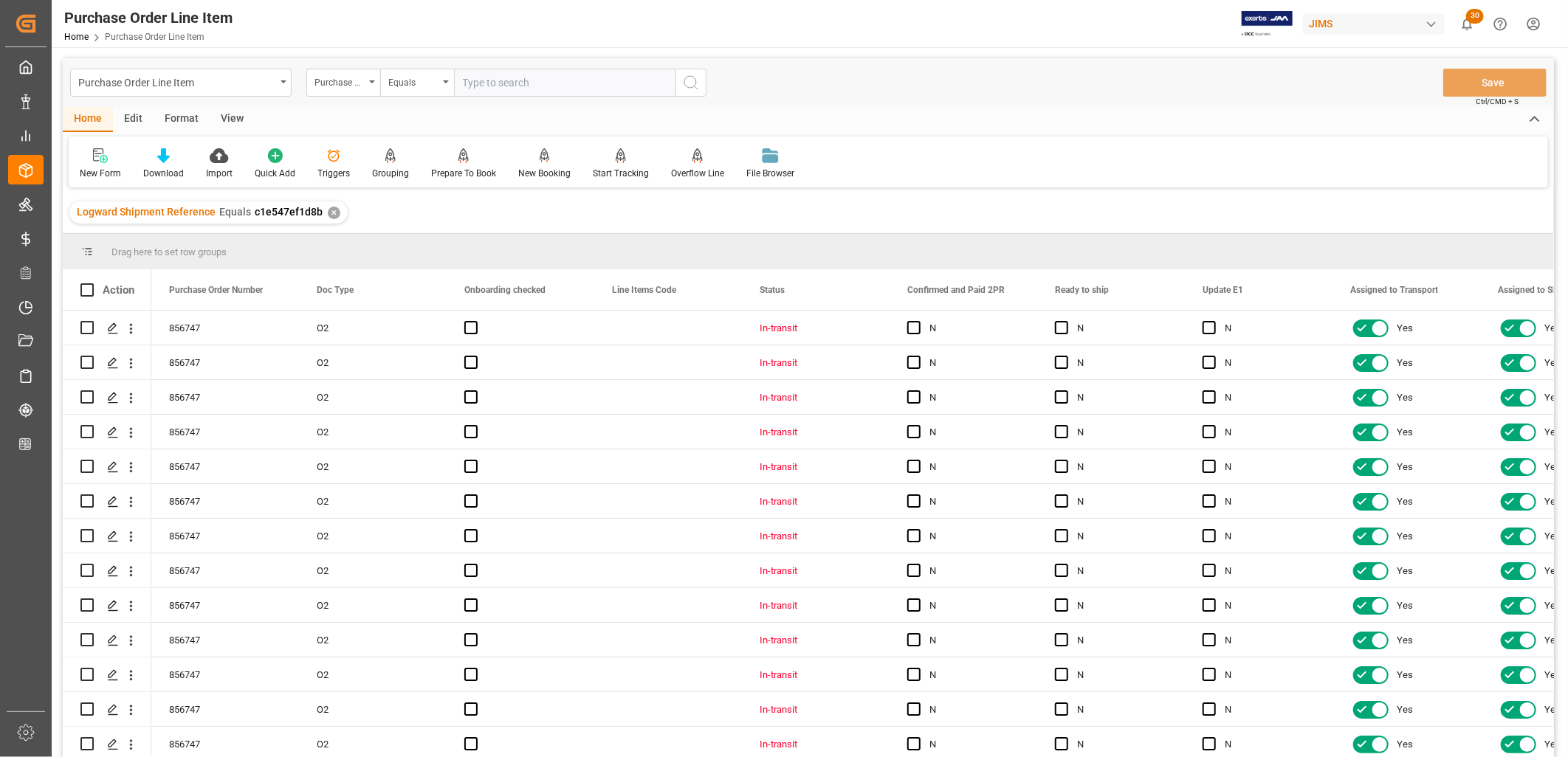
click at [232, 112] on div "View" at bounding box center [232, 119] width 45 height 25
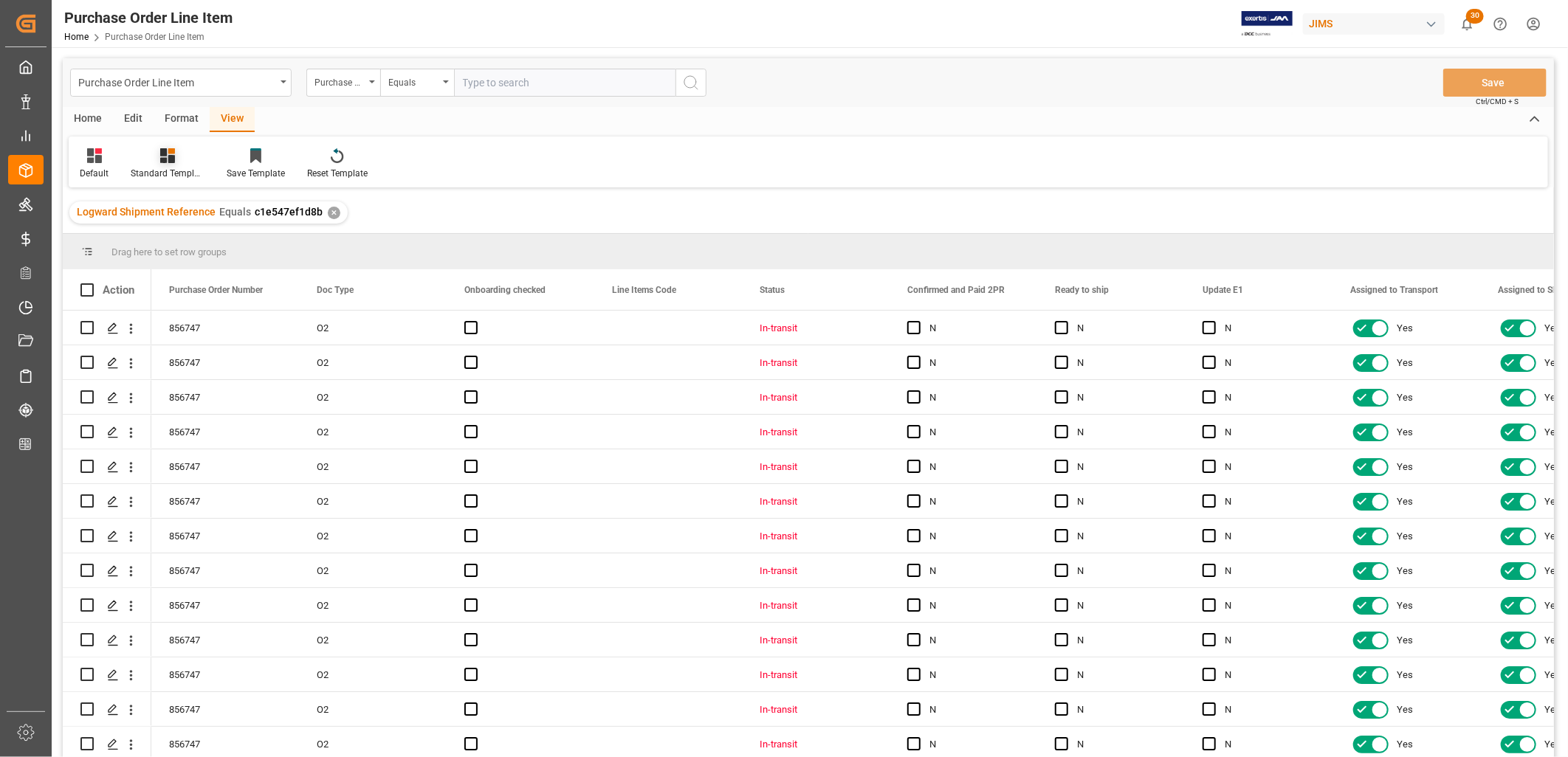
click at [177, 160] on div at bounding box center [168, 155] width 74 height 16
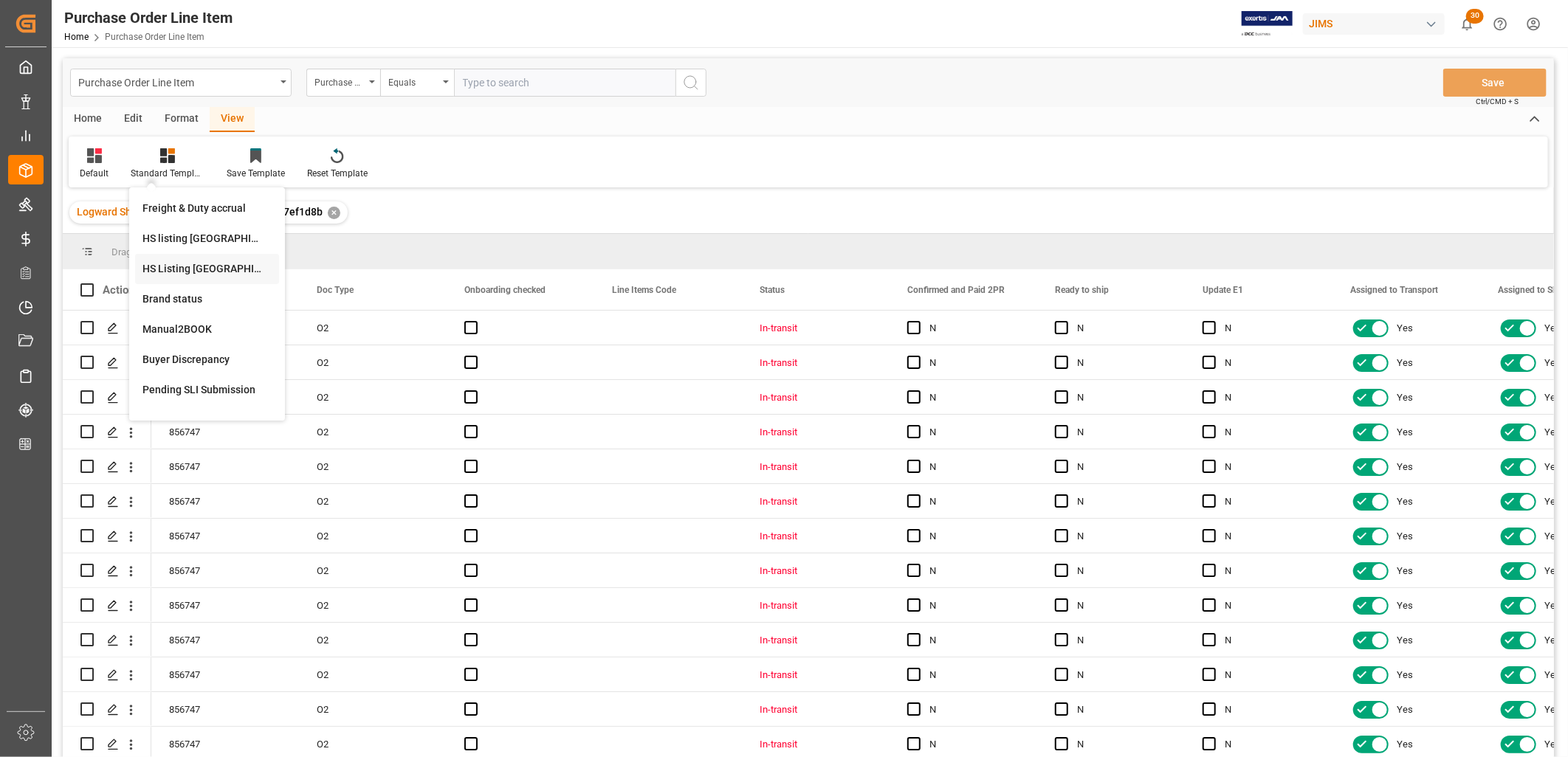
click at [198, 265] on div "HS Listing [GEOGRAPHIC_DATA]" at bounding box center [207, 268] width 129 height 16
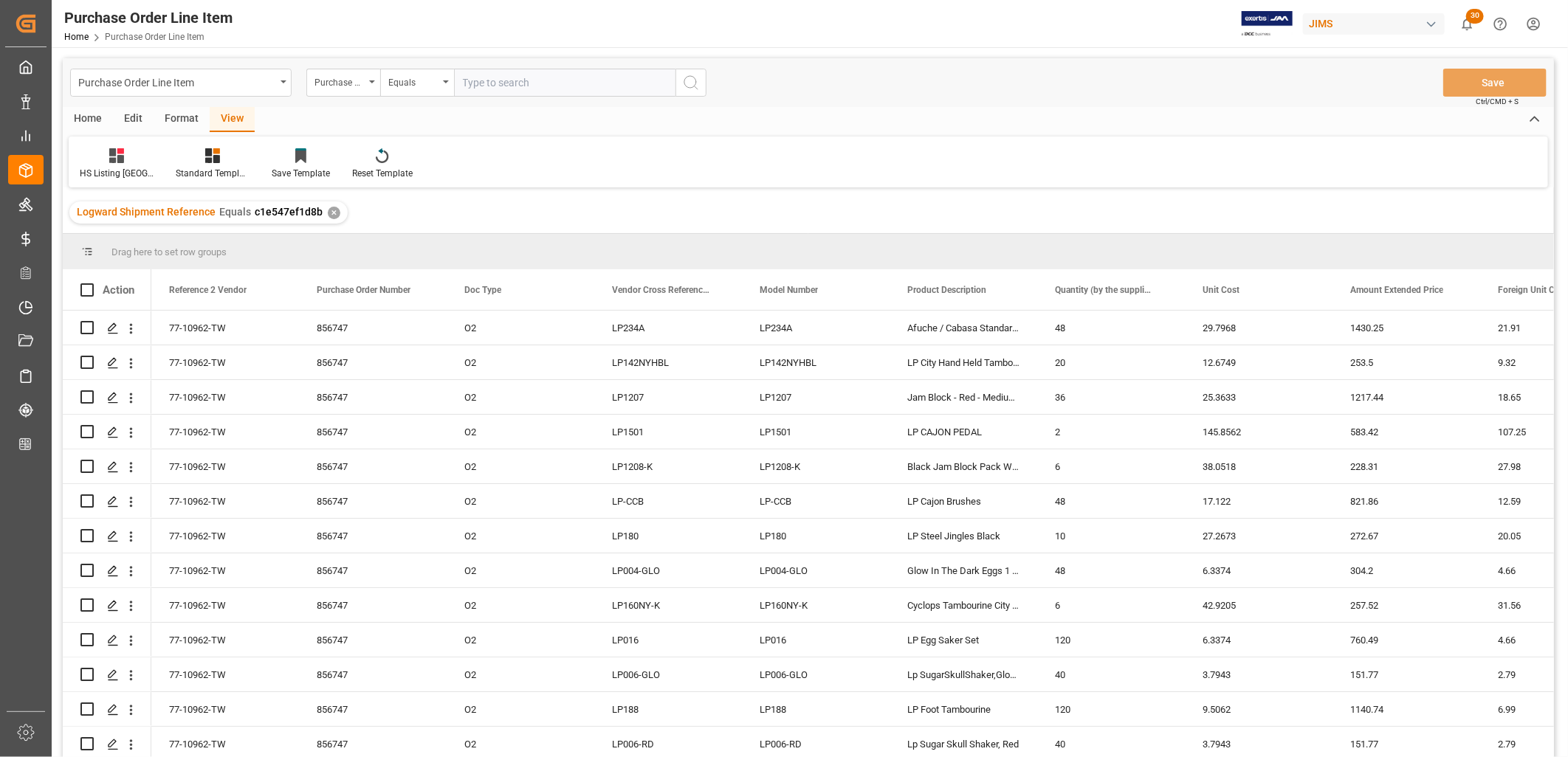
click at [97, 119] on div "Home" at bounding box center [88, 119] width 50 height 25
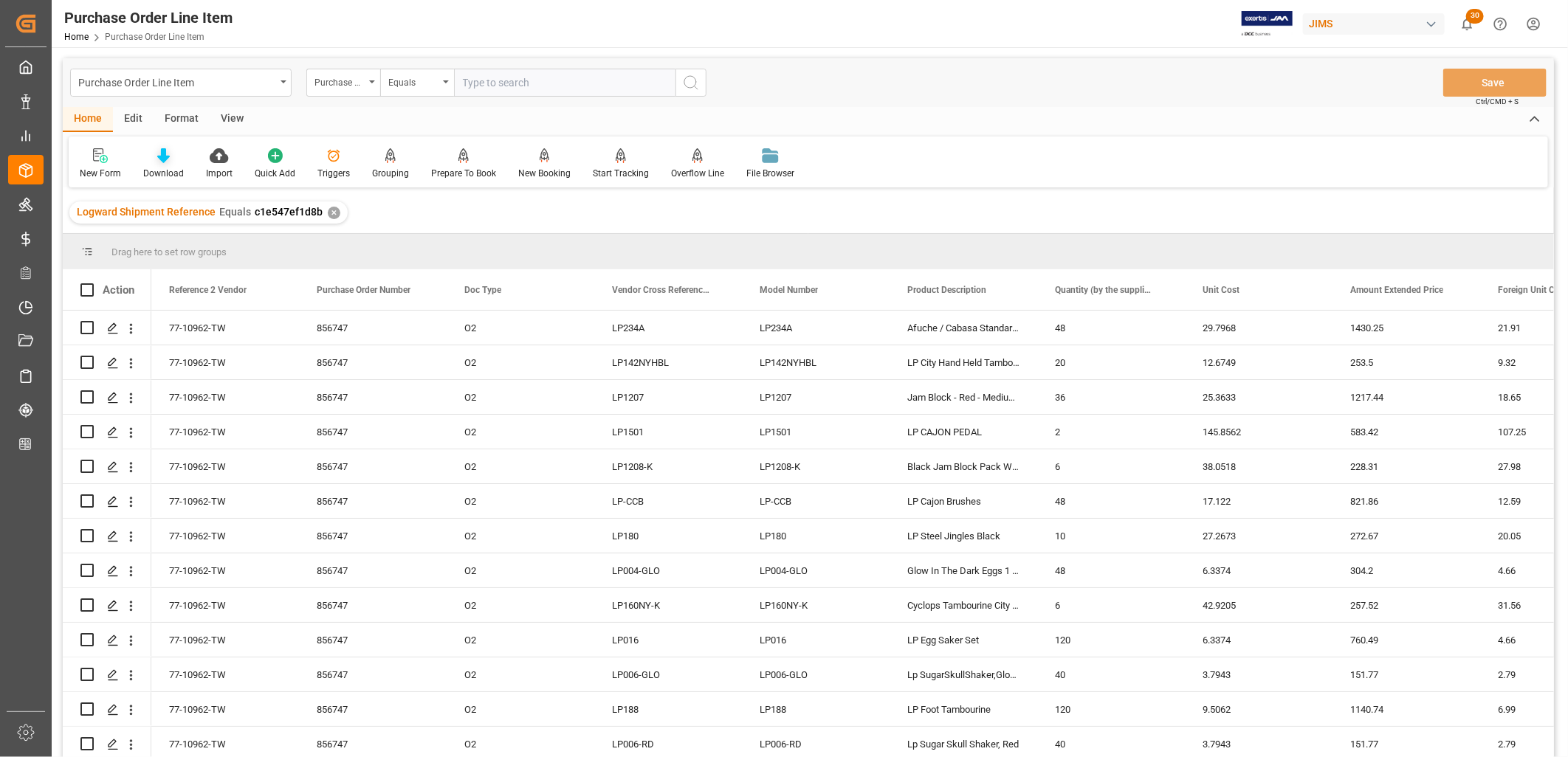
click at [157, 153] on icon at bounding box center [163, 155] width 13 height 15
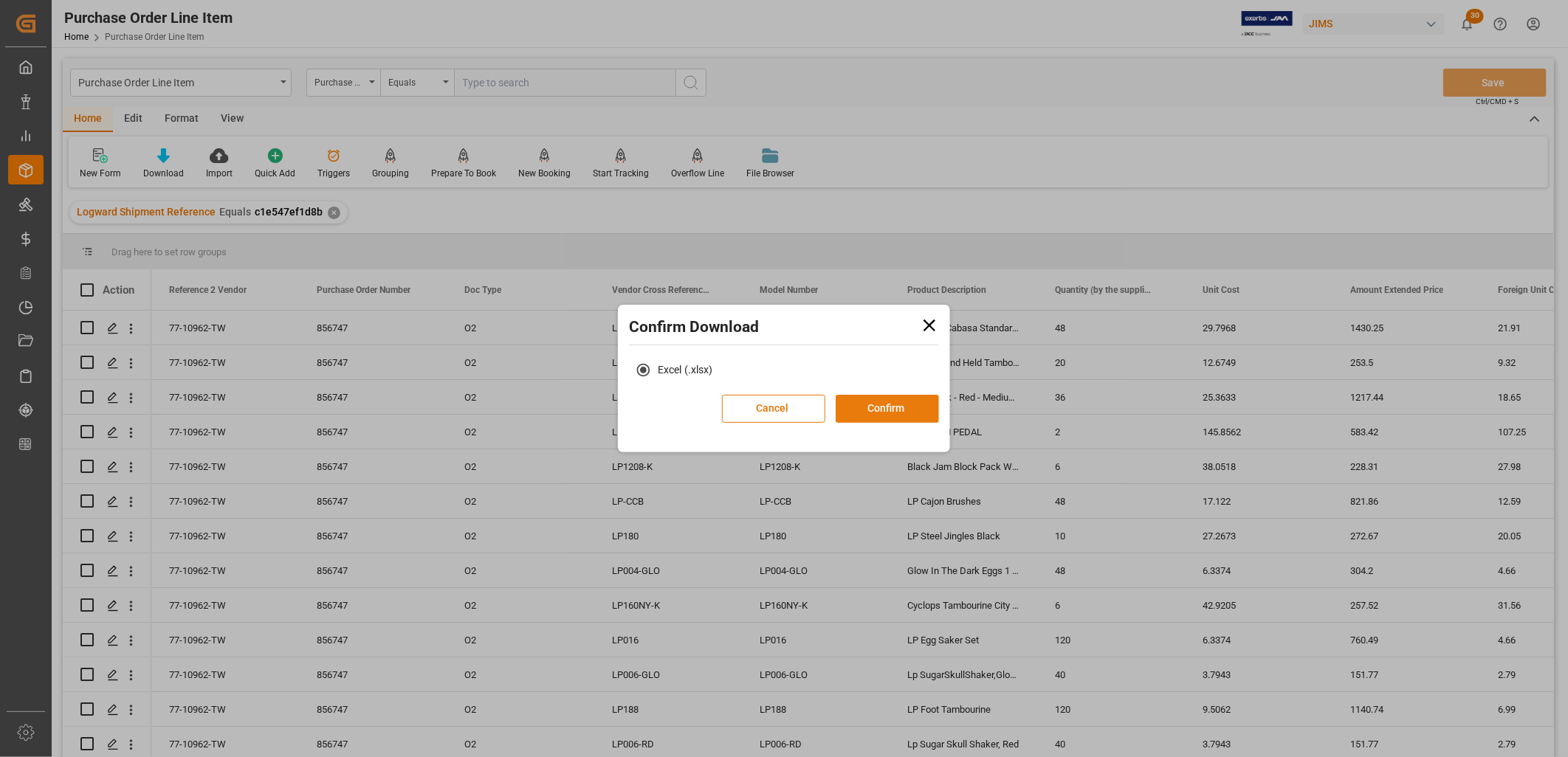
click at [872, 403] on button "Confirm" at bounding box center [887, 408] width 104 height 28
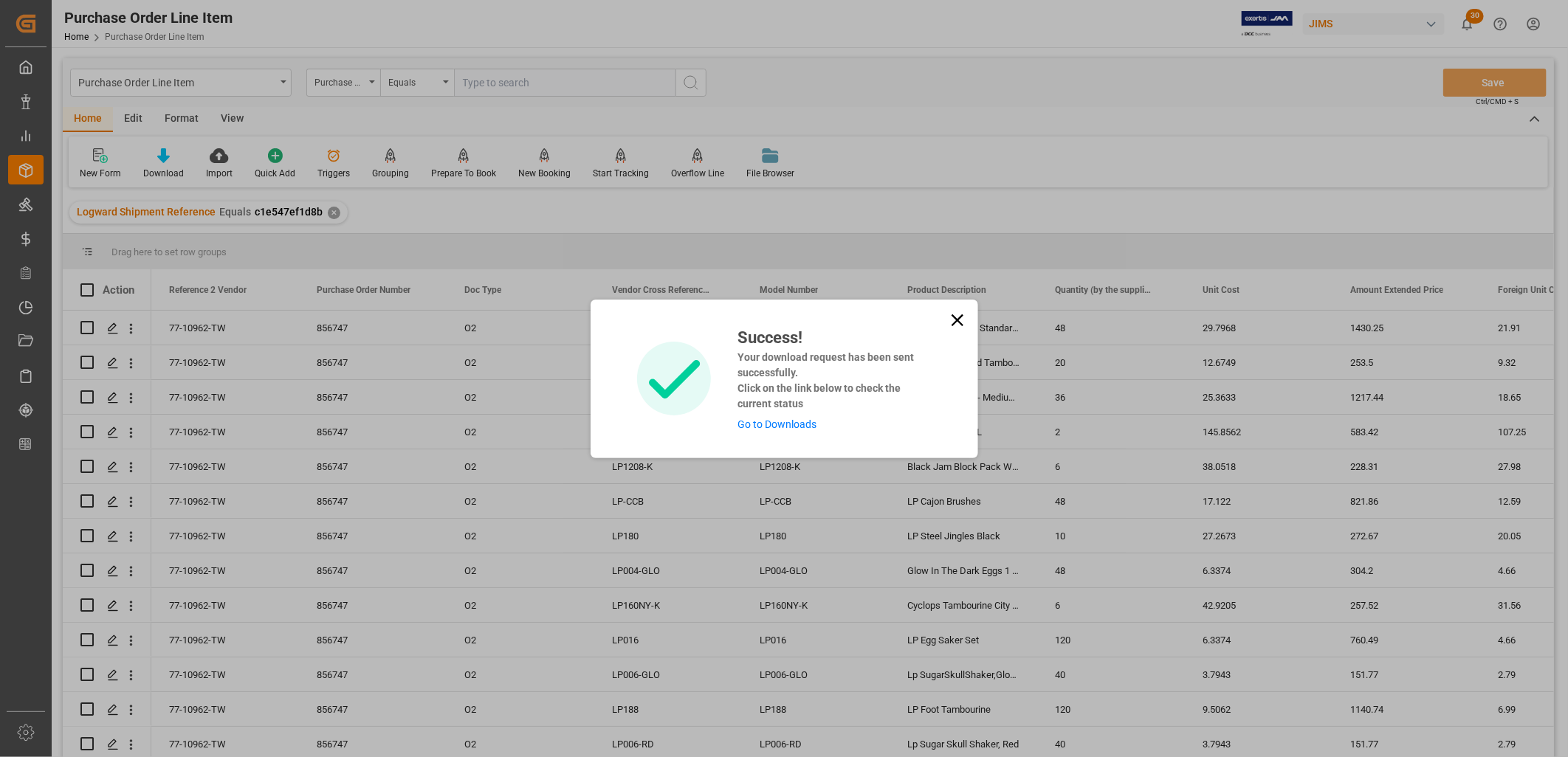
click at [781, 425] on link "Go to Downloads" at bounding box center [776, 425] width 79 height 12
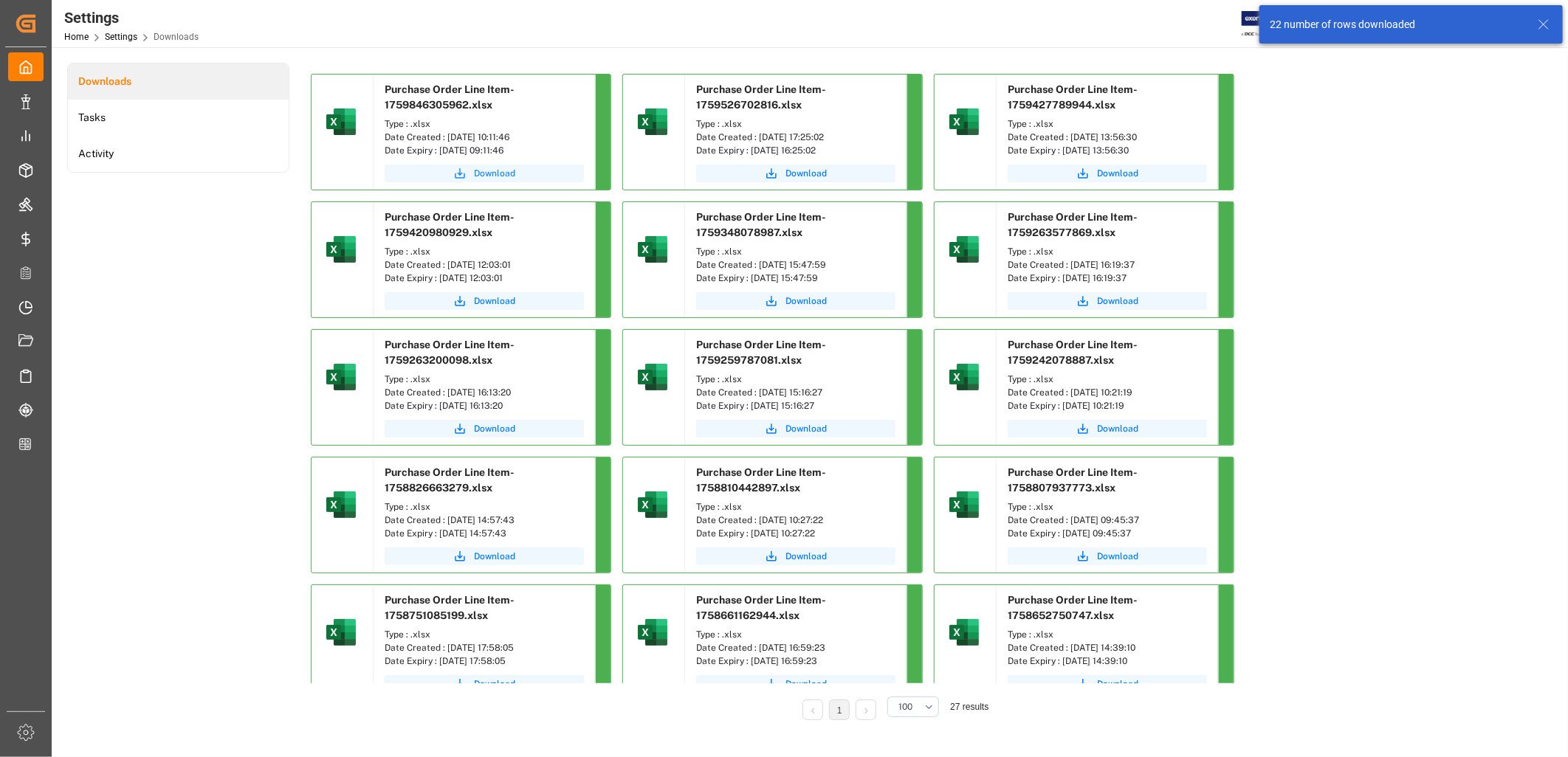
click at [503, 171] on span "Download" at bounding box center [495, 173] width 42 height 14
